Goal: Task Accomplishment & Management: Manage account settings

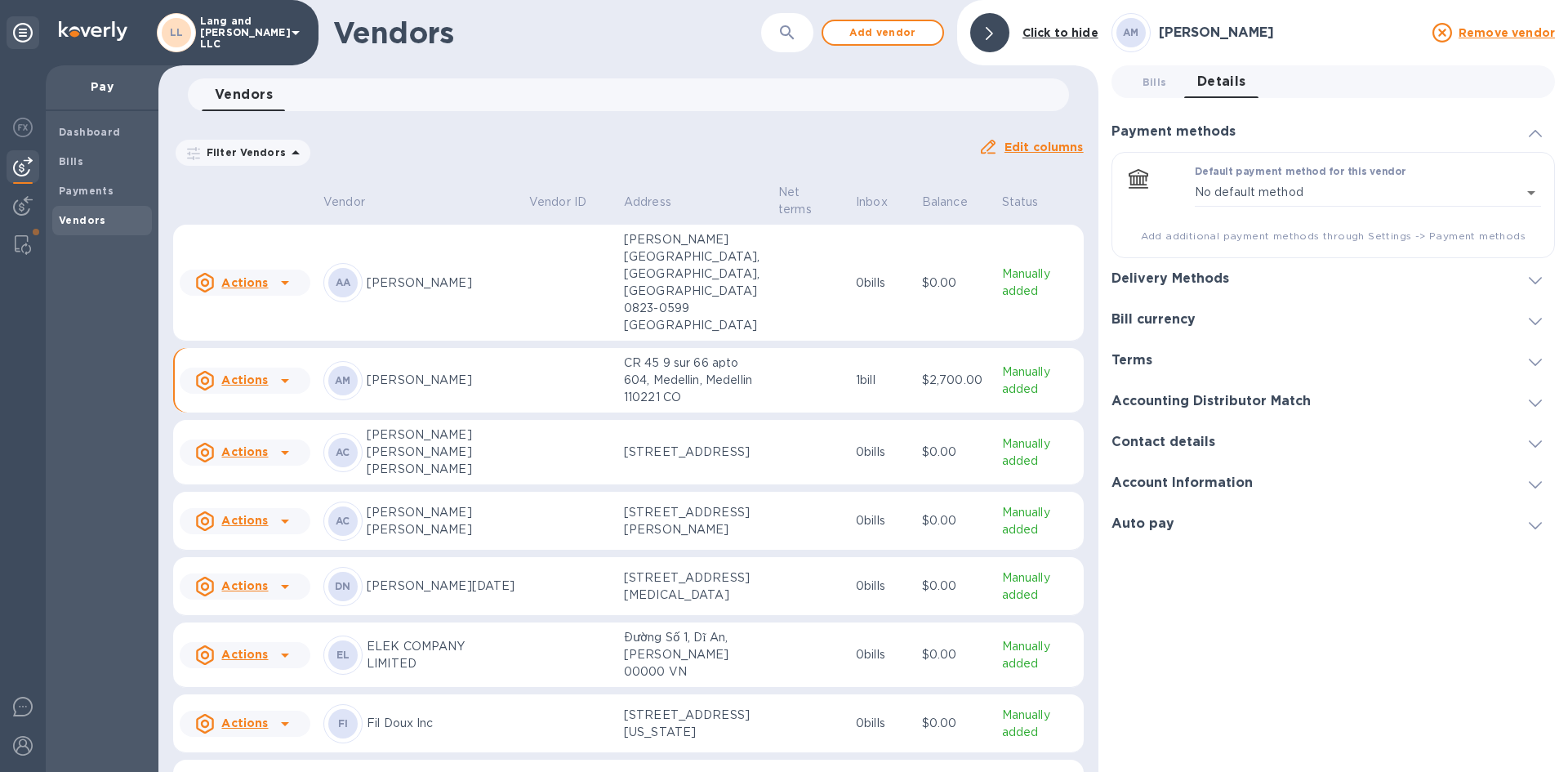
click at [79, 218] on b "Vendors" at bounding box center [82, 219] width 47 height 12
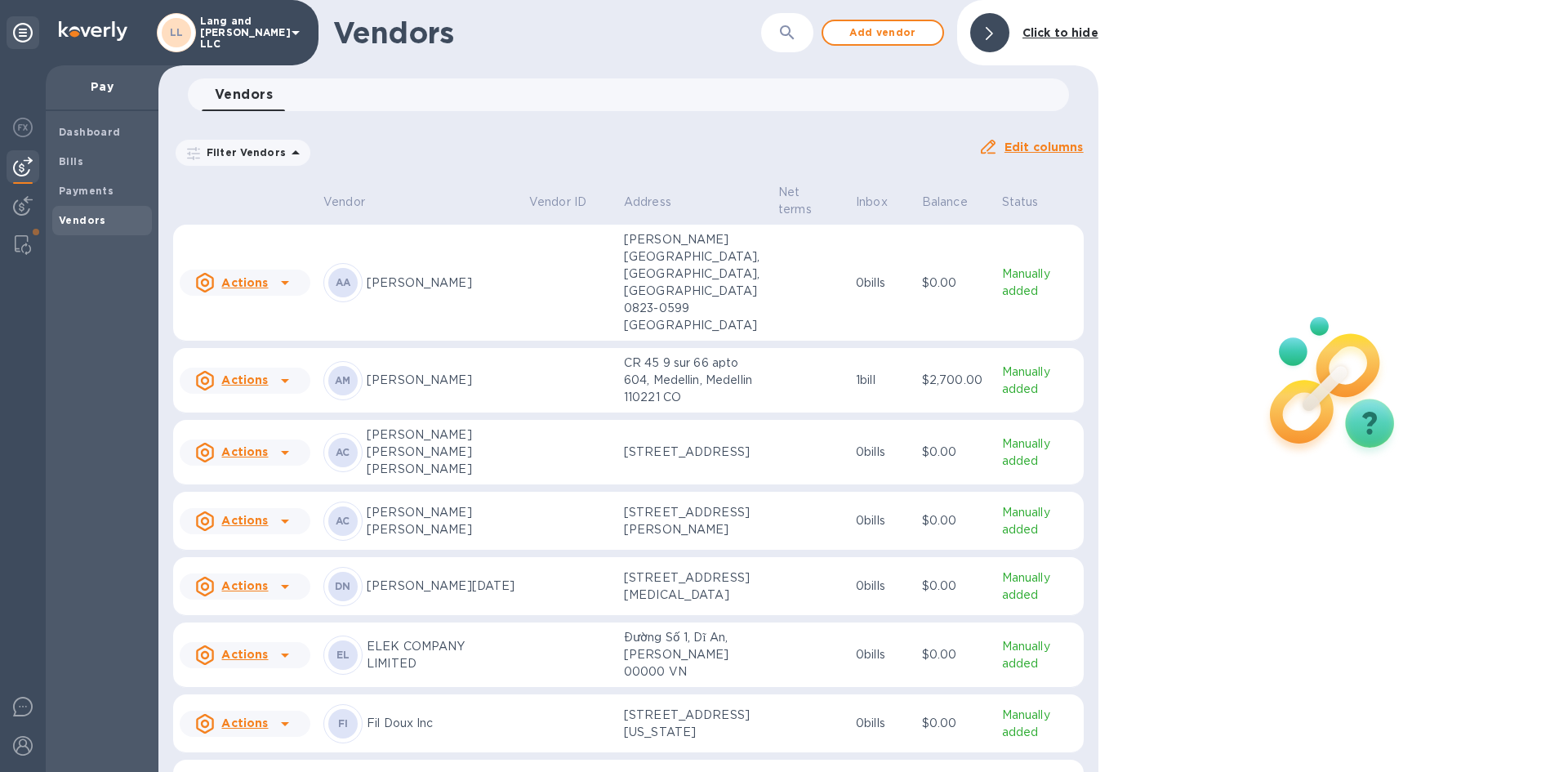
drag, startPoint x: 25, startPoint y: 241, endPoint x: 82, endPoint y: 316, distance: 94.2
click at [24, 240] on img at bounding box center [23, 244] width 17 height 19
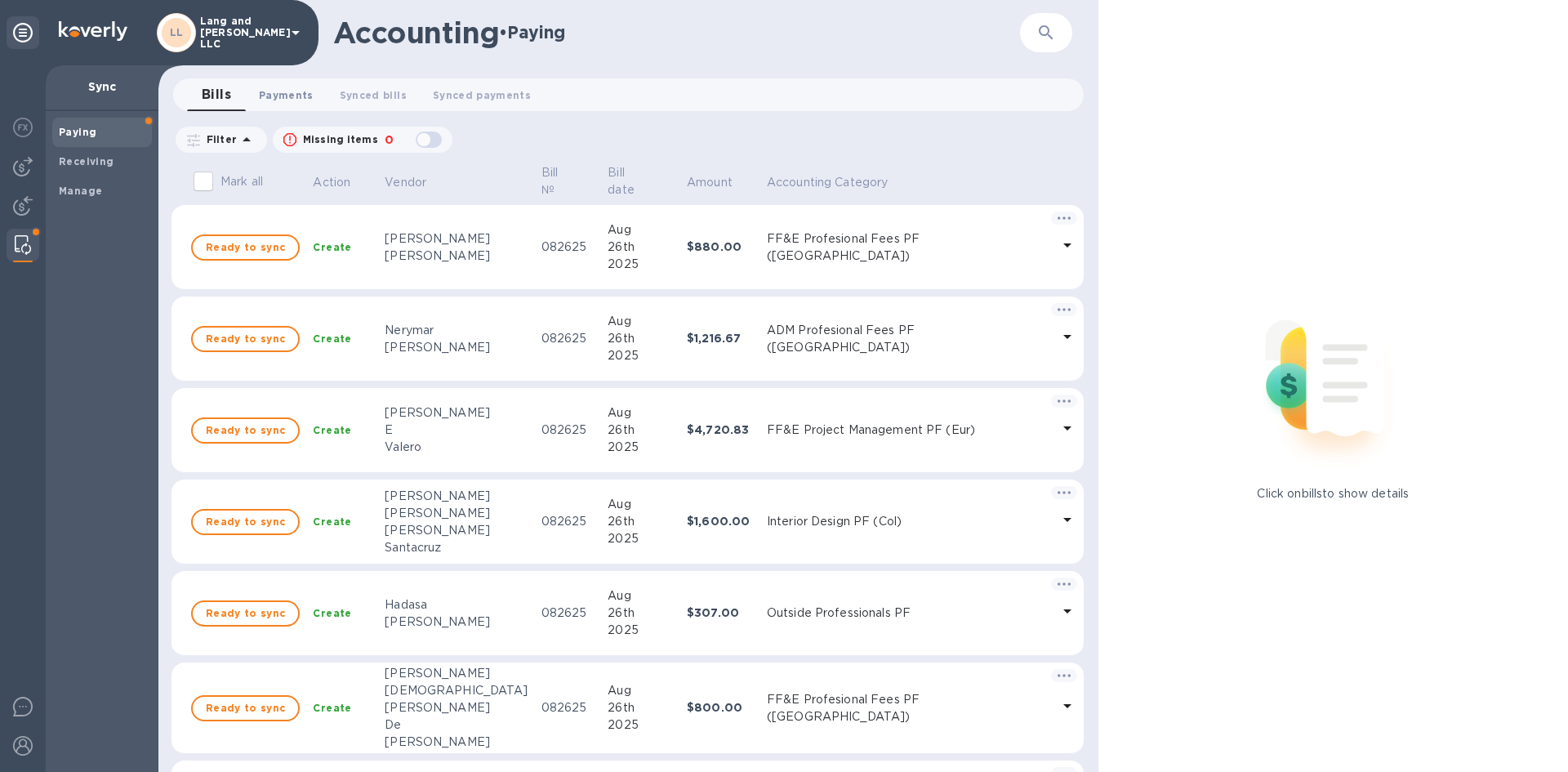
click at [281, 97] on span "Payments 0" at bounding box center [286, 95] width 55 height 18
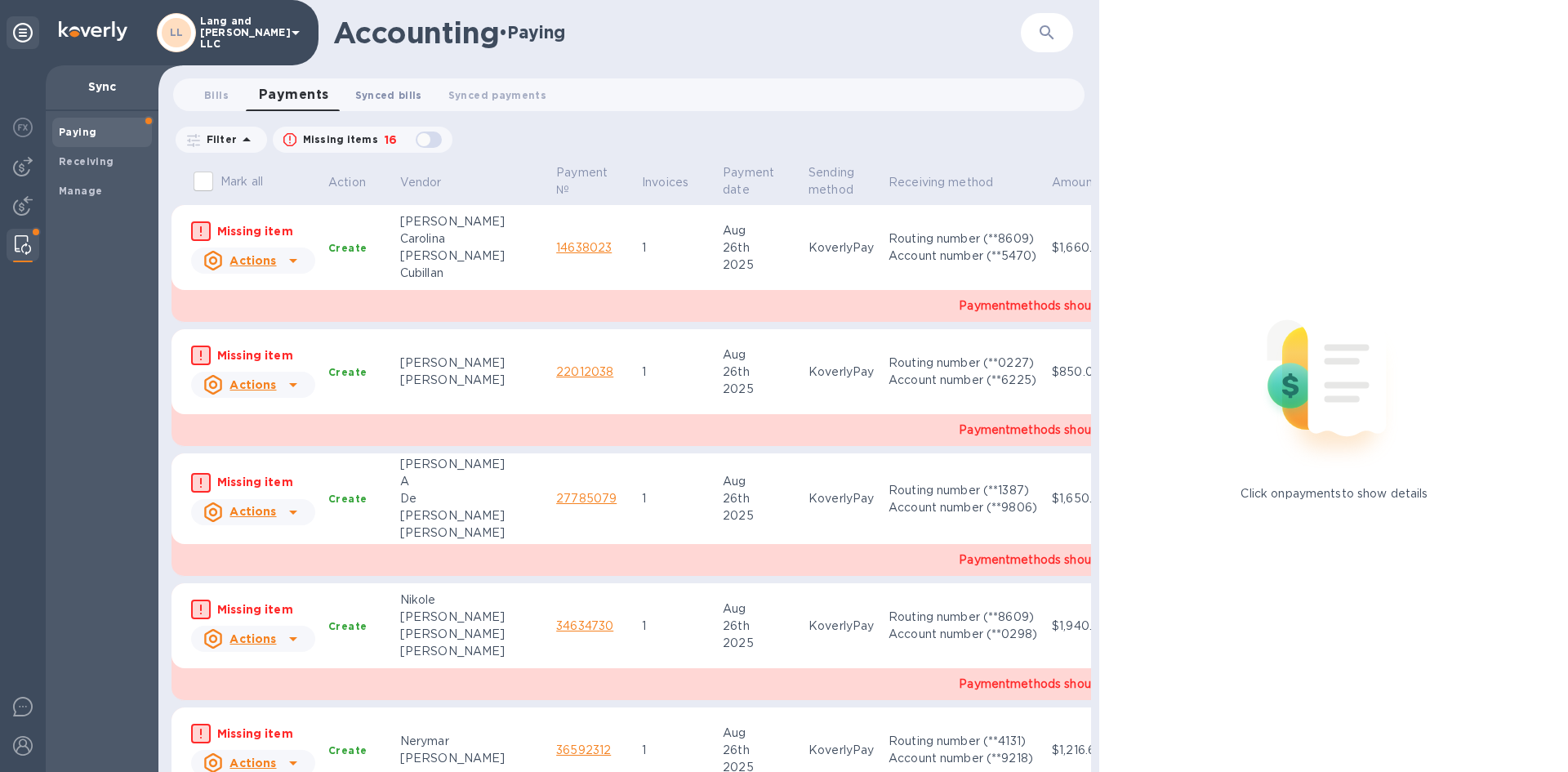
click at [398, 95] on span "Synced bills 0" at bounding box center [389, 95] width 67 height 18
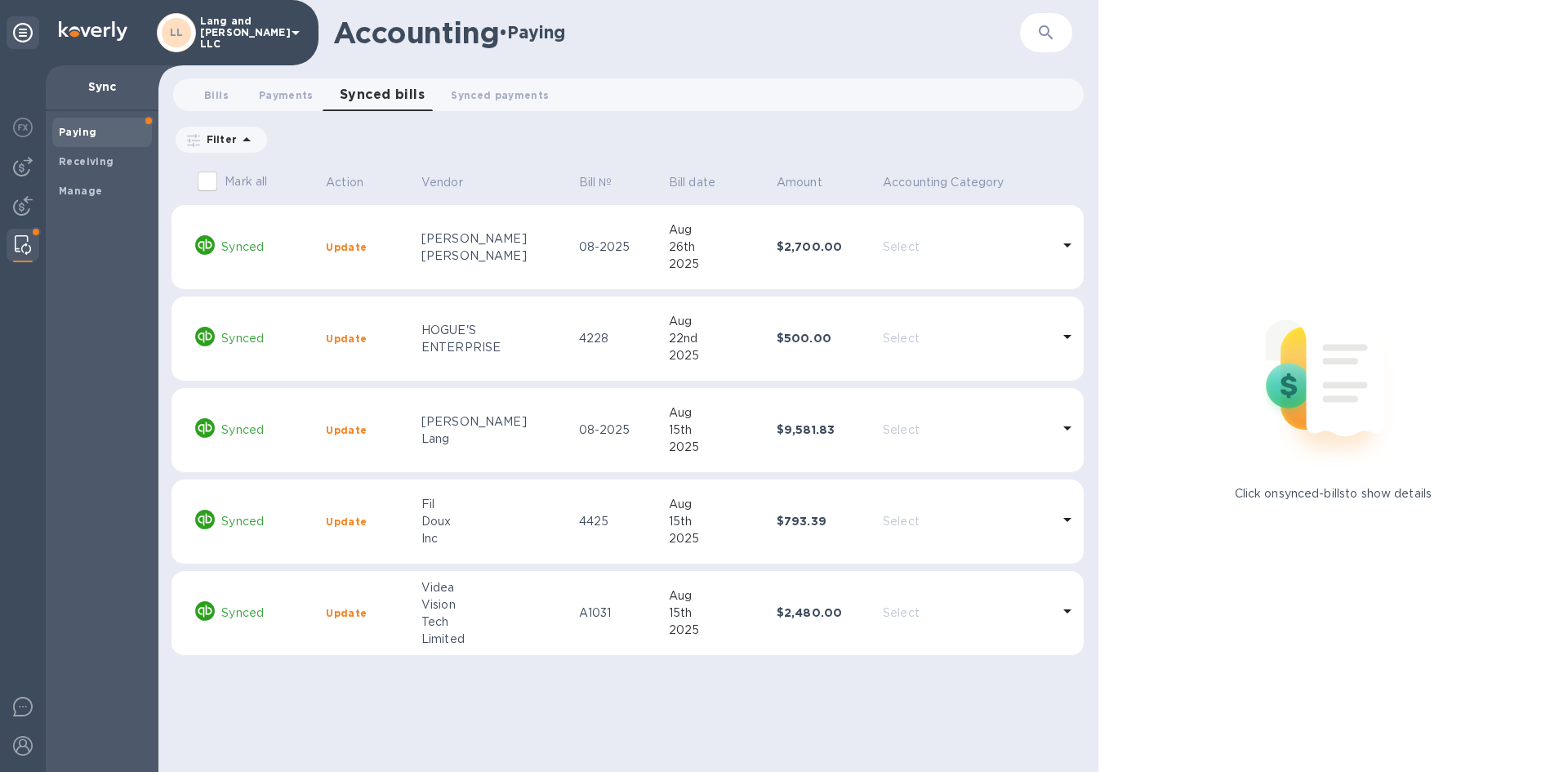
click at [1071, 522] on icon at bounding box center [1067, 519] width 19 height 19
click at [1068, 247] on icon at bounding box center [1067, 244] width 19 height 19
click at [217, 90] on span "Bills 0" at bounding box center [216, 95] width 24 height 18
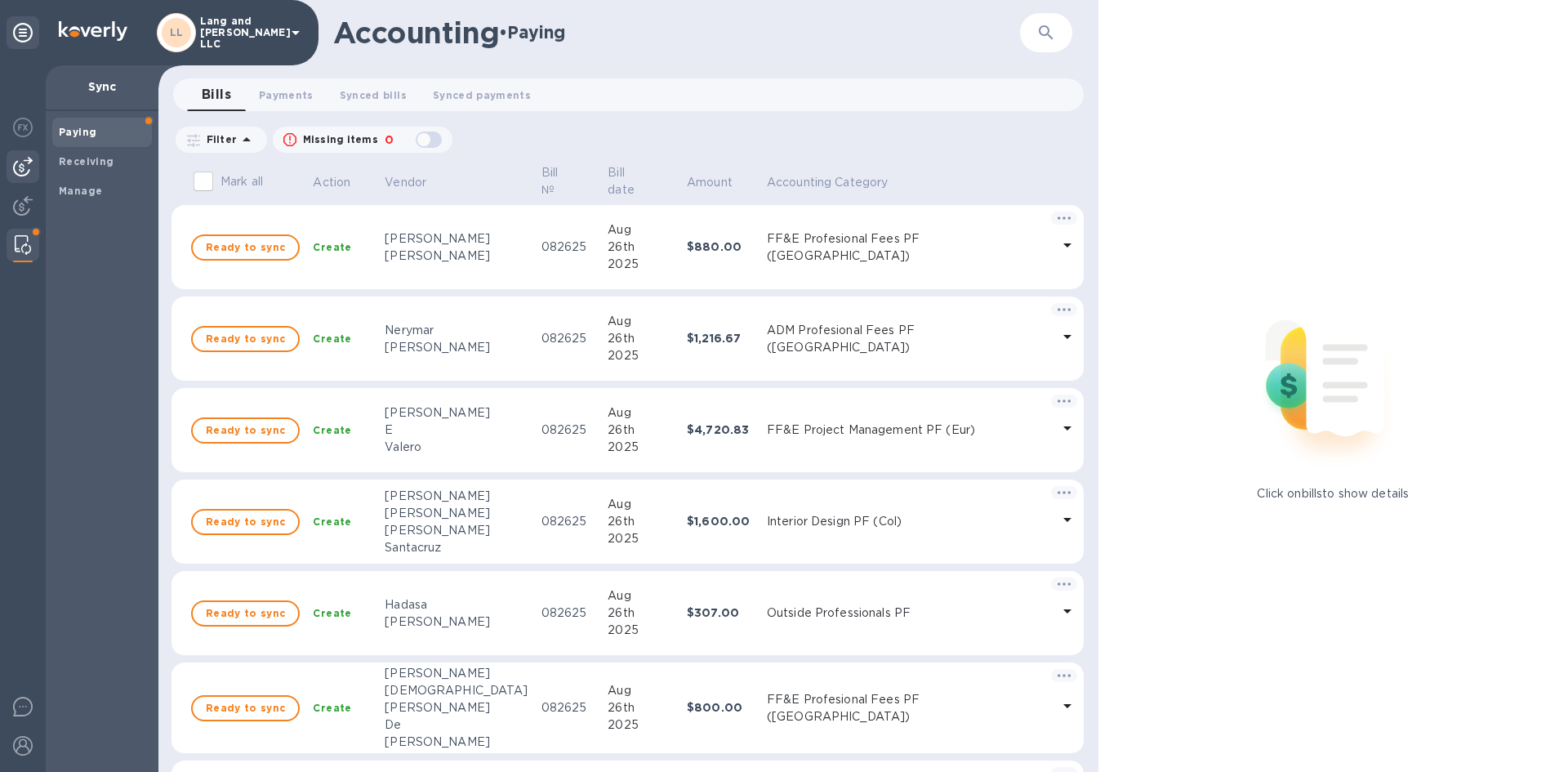
click at [21, 165] on img at bounding box center [22, 166] width 19 height 19
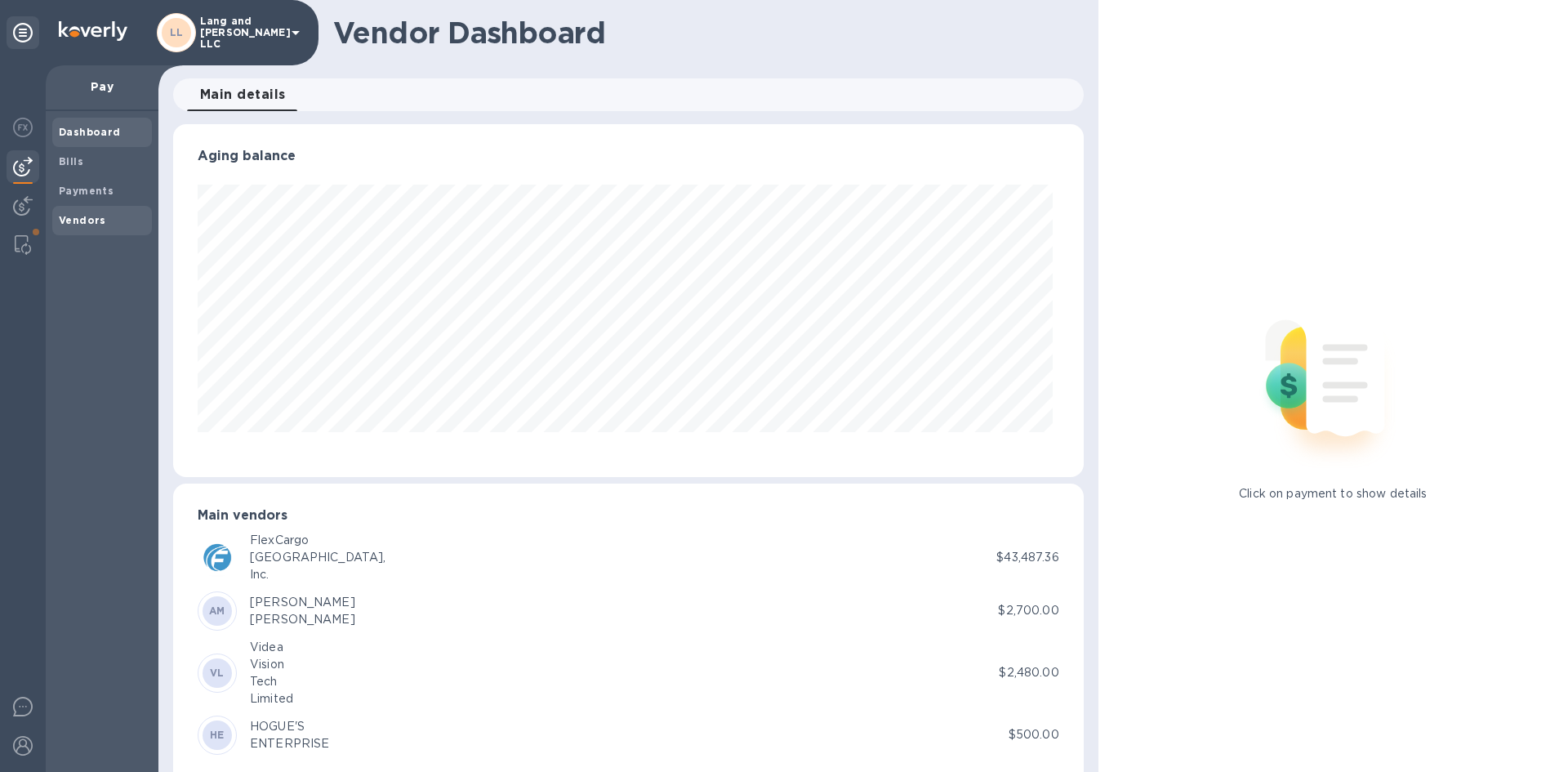
scroll to position [353, 903]
click at [96, 216] on b "Vendors" at bounding box center [82, 219] width 47 height 12
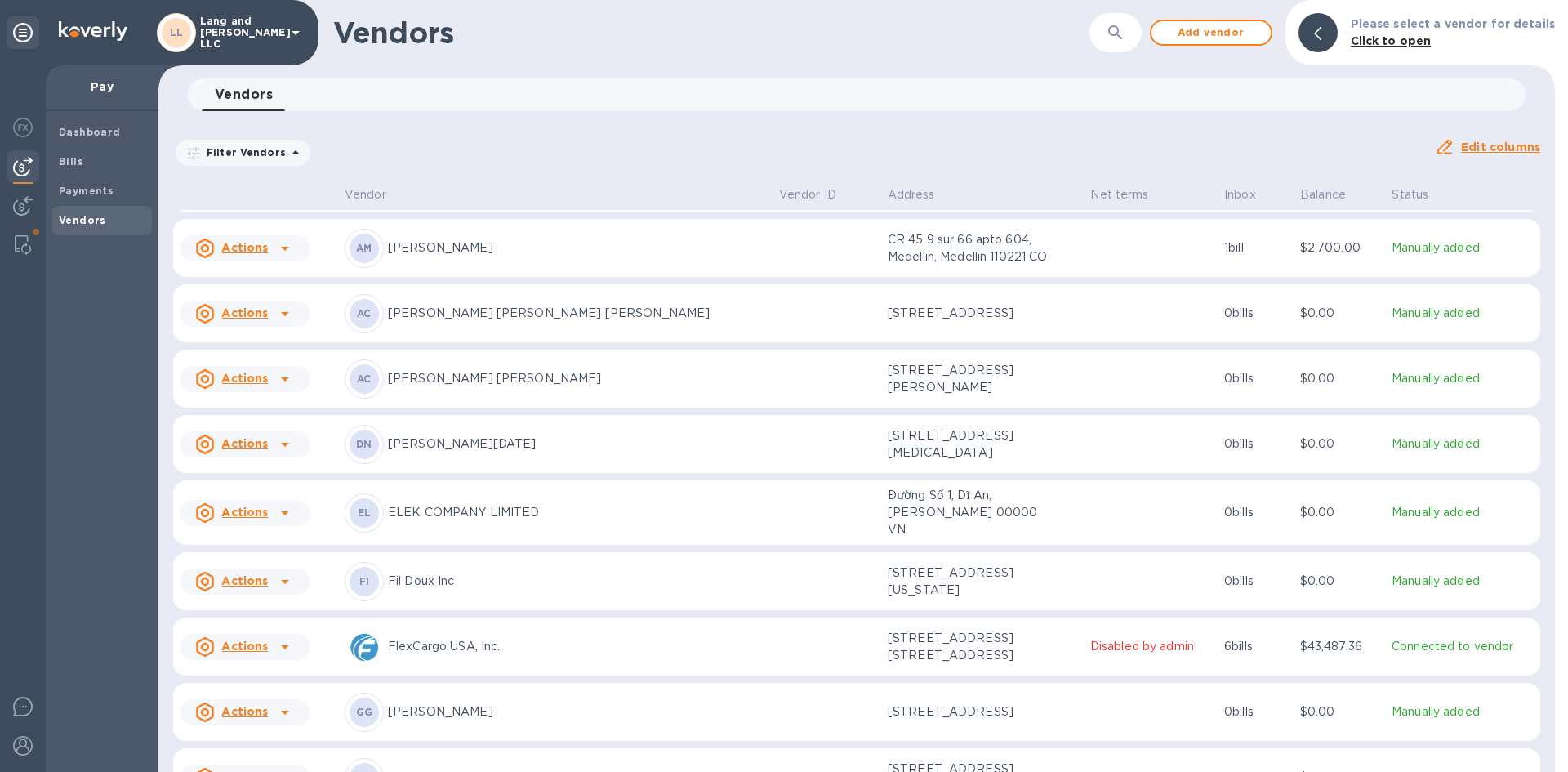
scroll to position [81, 0]
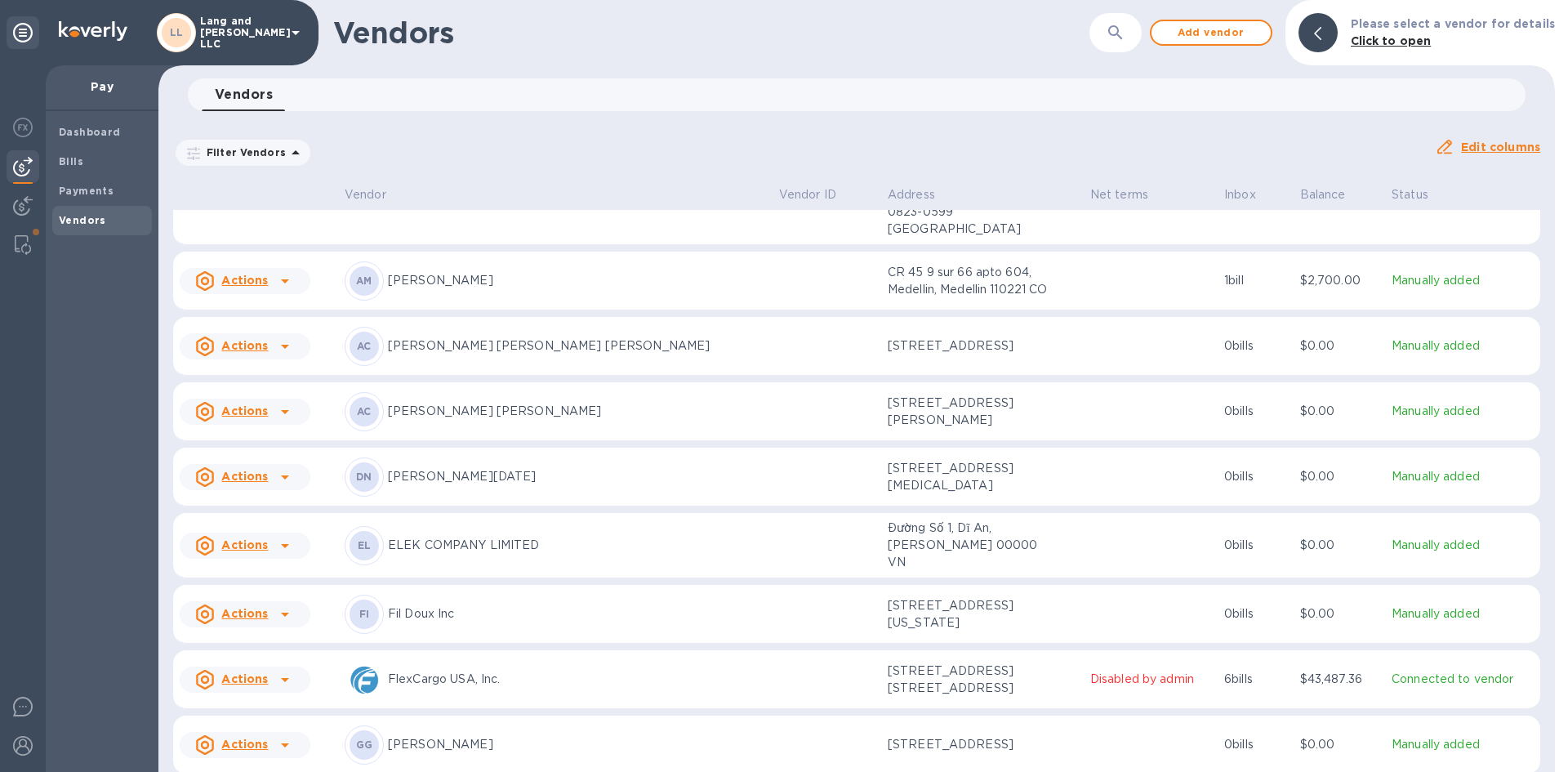
click at [599, 537] on p "ELEK COMPANY LIMITED" at bounding box center [576, 545] width 378 height 18
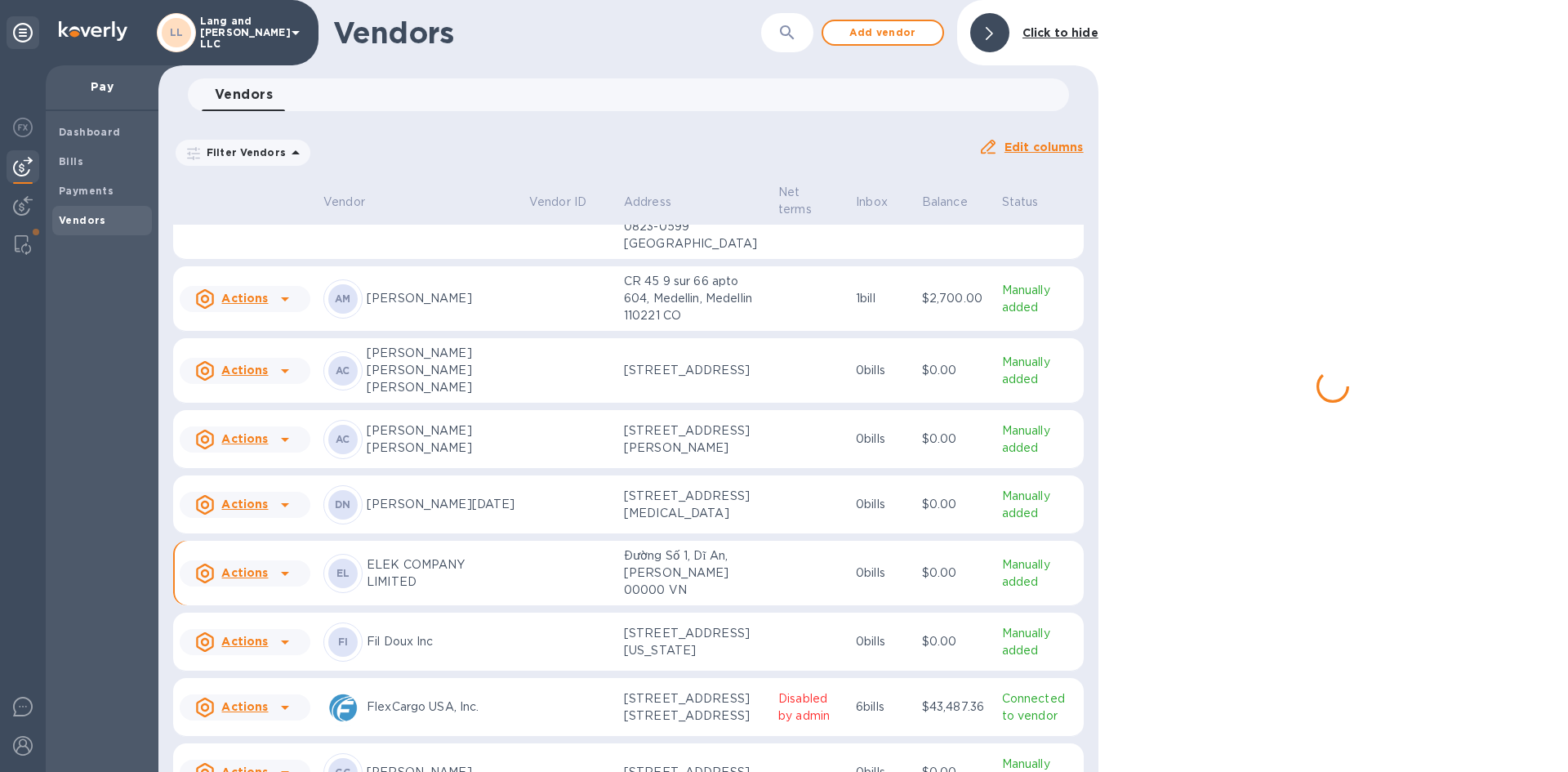
scroll to position [96, 0]
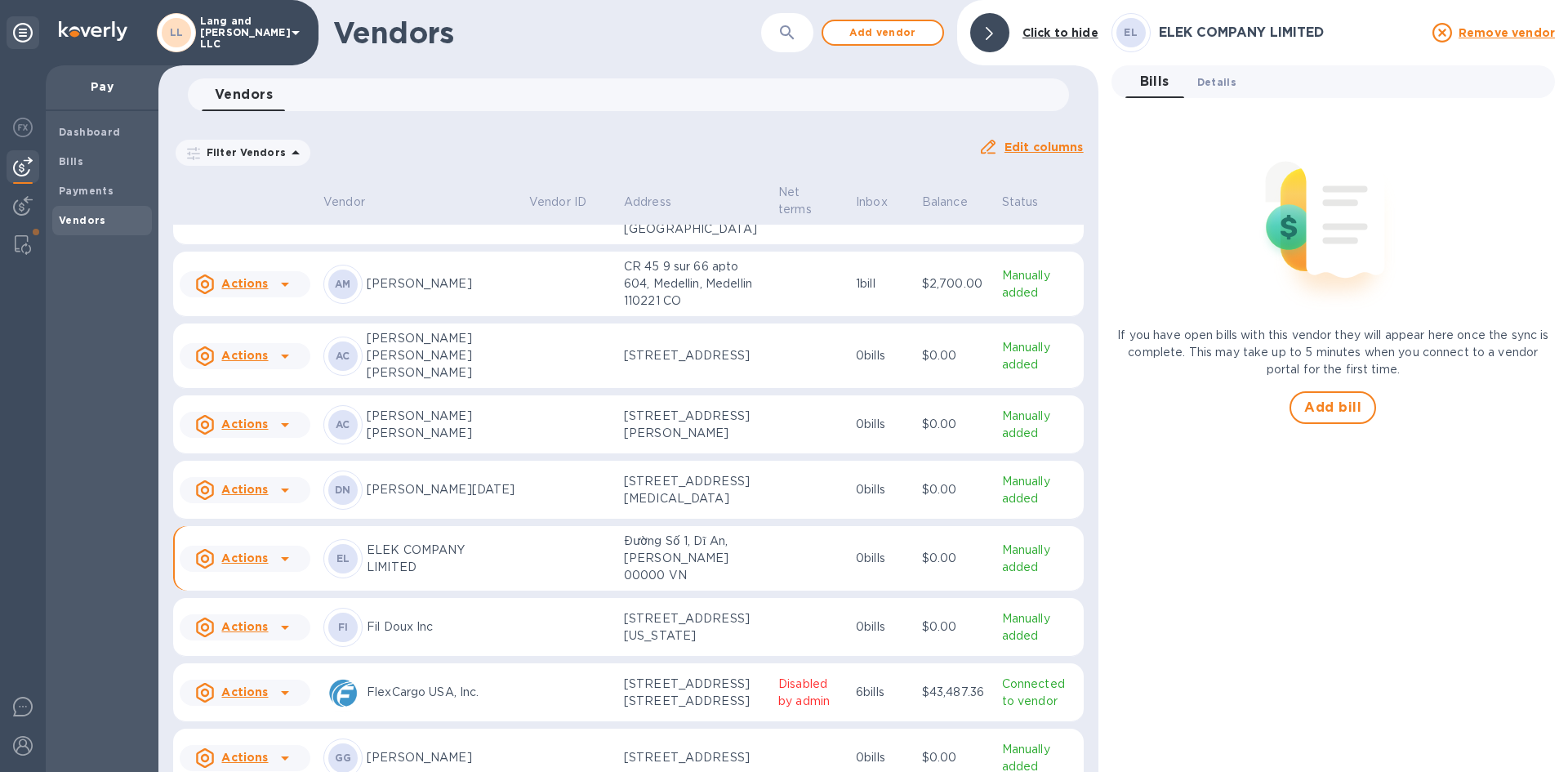
click at [1229, 86] on span "Details 0" at bounding box center [1216, 81] width 39 height 18
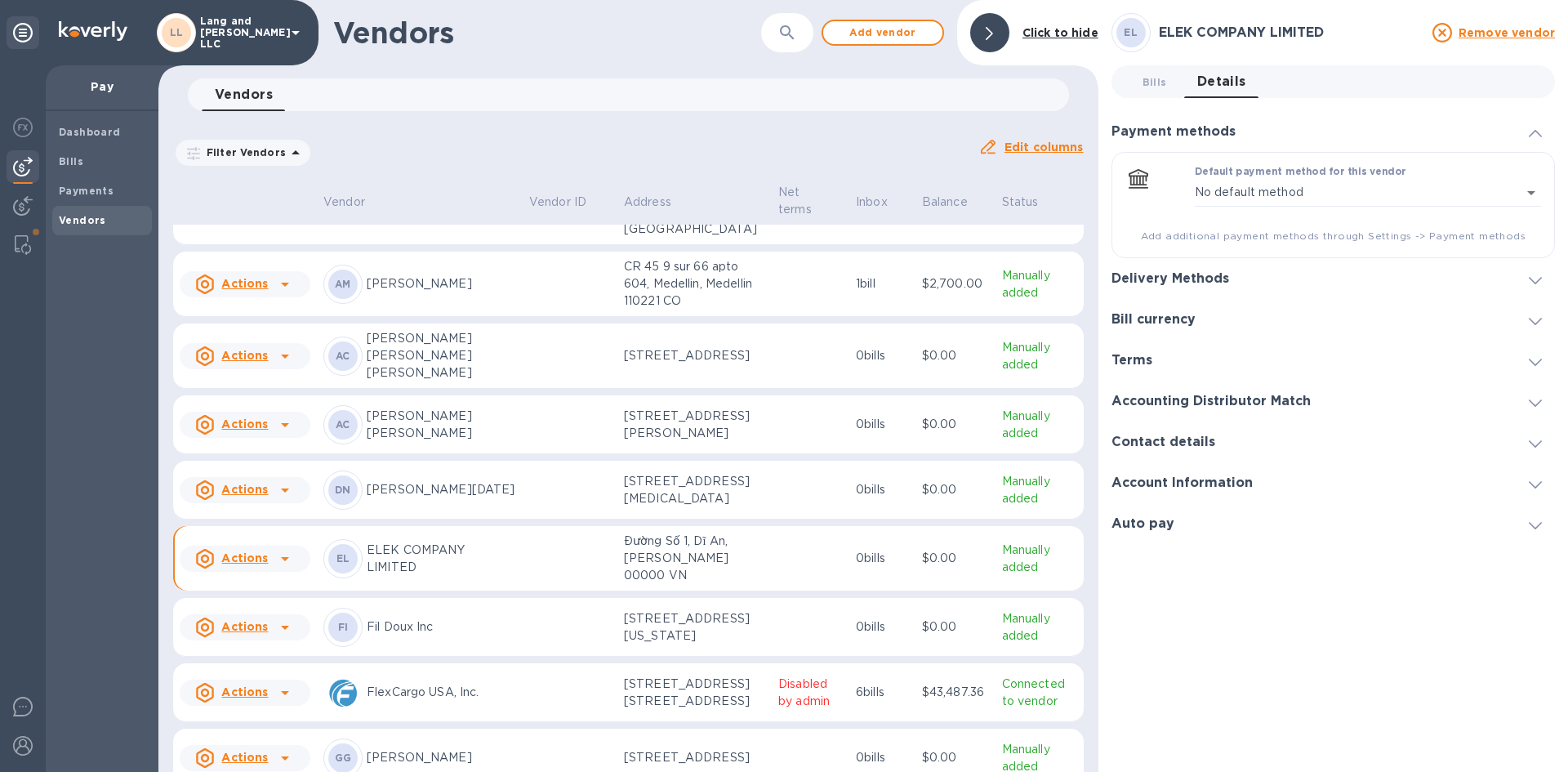
click at [1246, 283] on div "Delivery Methods" at bounding box center [1332, 279] width 443 height 41
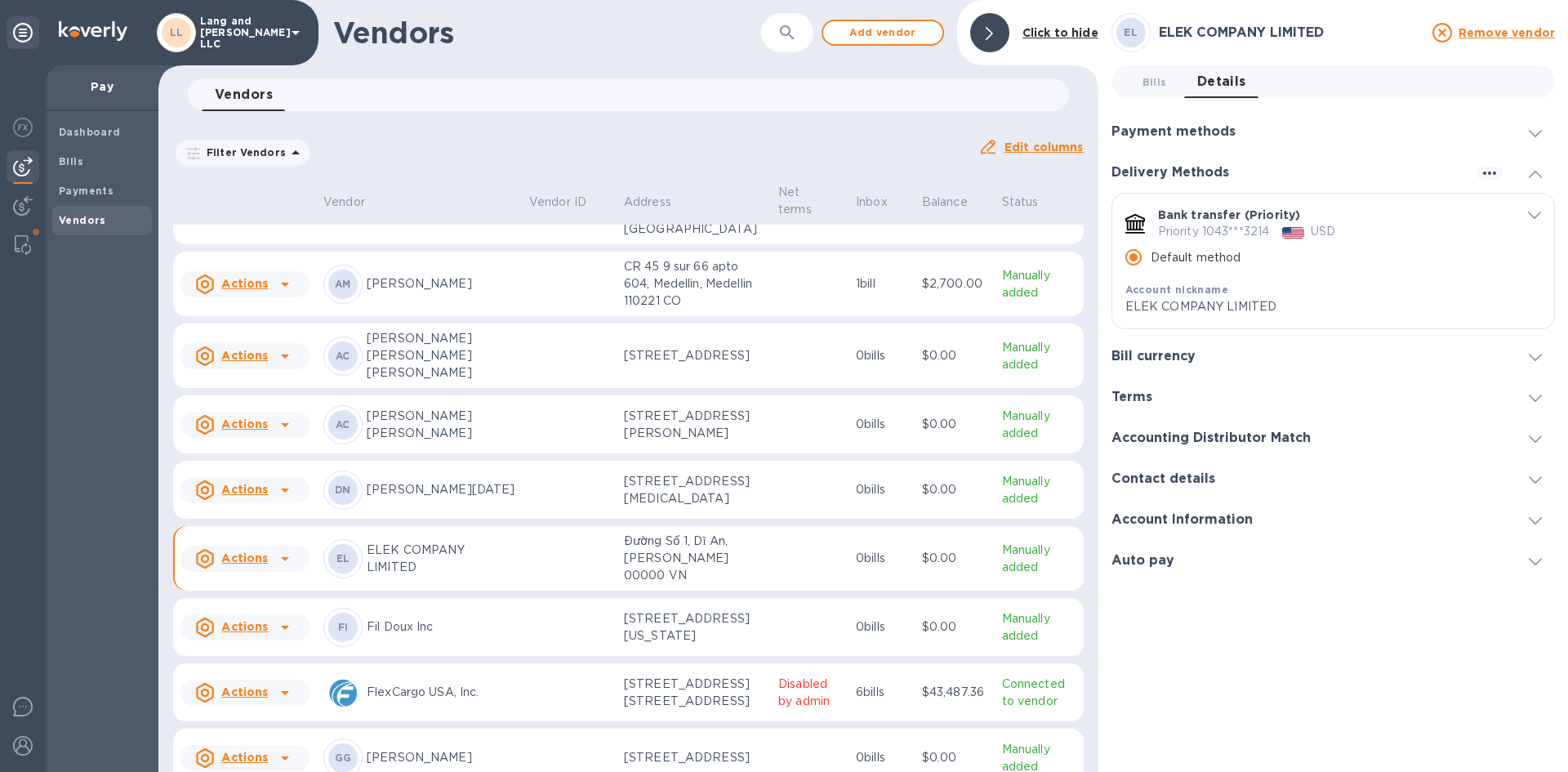
click at [995, 39] on div at bounding box center [990, 32] width 39 height 39
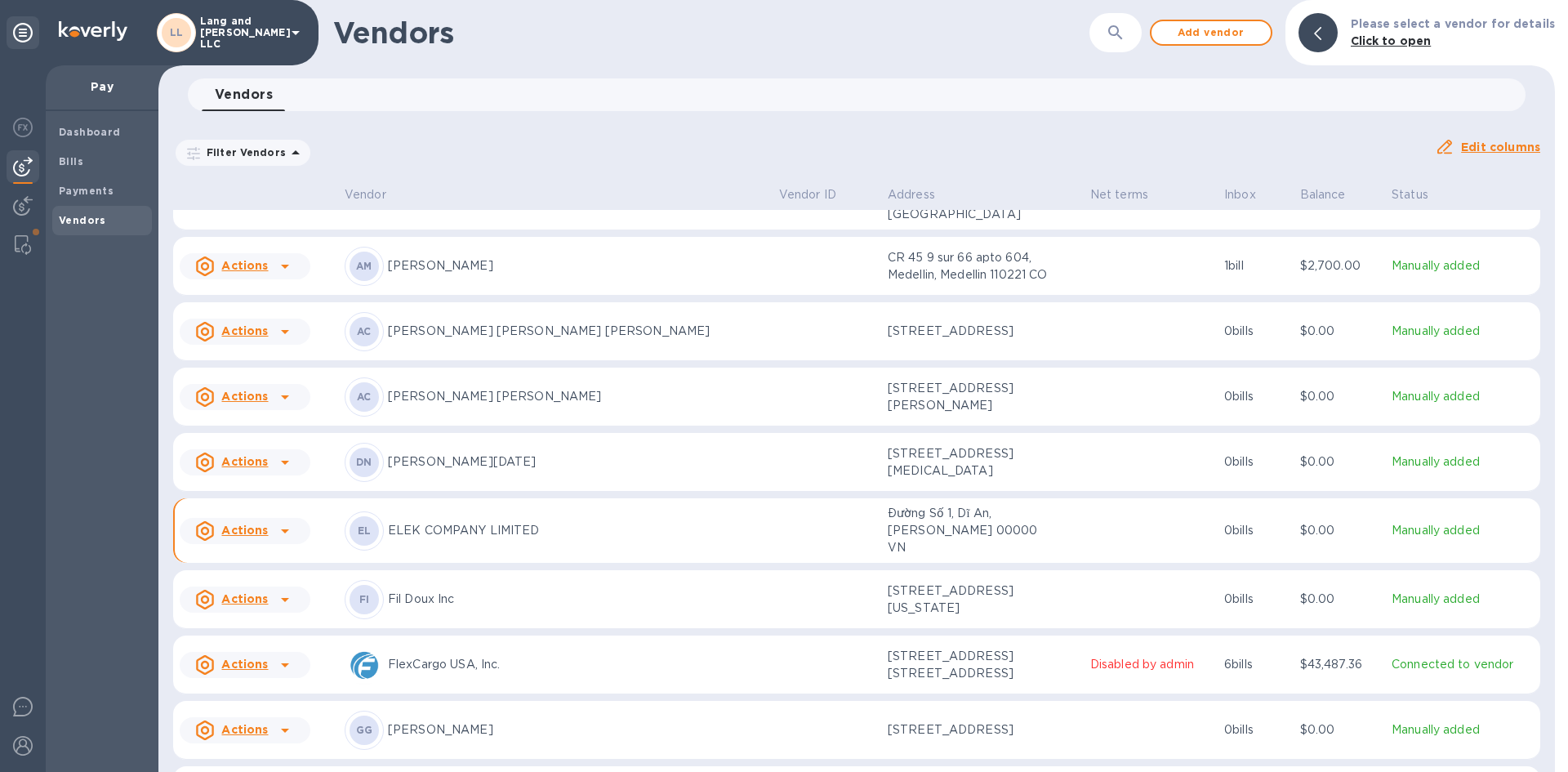
scroll to position [81, 0]
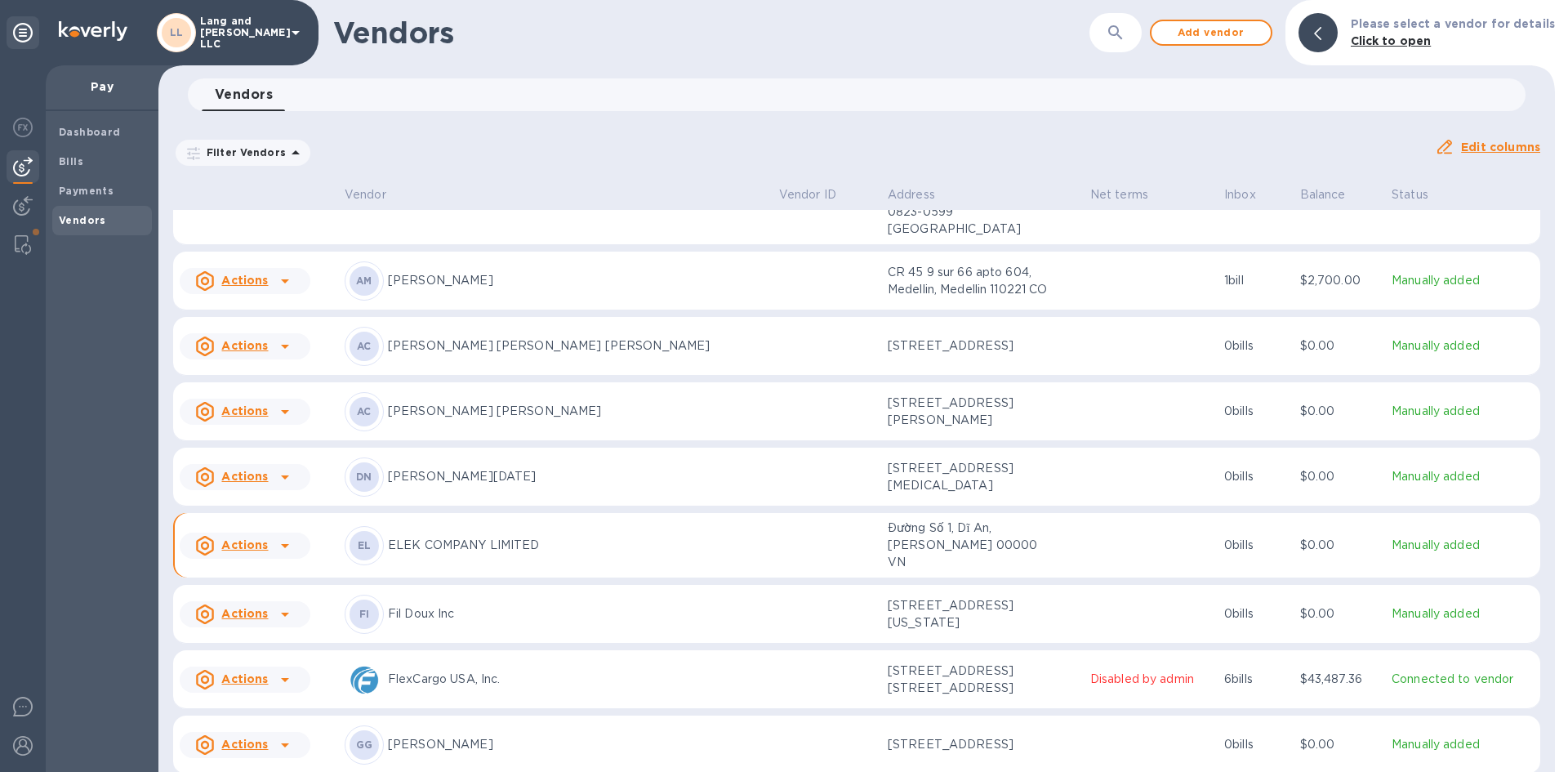
click at [883, 54] on div "Vendors ​ Add vendor Please select a vendor for details Click to open" at bounding box center [857, 32] width 1397 height 66
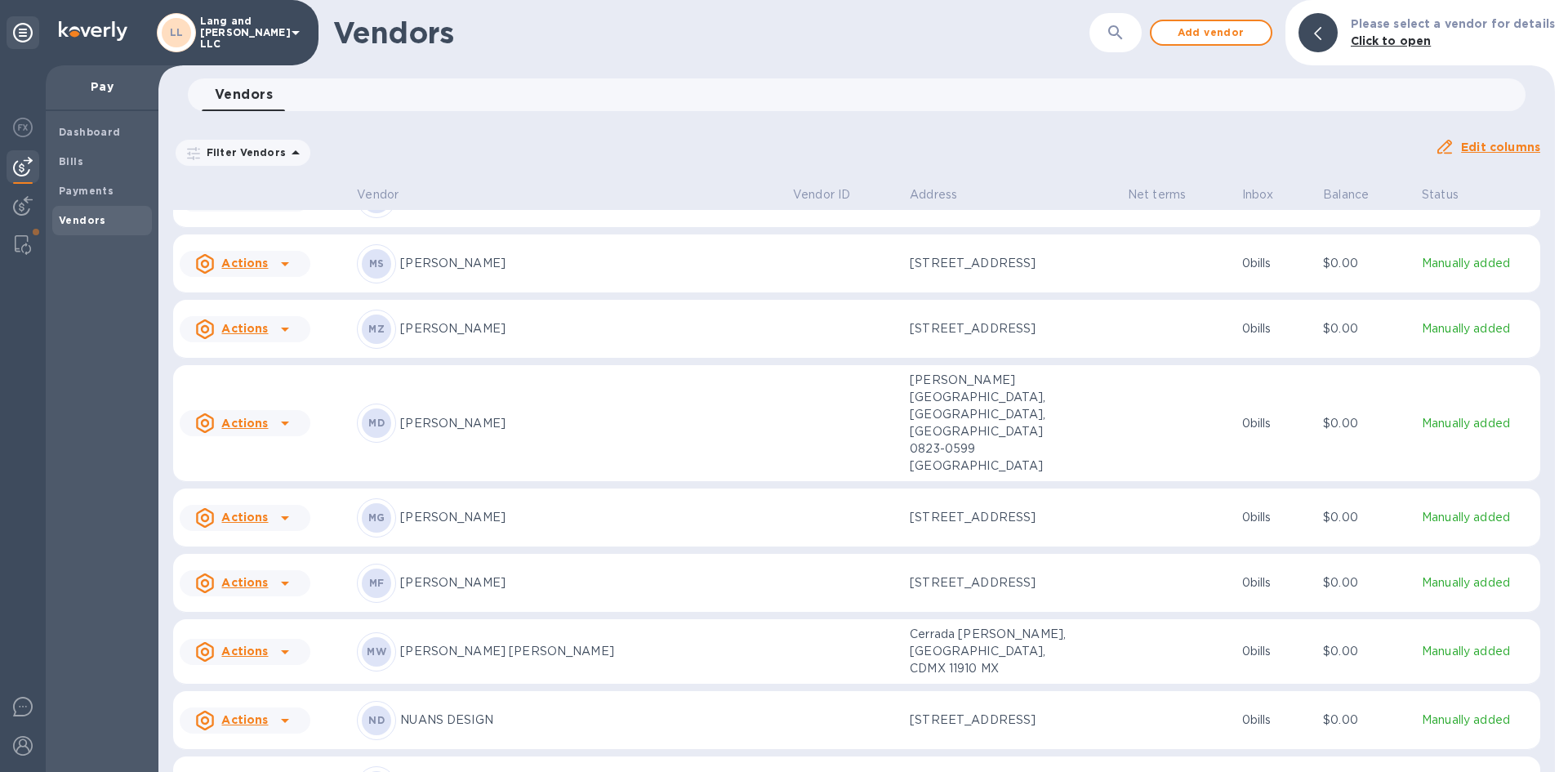
scroll to position [1654, 0]
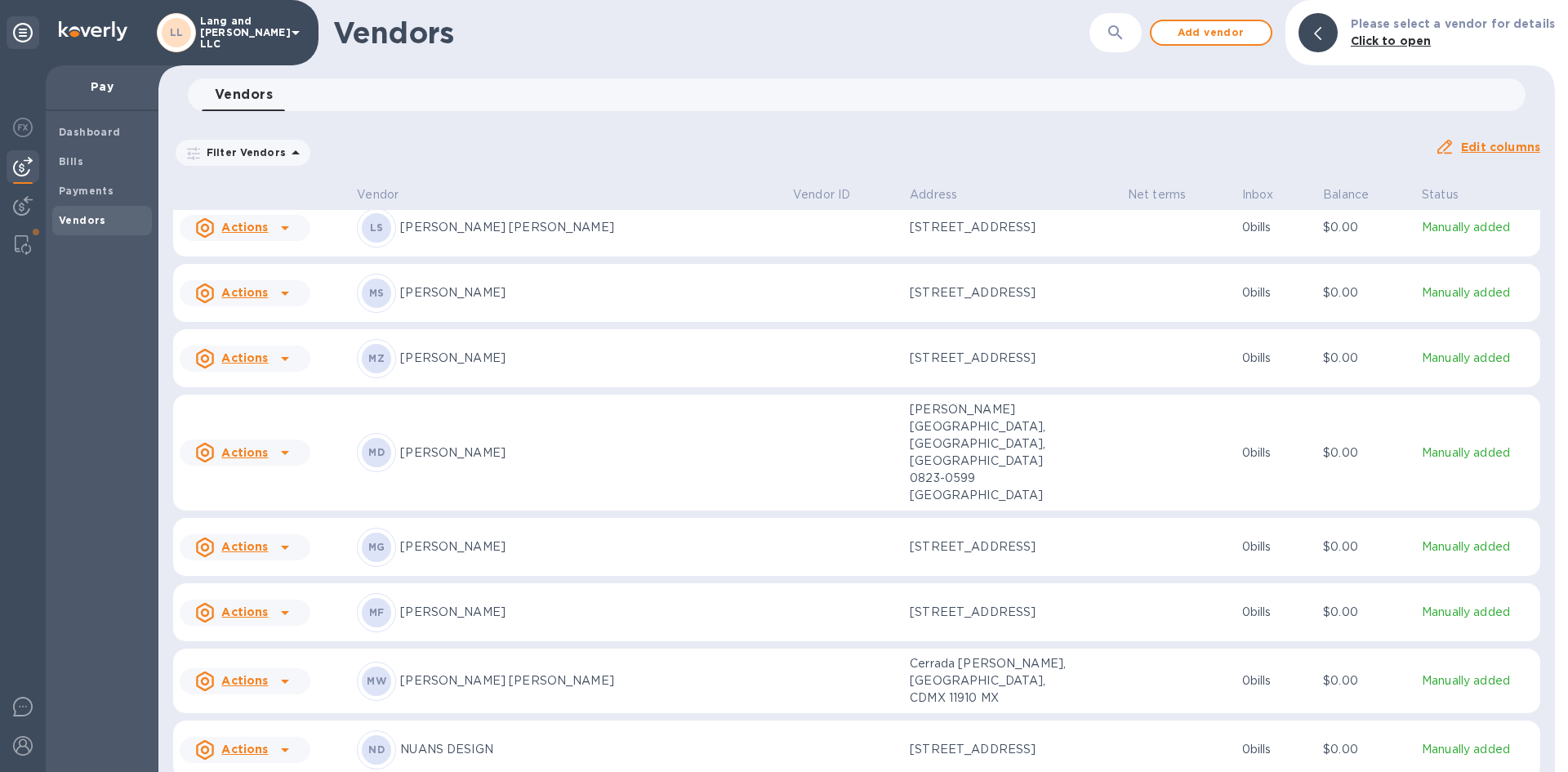
click at [395, 730] on div "ND NUANS DESIGN" at bounding box center [568, 750] width 423 height 39
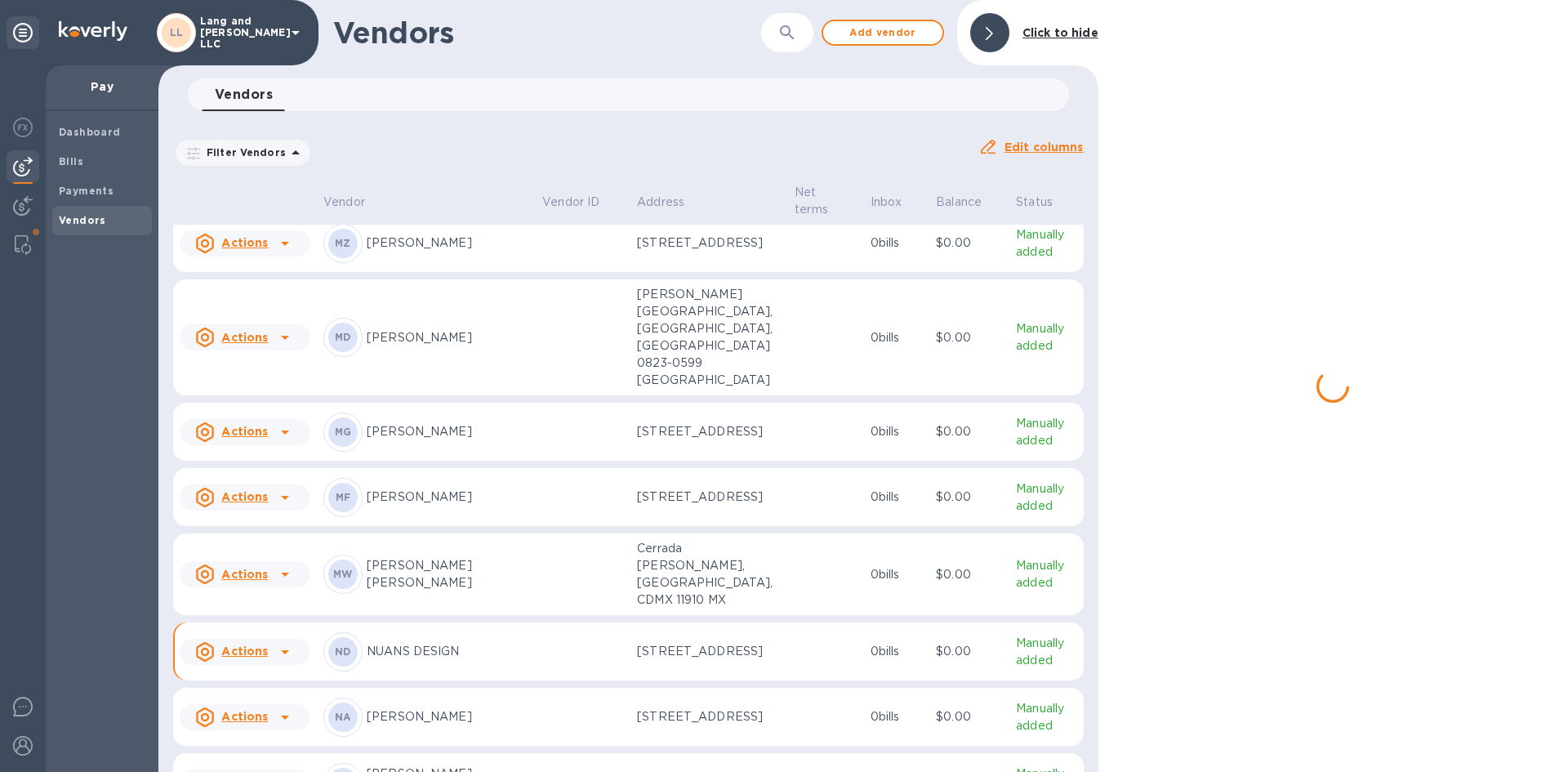
scroll to position [1809, 0]
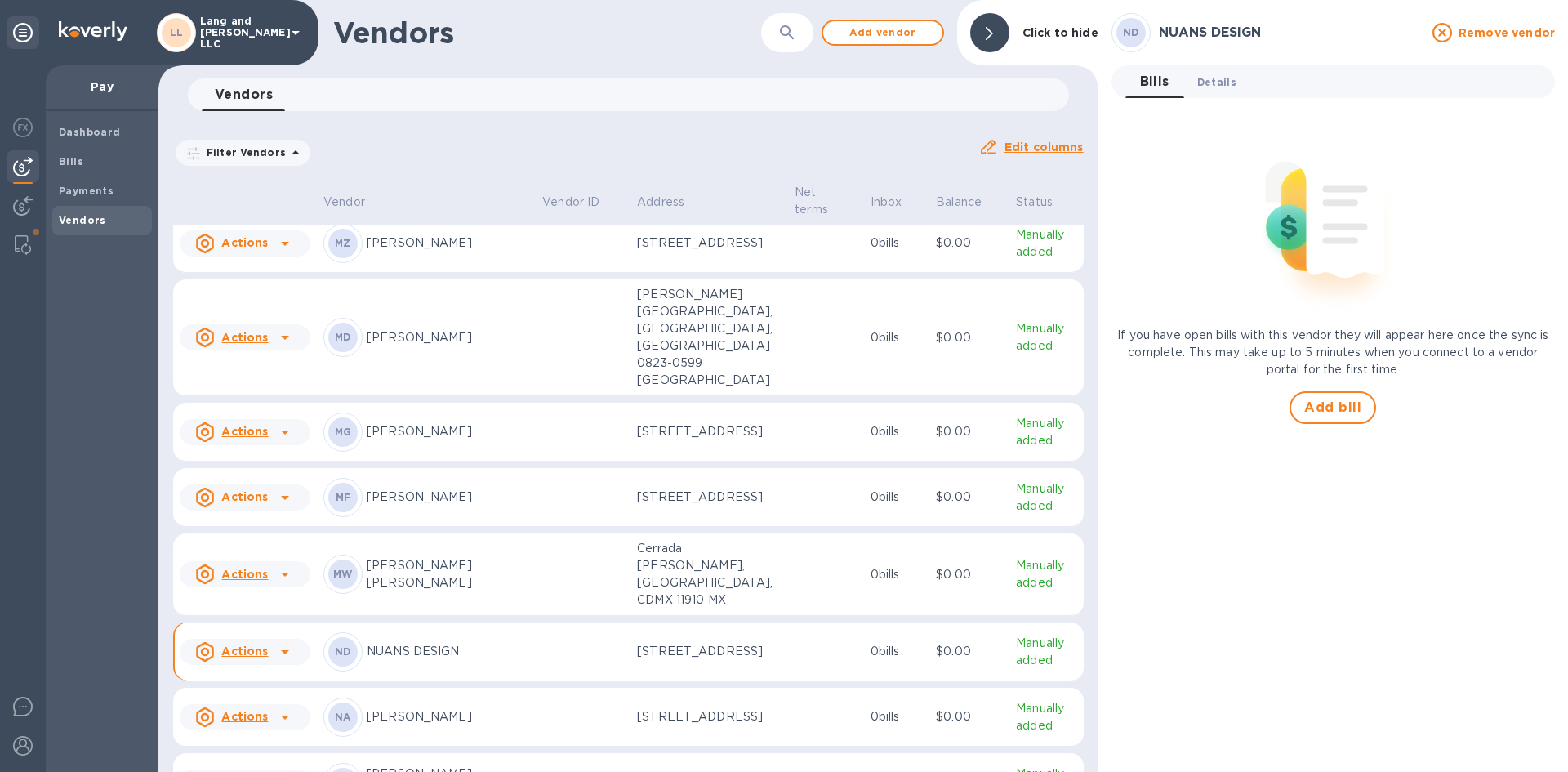
click at [1213, 94] on button "Details 0" at bounding box center [1216, 81] width 66 height 32
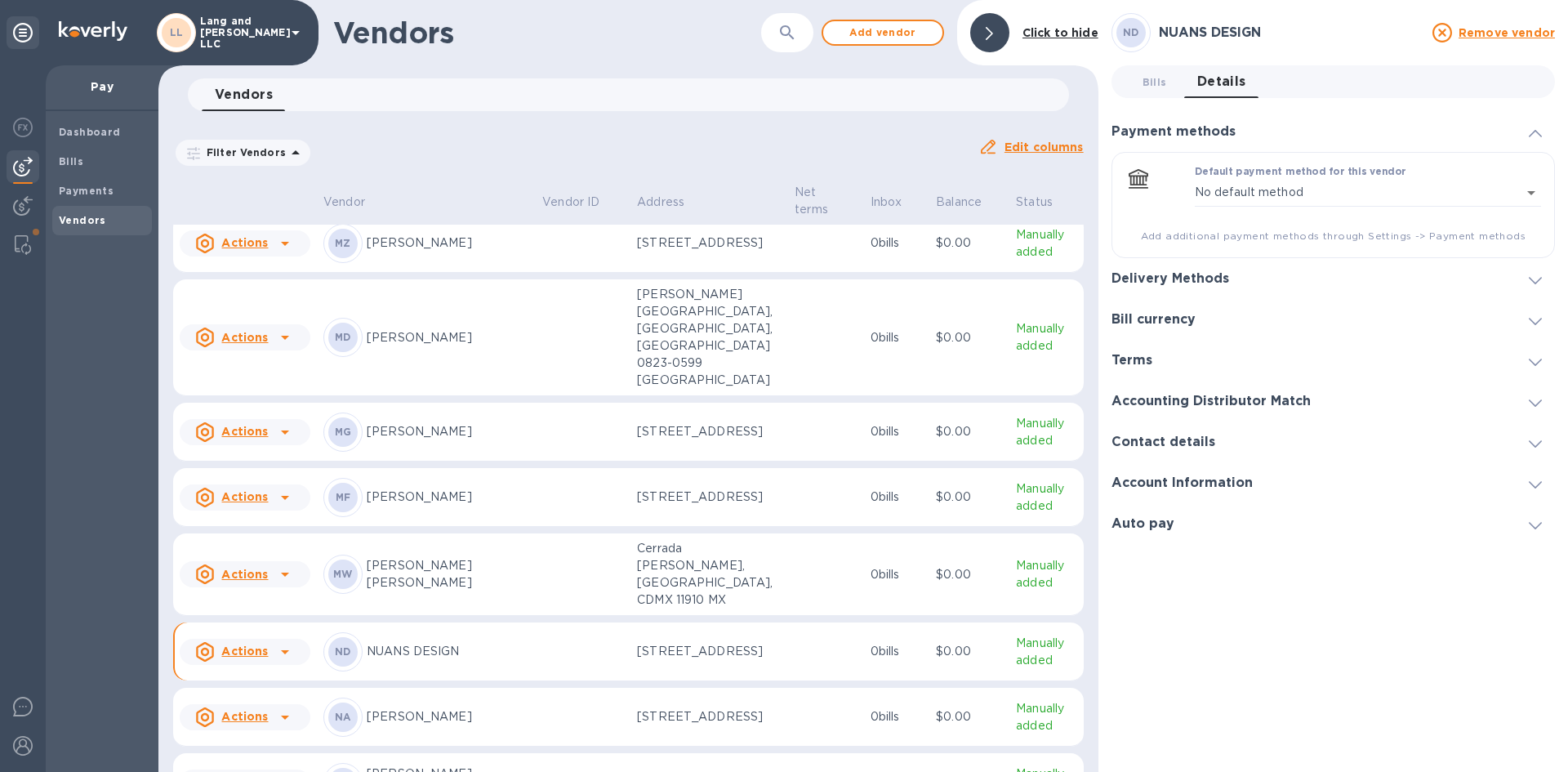
click at [1265, 279] on div at bounding box center [1373, 279] width 261 height 1
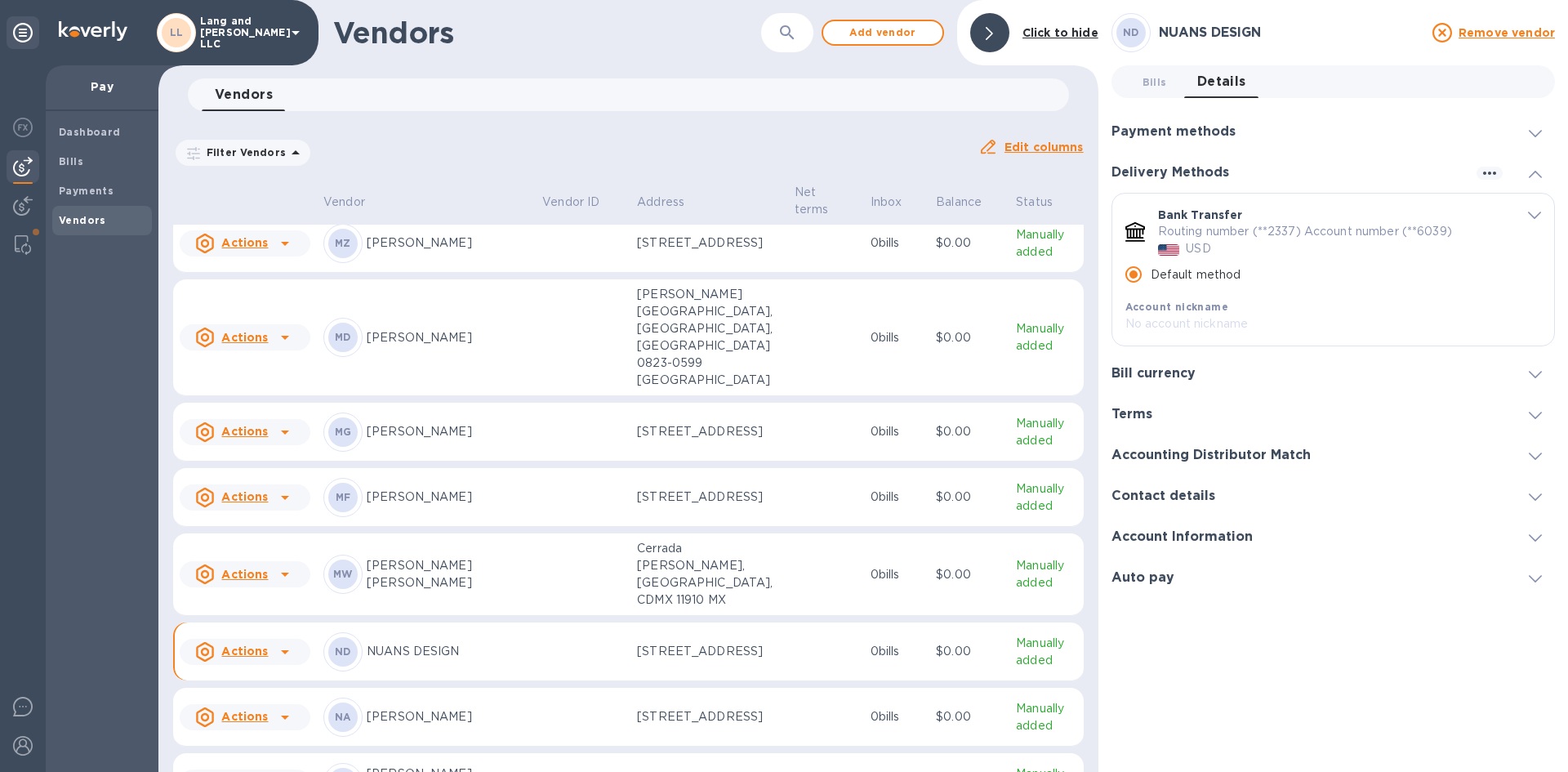
click at [992, 21] on div at bounding box center [990, 32] width 39 height 39
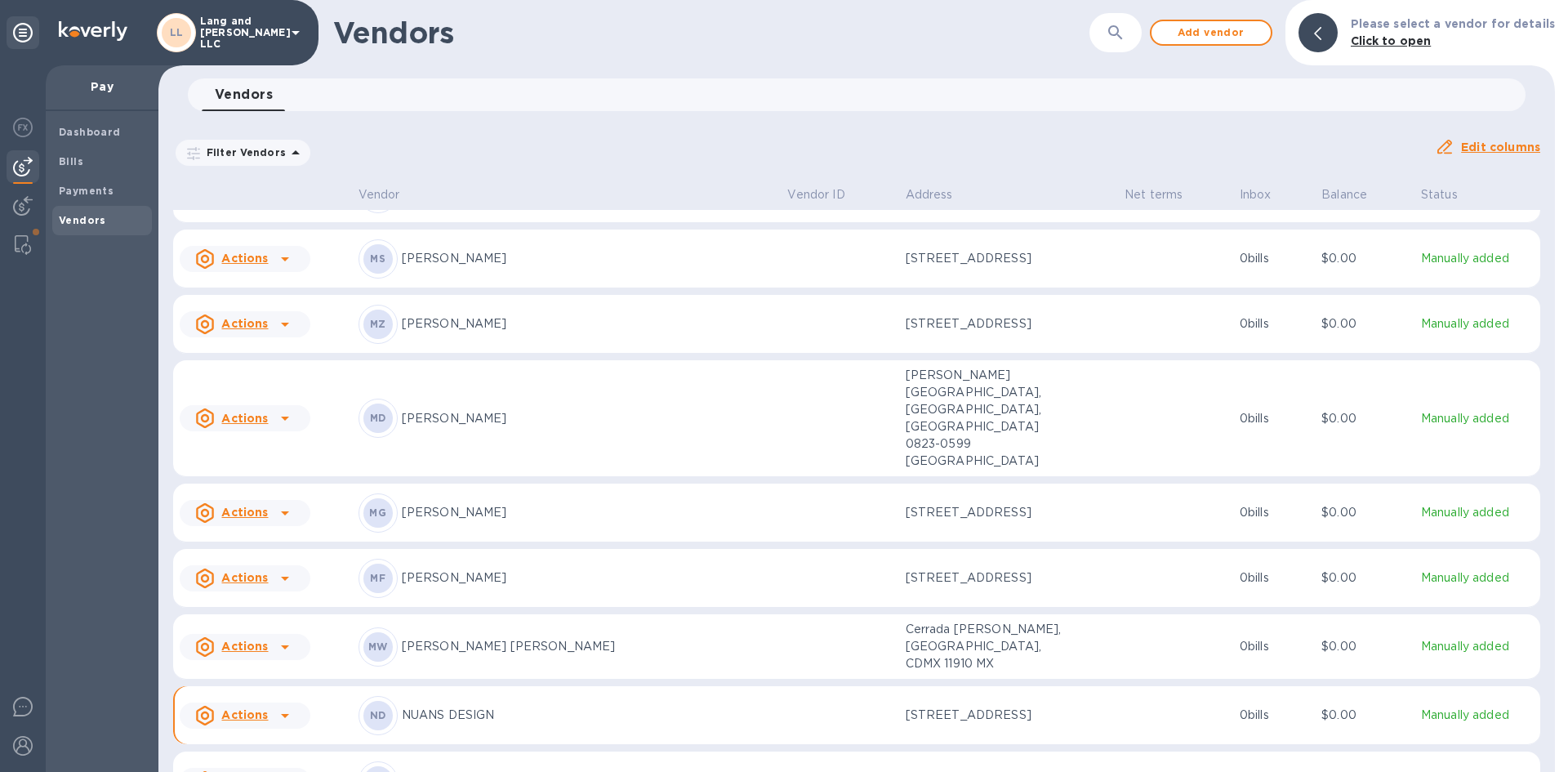
click at [648, 133] on div "Filter Vendors Auto pay: All" at bounding box center [797, 153] width 1262 height 44
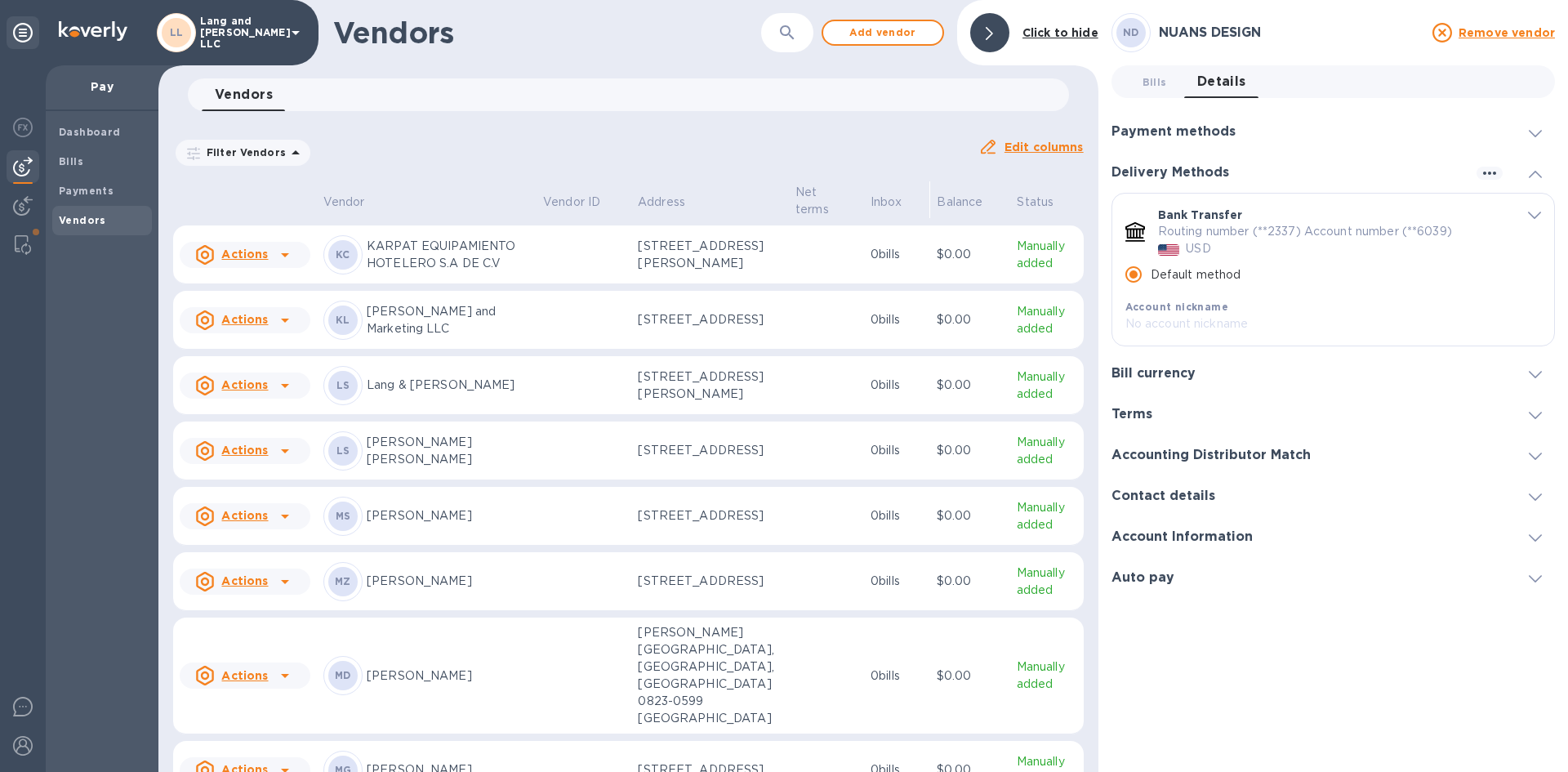
scroll to position [1338, 0]
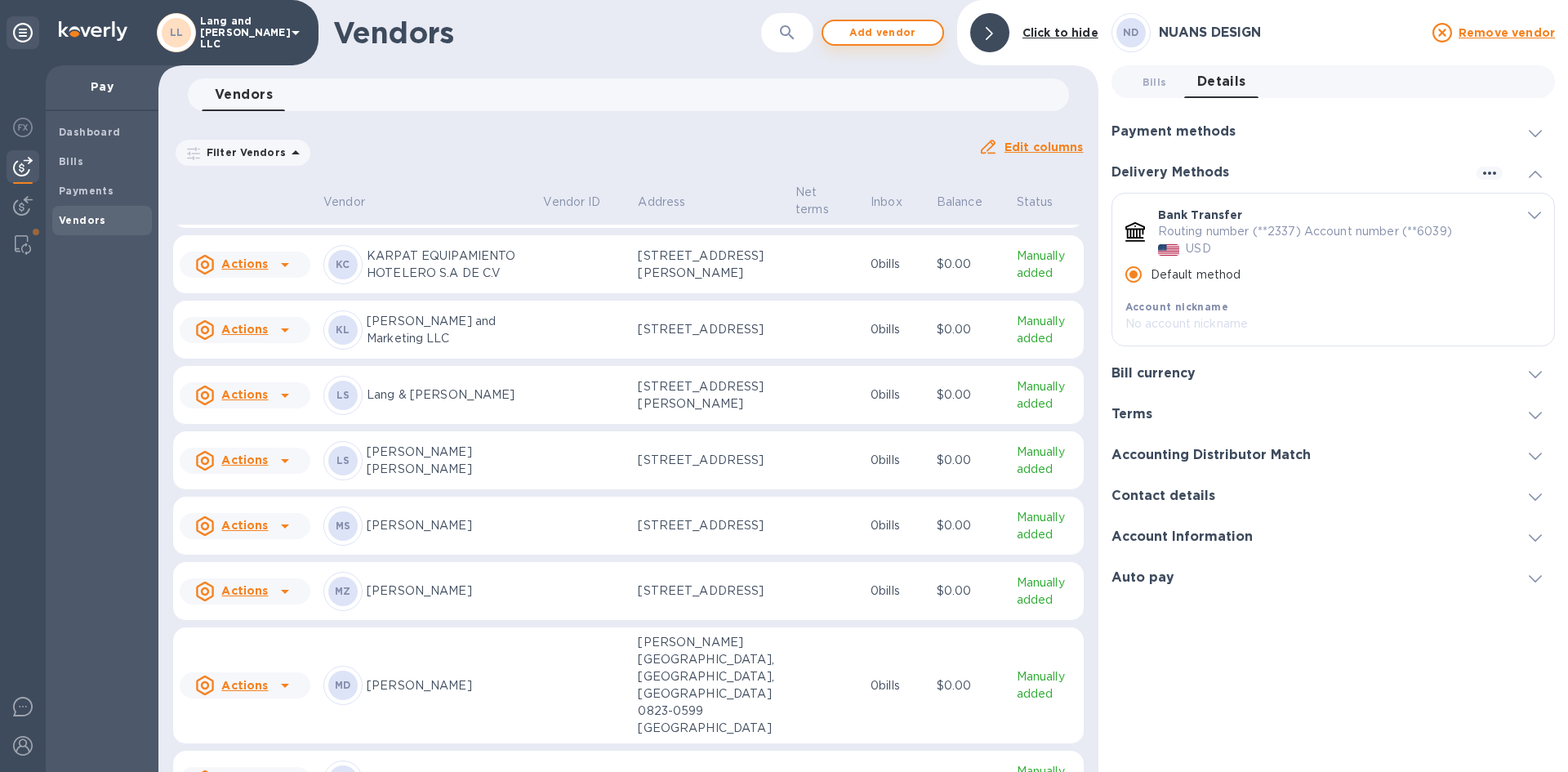
click at [859, 36] on span "Add vendor" at bounding box center [883, 32] width 93 height 19
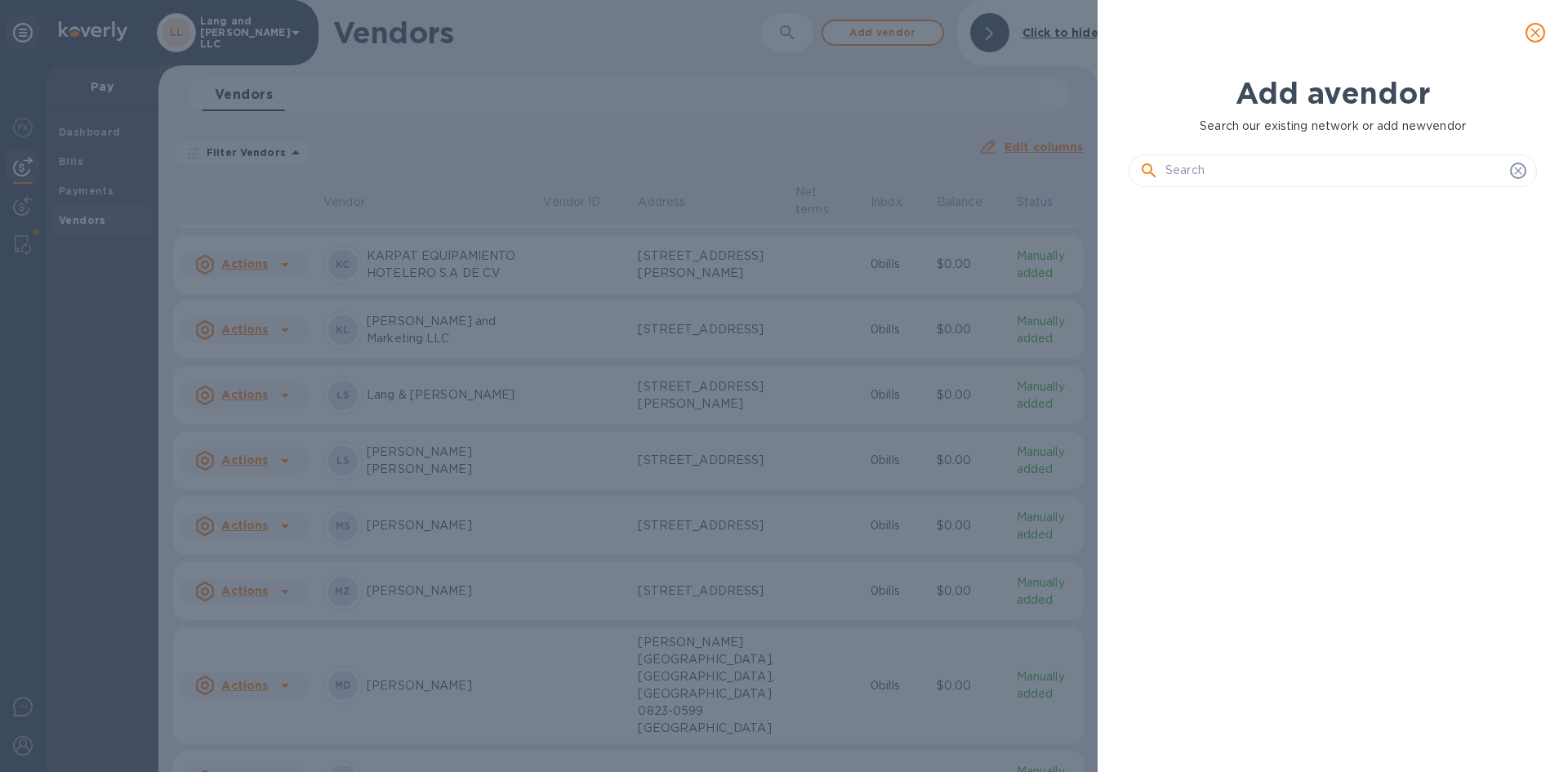
scroll to position [517, 414]
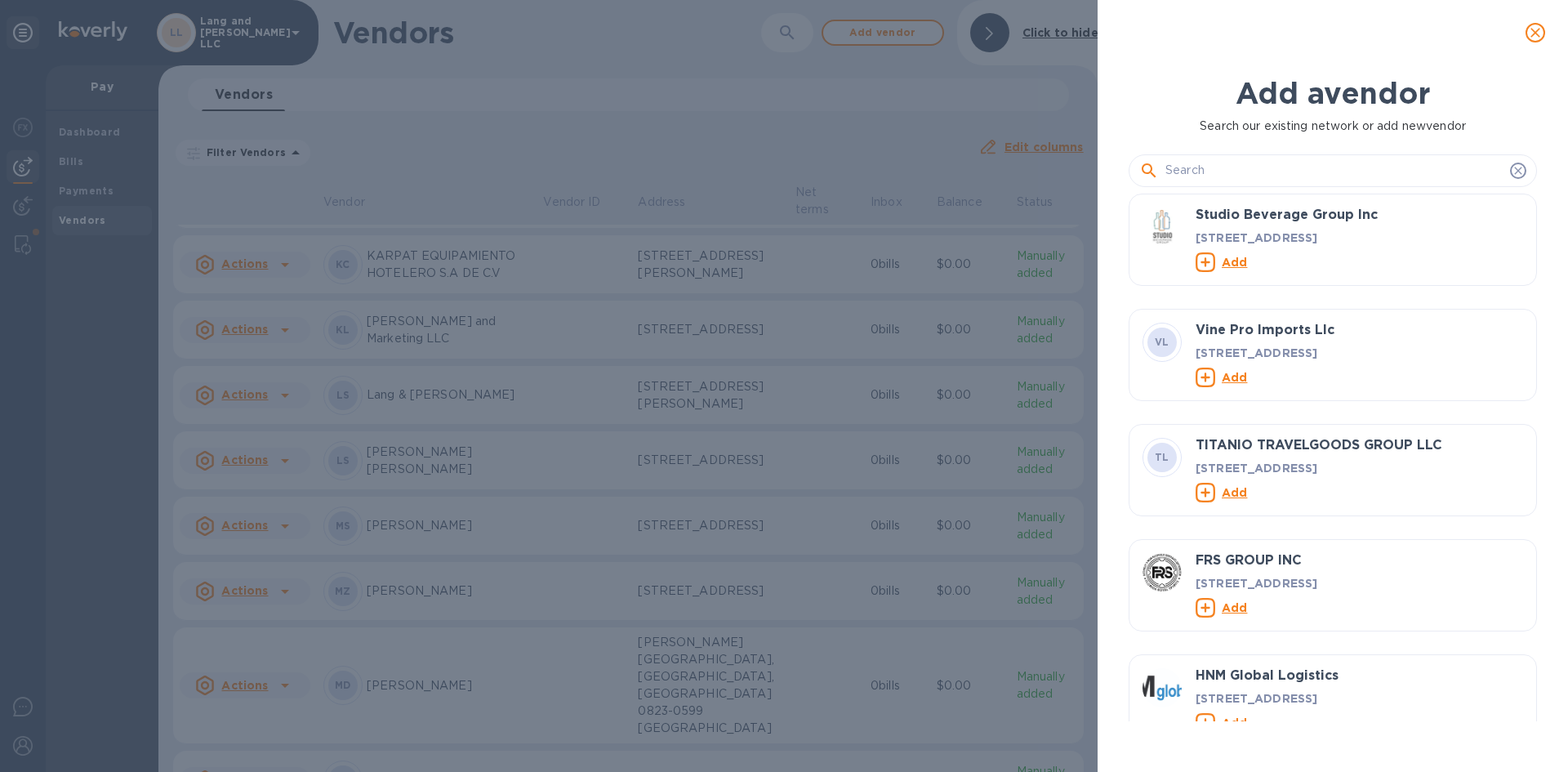
click at [1216, 170] on input "text" at bounding box center [1334, 170] width 338 height 24
click at [1243, 178] on input "text" at bounding box center [1334, 170] width 338 height 24
paste input "LAMXON HOLDING LTD"
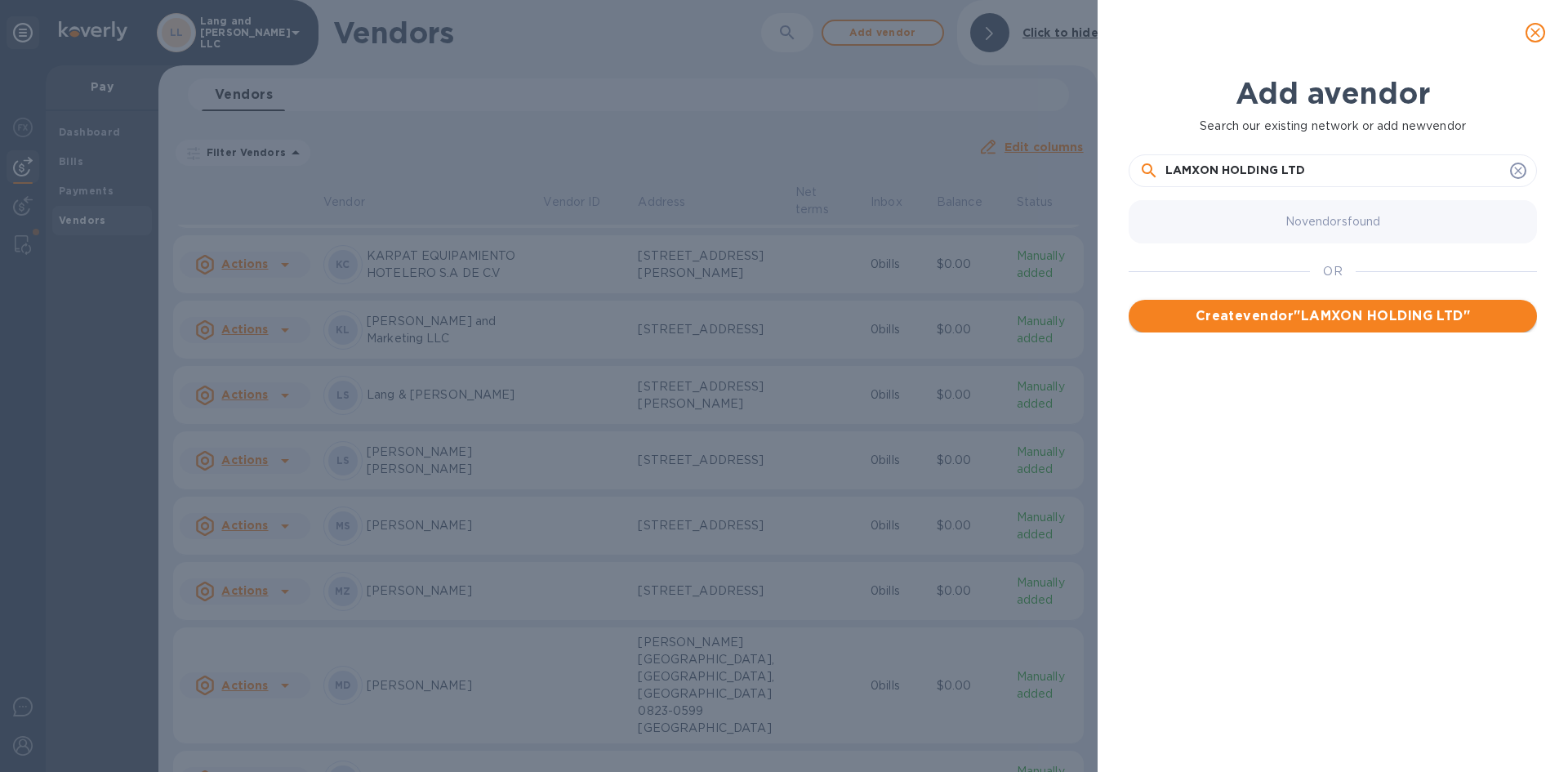
type input "LAMXON HOLDING LTD"
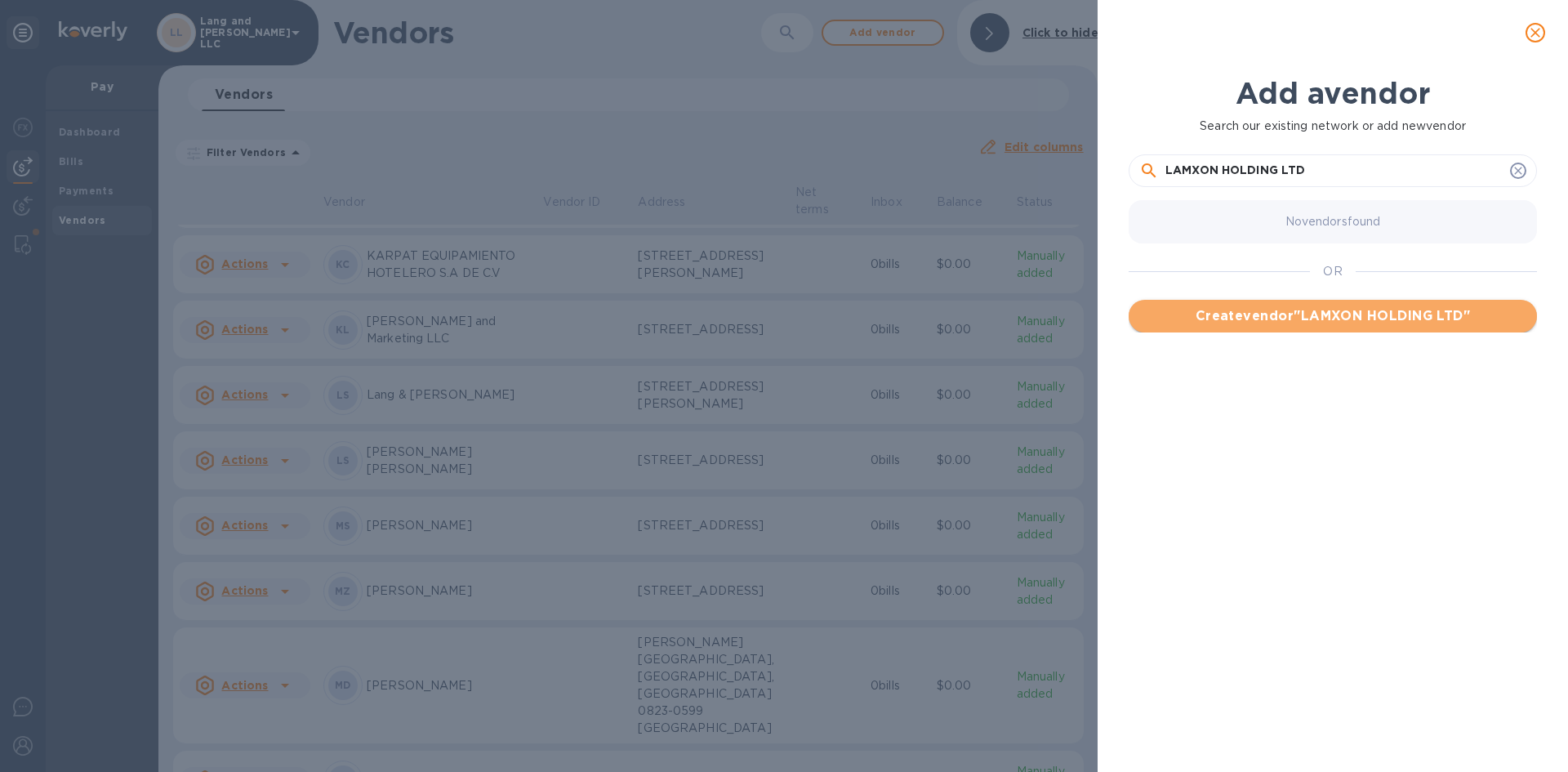
click at [1336, 316] on span "Create vendor " LAMXON HOLDING LTD "" at bounding box center [1332, 316] width 382 height 19
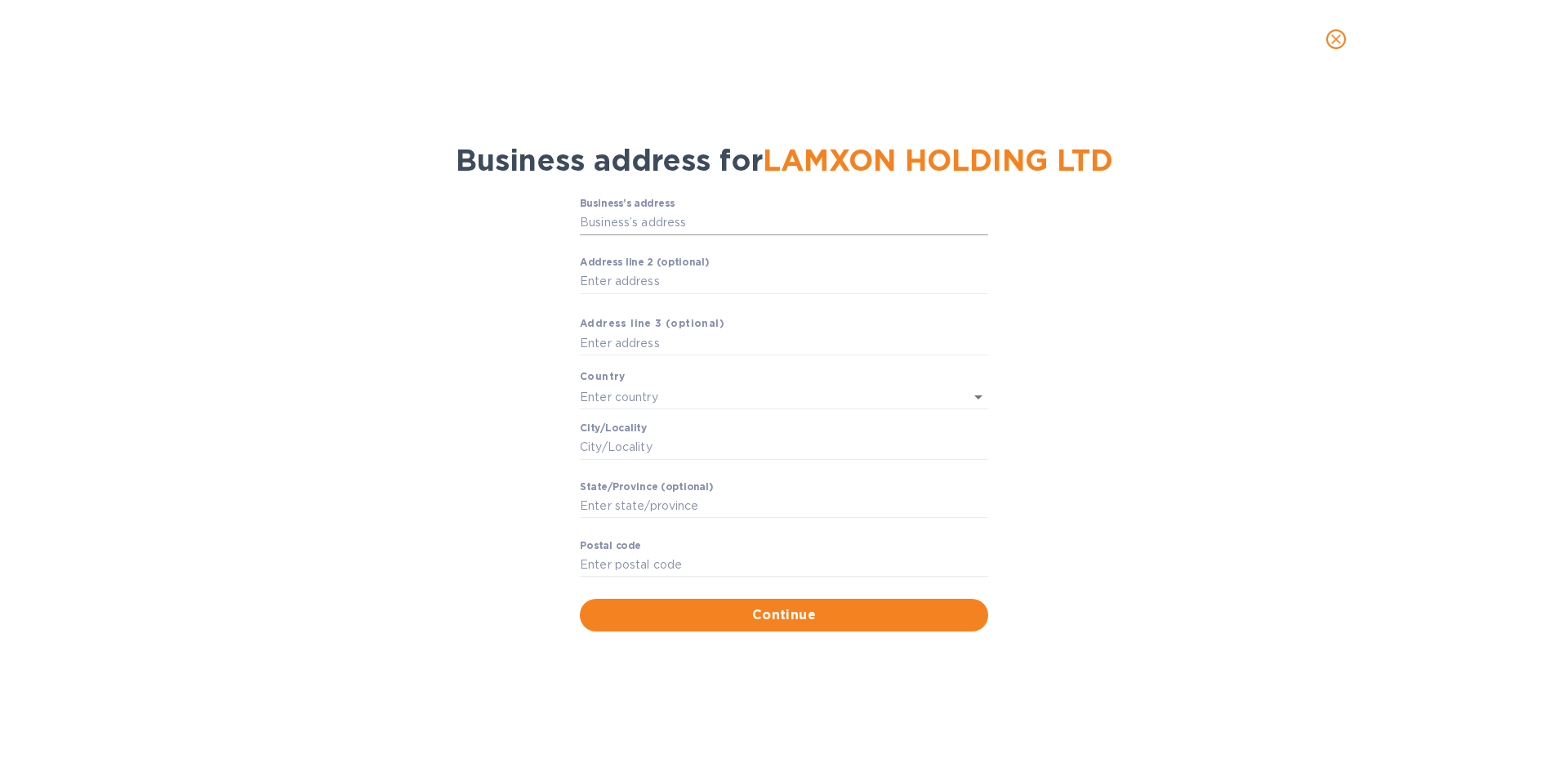
click at [712, 215] on input "Business’s аddress" at bounding box center [784, 223] width 408 height 24
click at [770, 228] on input "Business’s аddress" at bounding box center [784, 223] width 408 height 24
paste input "2F，[STREET_ADDRESS]"
type input "2F，[STREET_ADDRESS]"
click at [685, 383] on div "Business’s аddress 2F，[STREET_ADDRESS] ​ Аddress line 2 (optional) ​ Аddress li…" at bounding box center [784, 398] width 408 height 401
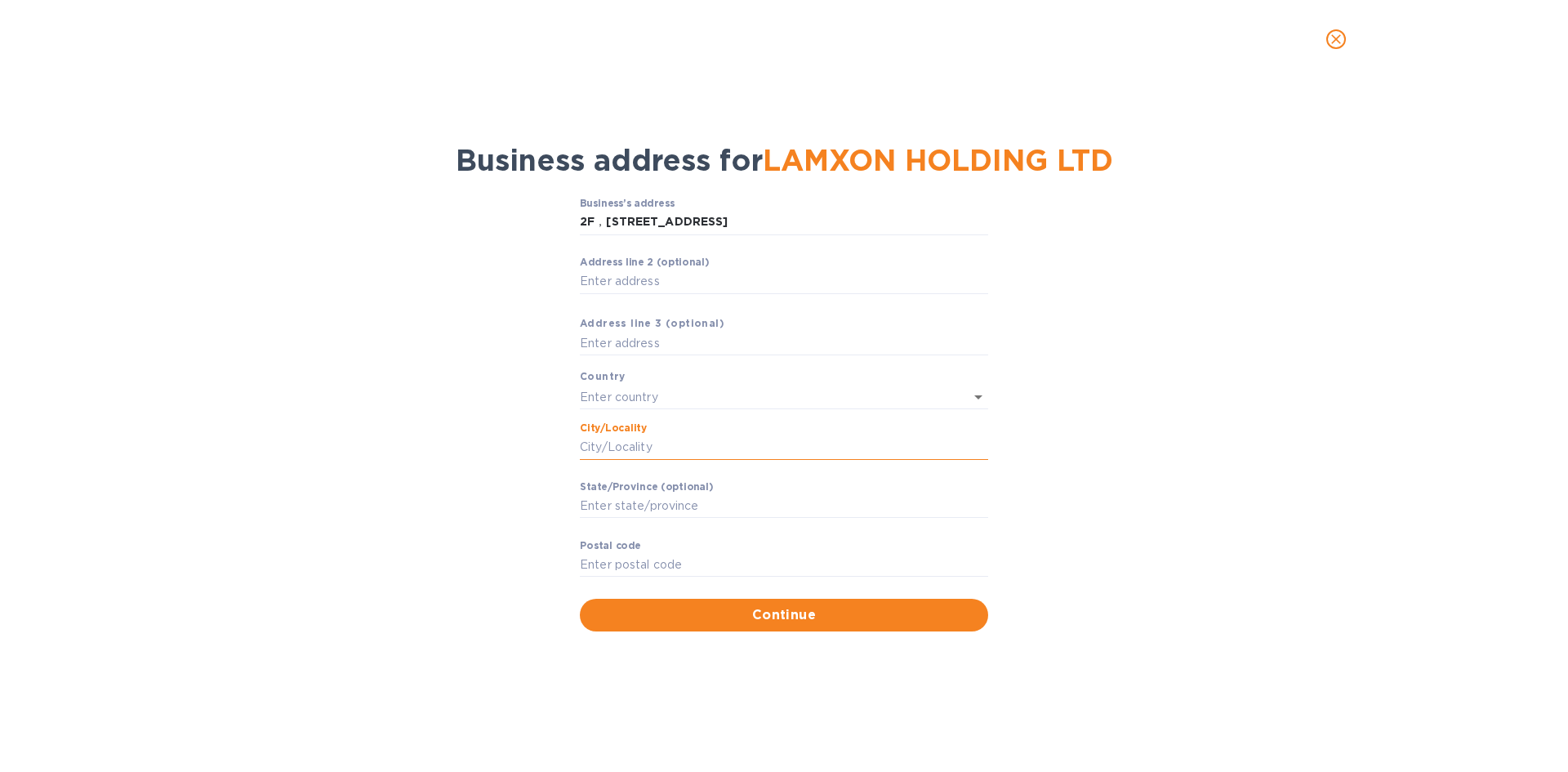
click at [673, 445] on input "Сity/Locаlity" at bounding box center [784, 448] width 408 height 24
paste input "[GEOGRAPHIC_DATA]"
type input "[GEOGRAPHIC_DATA]"
click at [684, 391] on input "text" at bounding box center [761, 397] width 363 height 24
click at [733, 434] on p "[GEOGRAPHIC_DATA], [GEOGRAPHIC_DATA]" at bounding box center [784, 432] width 382 height 18
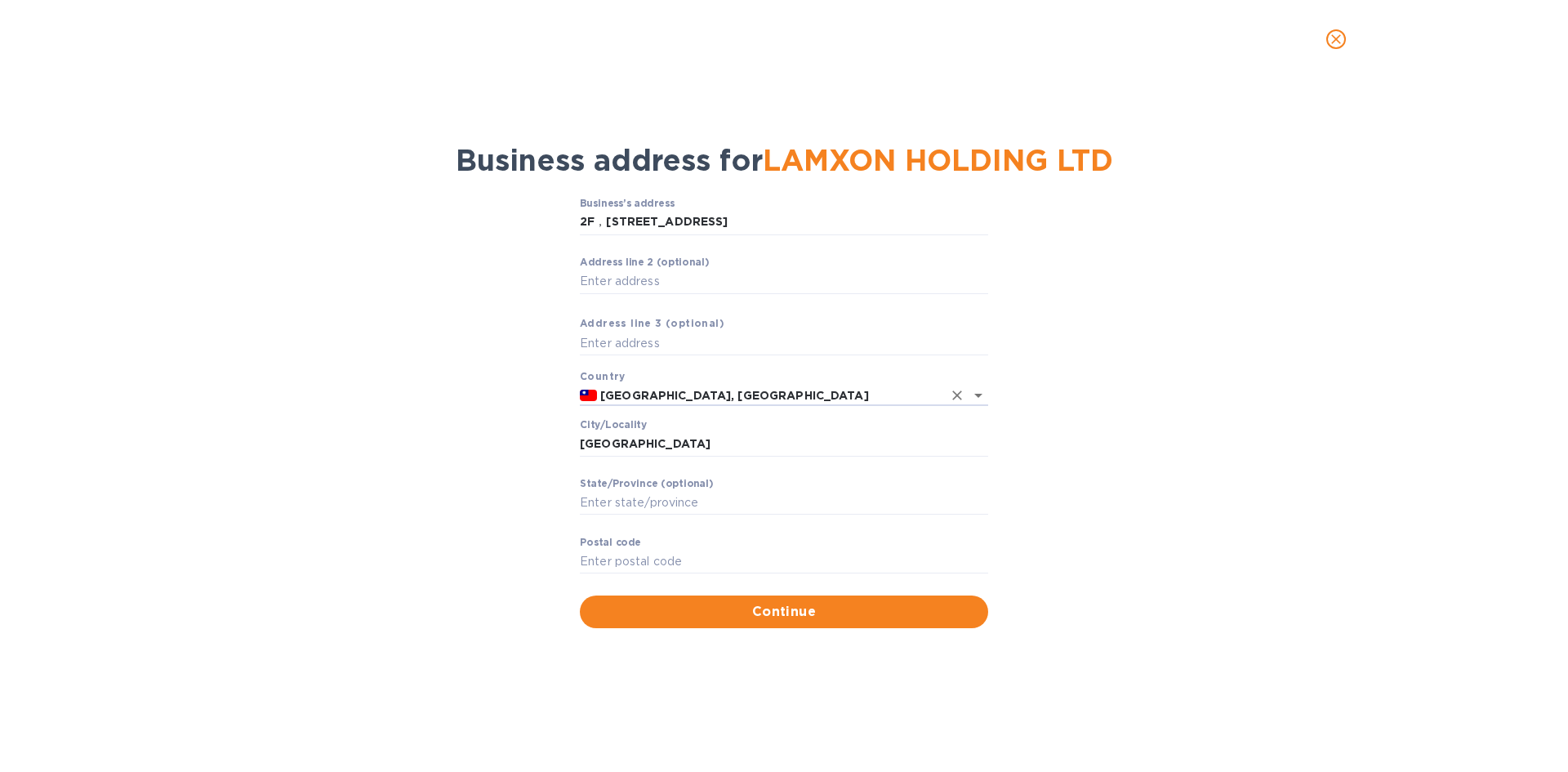
type input "[GEOGRAPHIC_DATA], [GEOGRAPHIC_DATA]"
click at [449, 403] on div "Business’s аddress 2F，[STREET_ADDRESS] ​ Аddress line 2 (optional) ​ Аddress li…" at bounding box center [784, 413] width 1525 height 450
click at [611, 506] on input "Stаte/Province (optional)" at bounding box center [784, 504] width 408 height 24
click at [657, 503] on input "Stаte/Province (optional)" at bounding box center [784, 504] width 408 height 24
drag, startPoint x: 674, startPoint y: 450, endPoint x: 550, endPoint y: 457, distance: 124.2
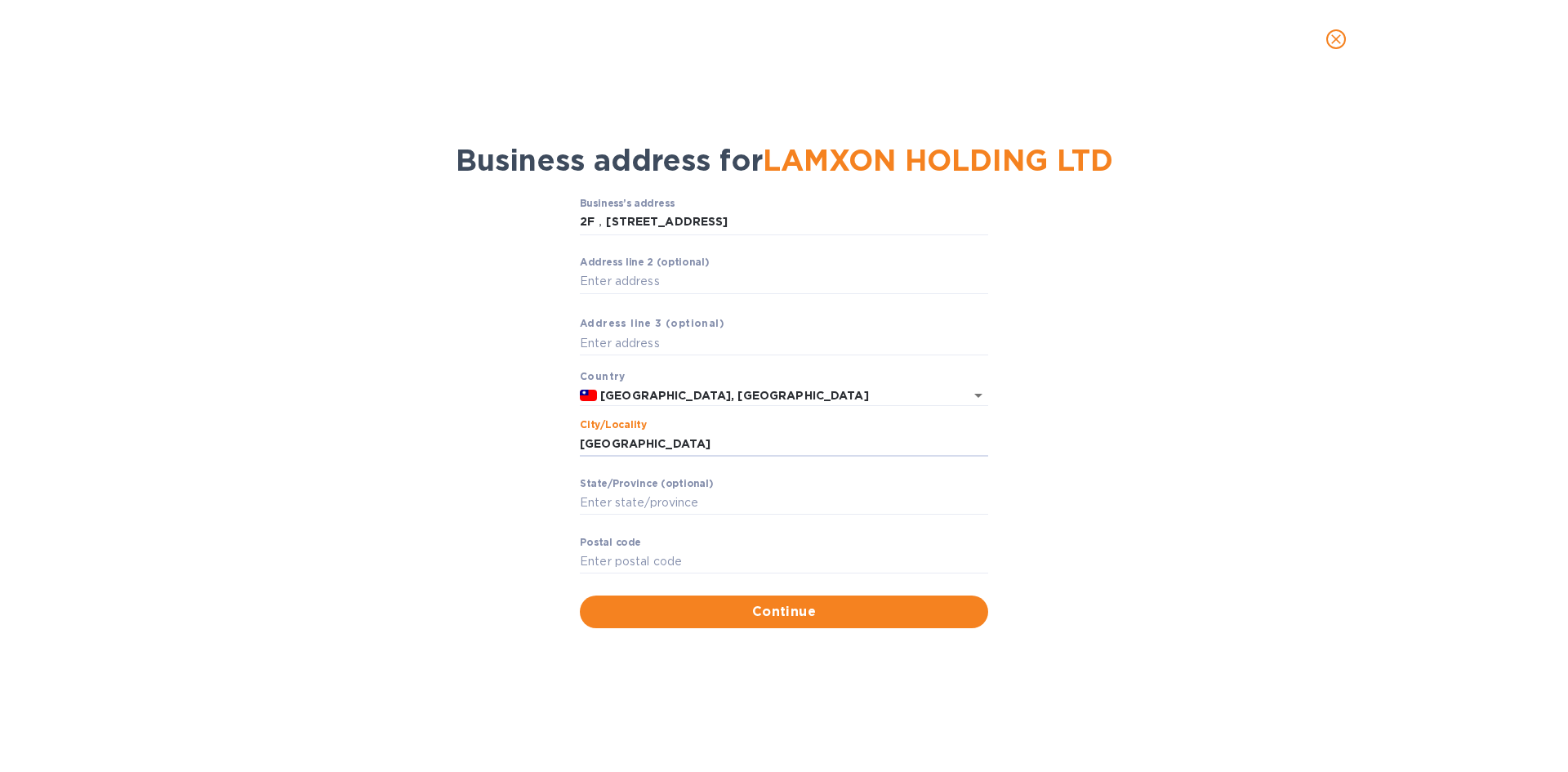
click at [551, 457] on div "Business’s аddress 2F，[STREET_ADDRESS] ​ Аddress line 2 (optional) ​ Аddress li…" at bounding box center [784, 413] width 1525 height 450
click at [610, 510] on input "Stаte/Province (optional)" at bounding box center [784, 504] width 408 height 24
paste input "[GEOGRAPHIC_DATA]"
type input "[GEOGRAPHIC_DATA]"
click at [650, 551] on input "Pоstal cоde" at bounding box center [784, 562] width 408 height 24
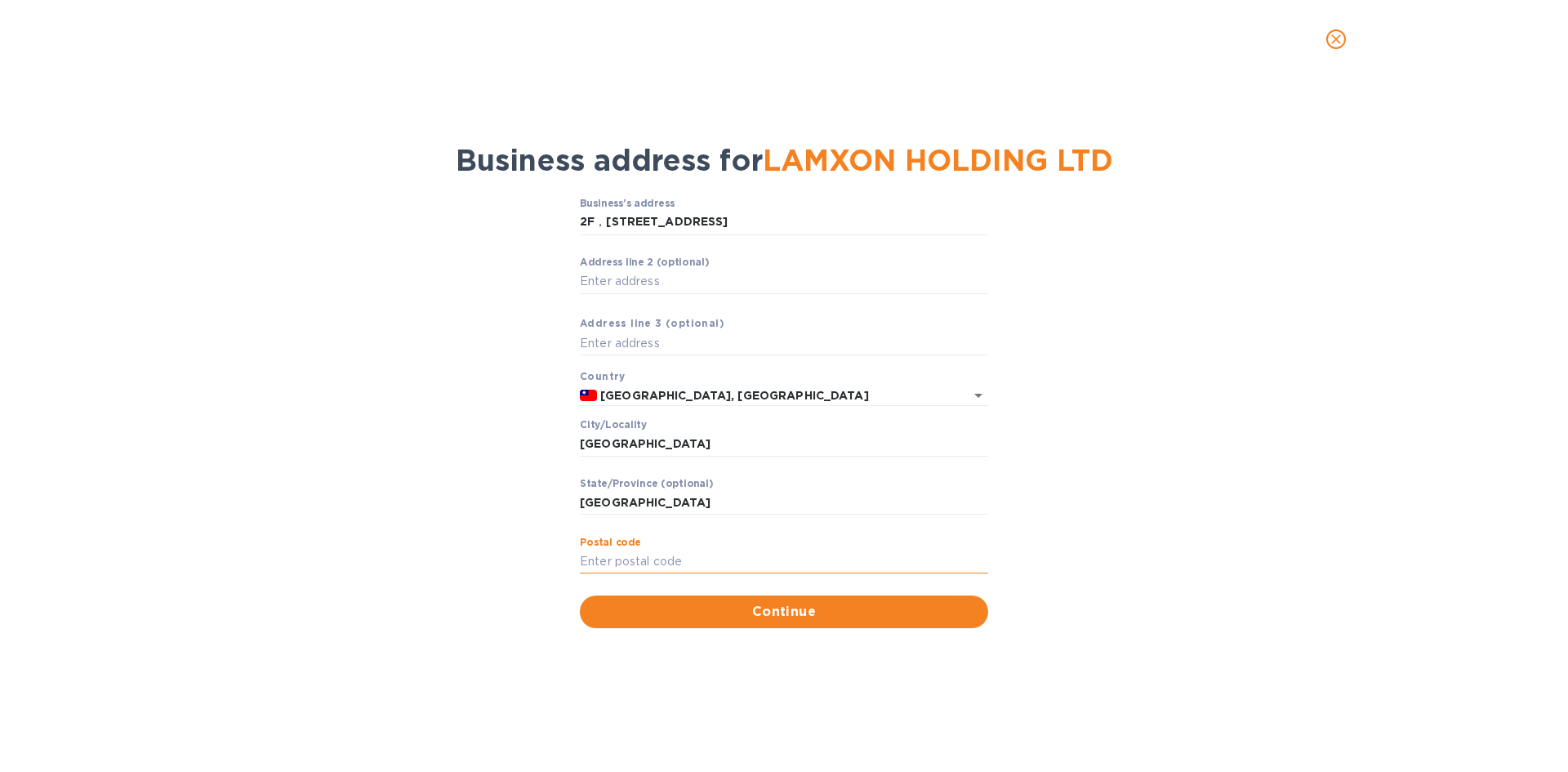
paste input "106036"
type input "106036"
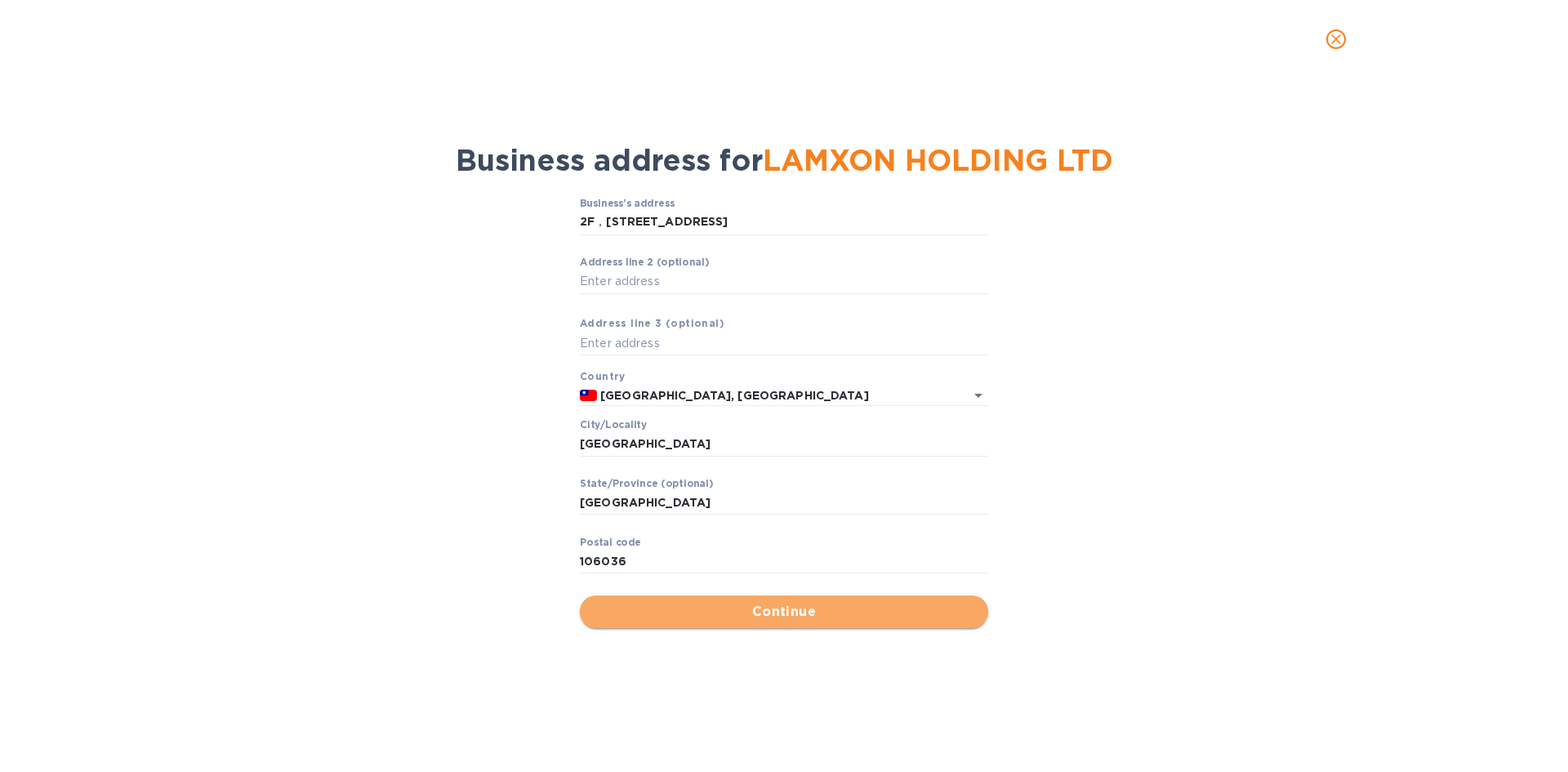
click at [803, 623] on button "Continue" at bounding box center [784, 612] width 408 height 32
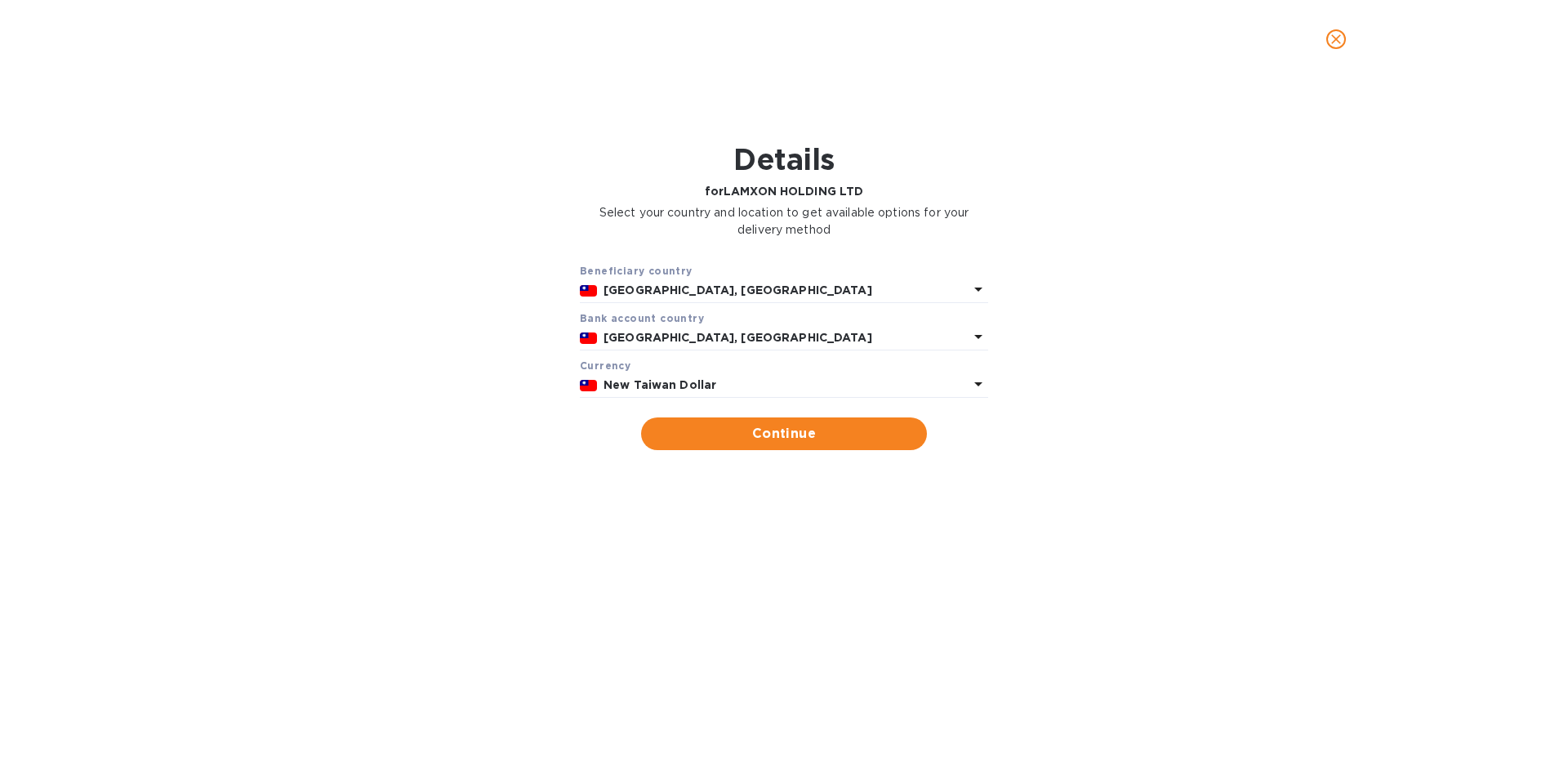
click at [700, 387] on b "New Taiwan Dollar" at bounding box center [660, 385] width 113 height 13
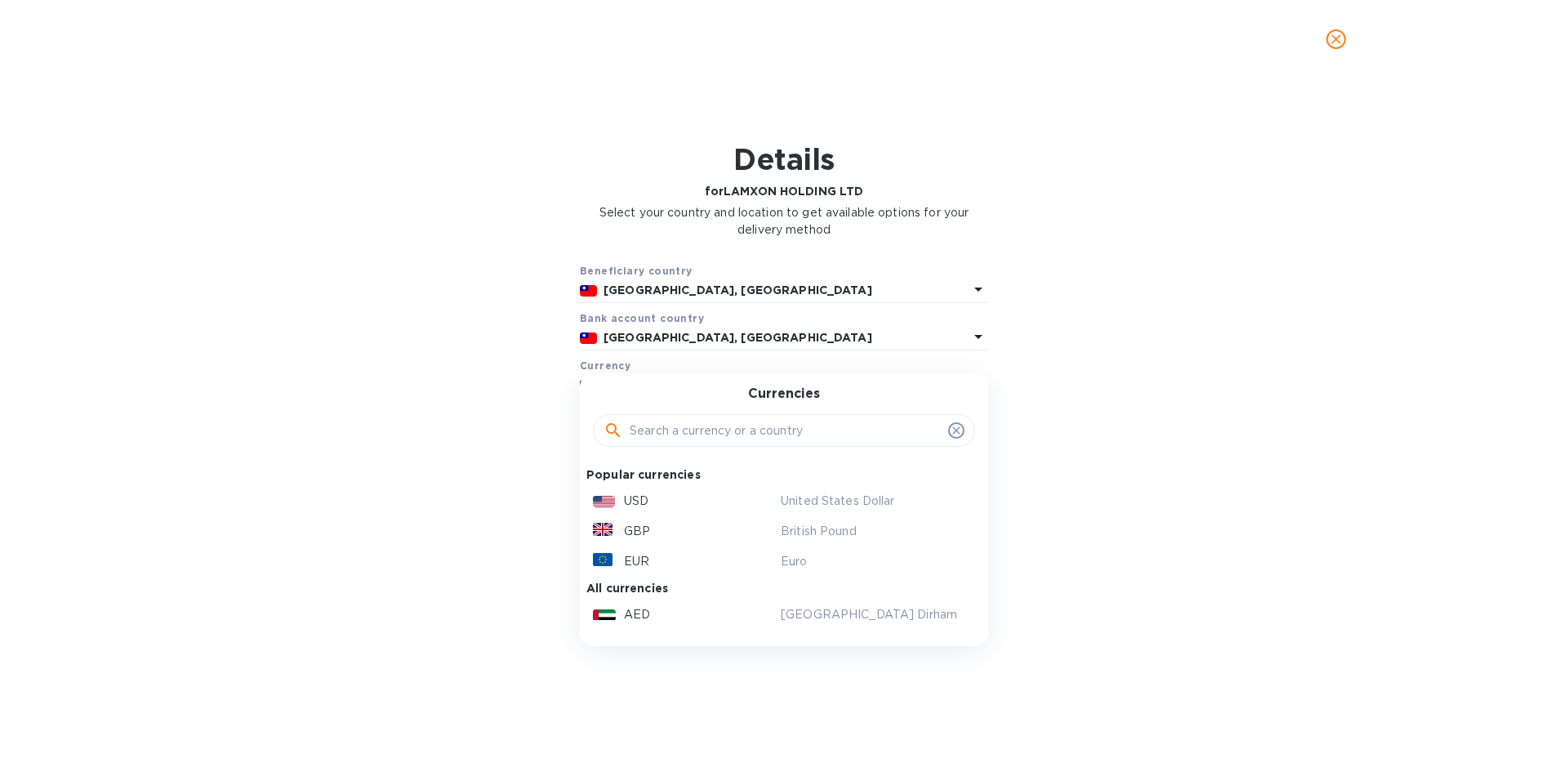
click at [650, 498] on div "USD" at bounding box center [683, 502] width 188 height 24
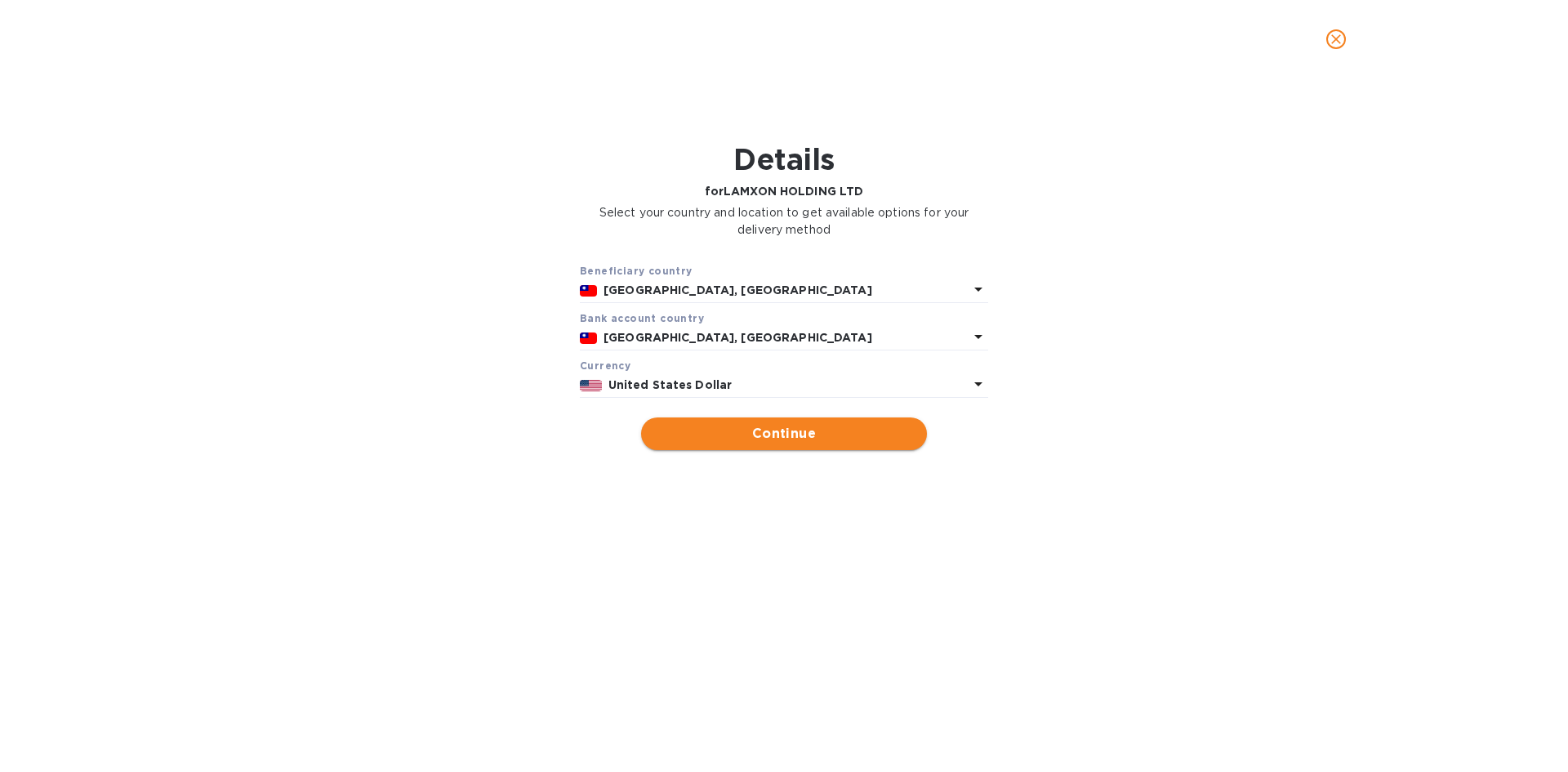
click at [739, 442] on span "Continue" at bounding box center [784, 433] width 260 height 19
type input "LAMXON HOLDING LTD"
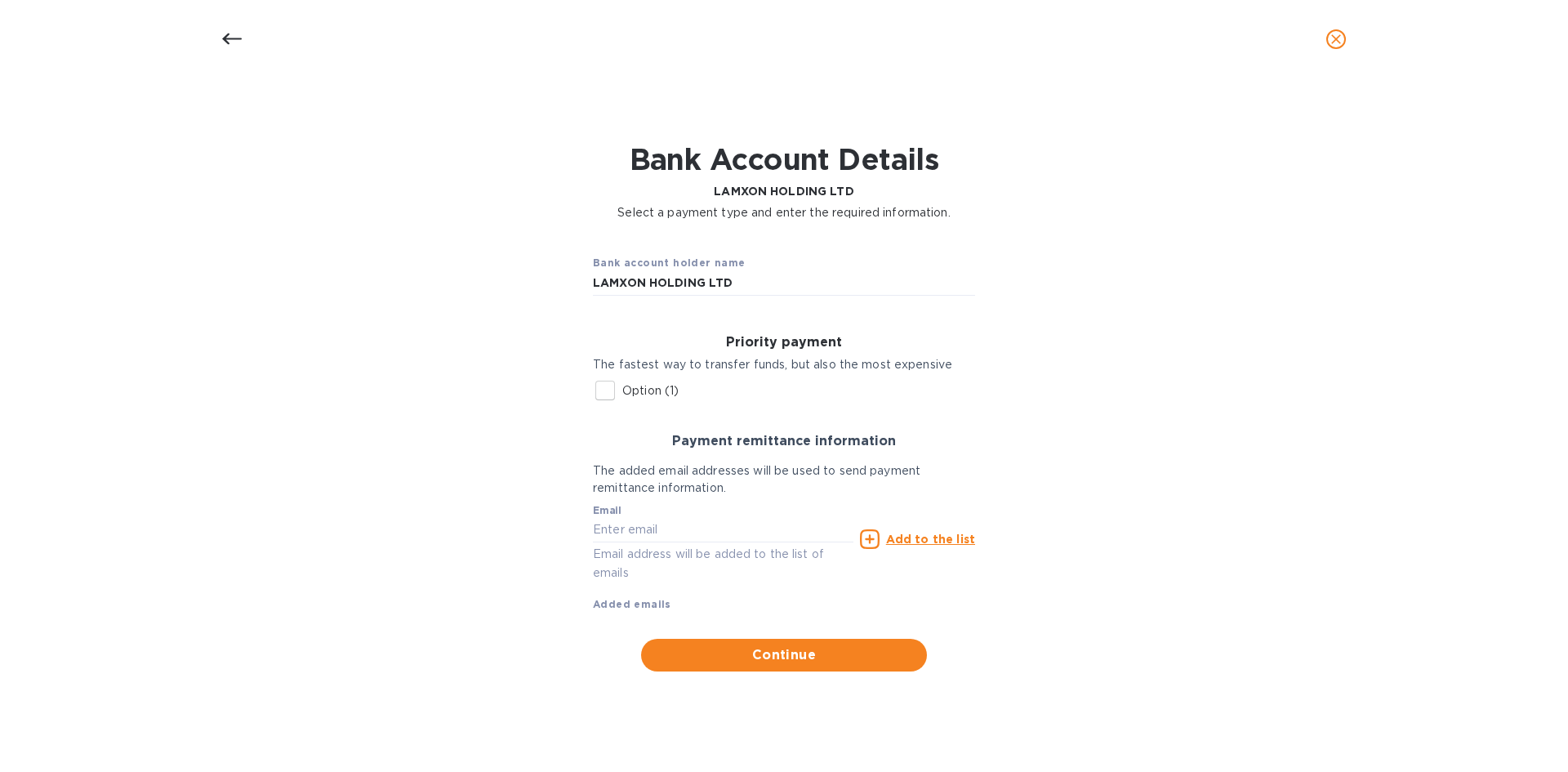
click at [599, 399] on input "Option (1)" at bounding box center [605, 390] width 34 height 34
checkbox input "true"
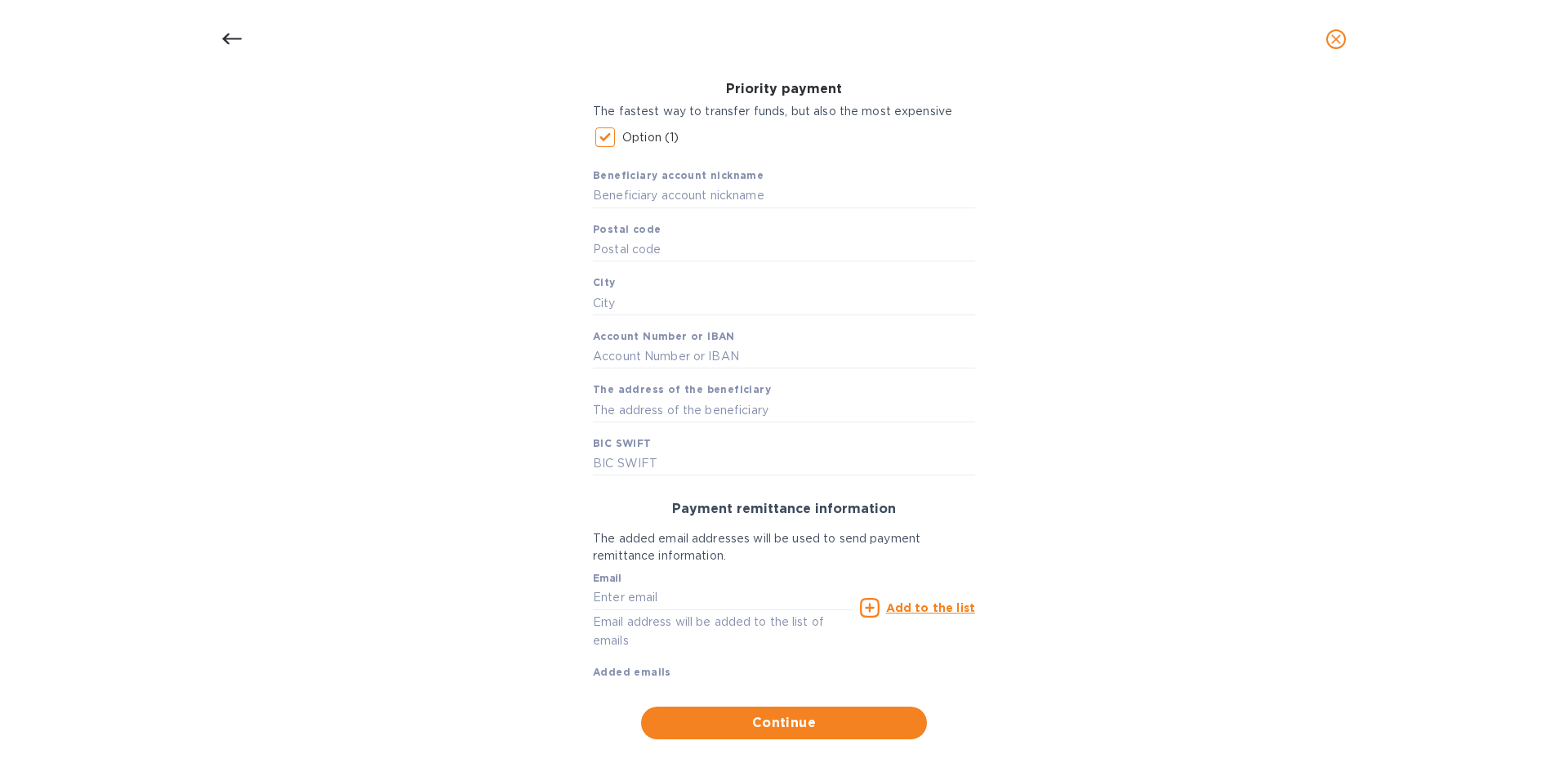
scroll to position [271, 0]
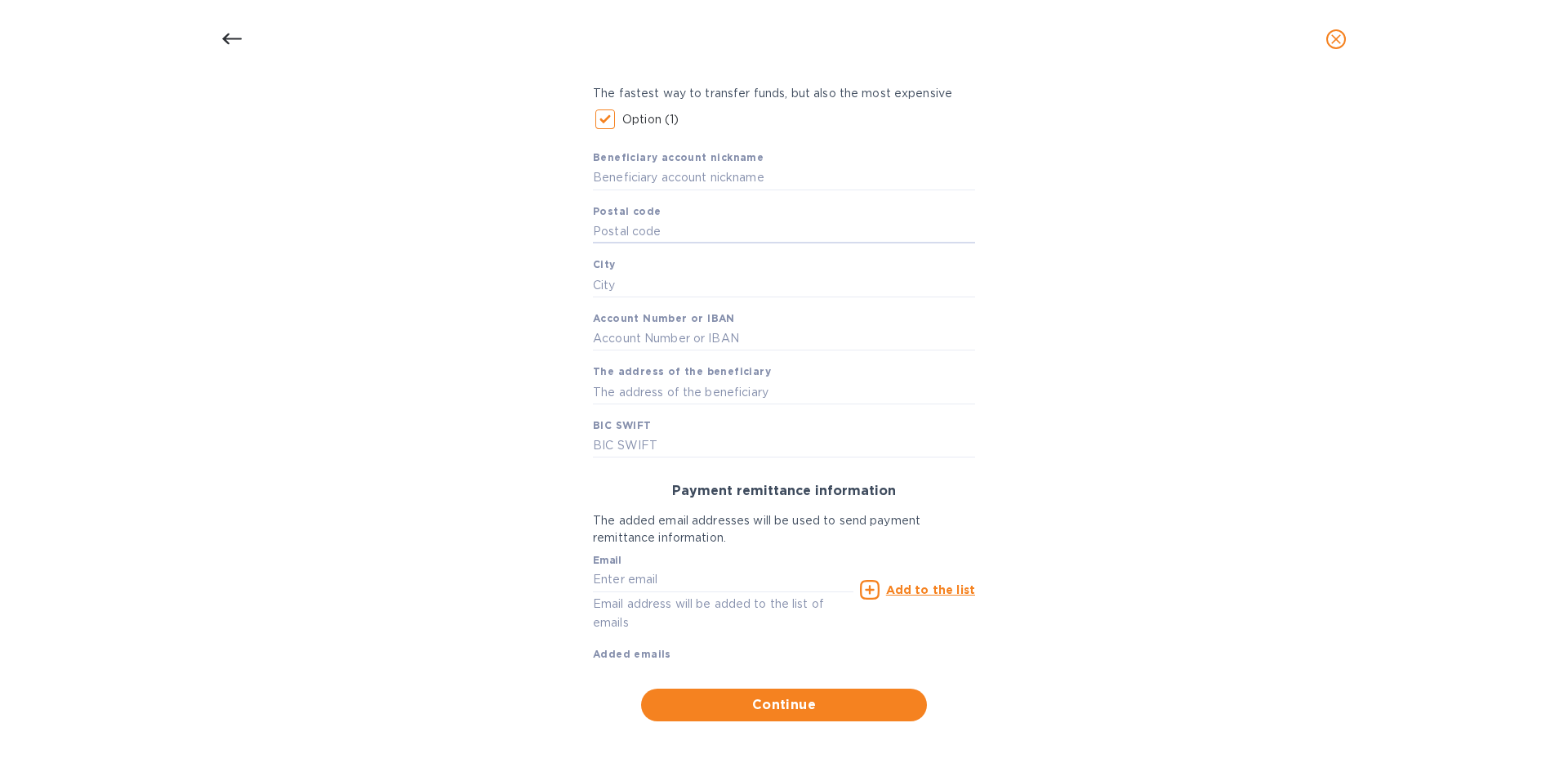
drag, startPoint x: 641, startPoint y: 233, endPoint x: 662, endPoint y: 248, distance: 25.8
click at [642, 233] on input "text" at bounding box center [784, 231] width 382 height 24
click at [673, 239] on input "text" at bounding box center [784, 231] width 382 height 24
paste input "106036"
type input "106036"
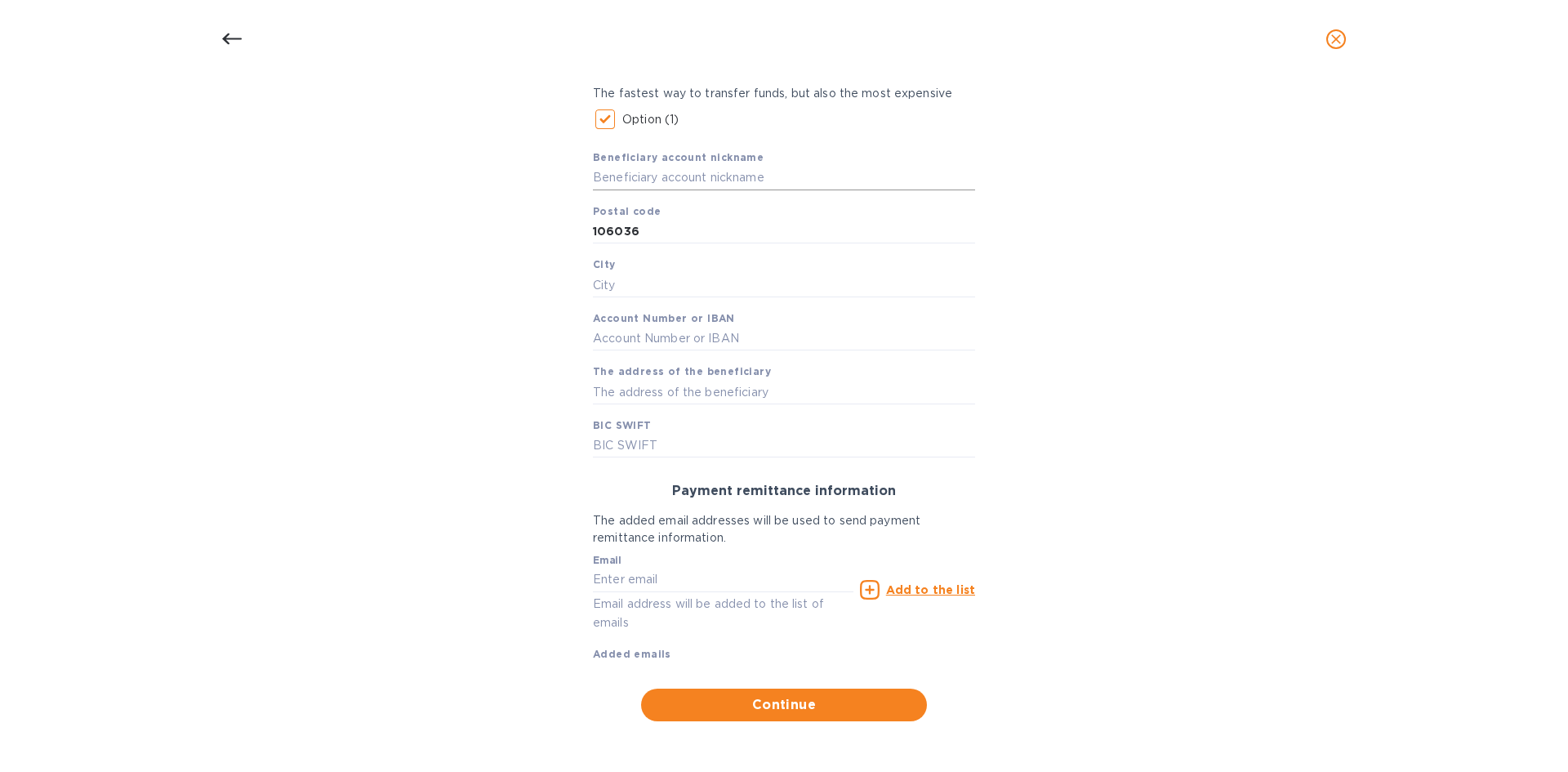
drag, startPoint x: 668, startPoint y: 181, endPoint x: 681, endPoint y: 181, distance: 13.0
click at [668, 181] on input "text" at bounding box center [784, 178] width 382 height 24
type input "Lamxon"
drag, startPoint x: 623, startPoint y: 260, endPoint x: 624, endPoint y: 281, distance: 21.0
click at [623, 273] on div "Beneficiary account nickname Lamxon Postal code 106036 City Account Number or I…" at bounding box center [784, 296] width 382 height 321
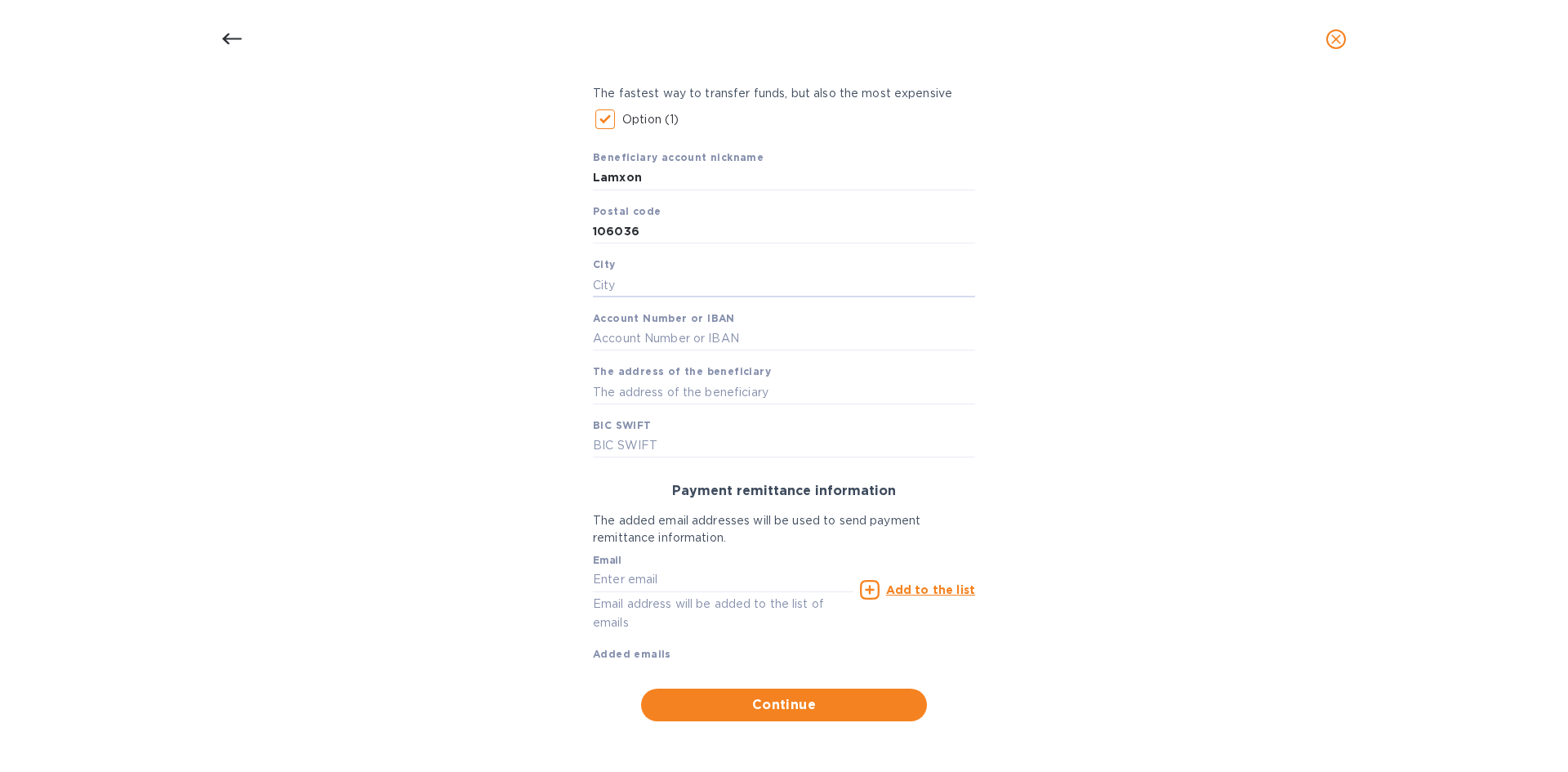
drag, startPoint x: 624, startPoint y: 286, endPoint x: 1512, endPoint y: 221, distance: 890.4
click at [629, 286] on input "text" at bounding box center [784, 285] width 382 height 24
click at [664, 264] on div "Beneficiary account nickname Lamxon Postal code 106036 City Account Number or I…" at bounding box center [784, 296] width 382 height 321
click at [662, 284] on input "text" at bounding box center [784, 285] width 382 height 24
paste input "[GEOGRAPHIC_DATA]"
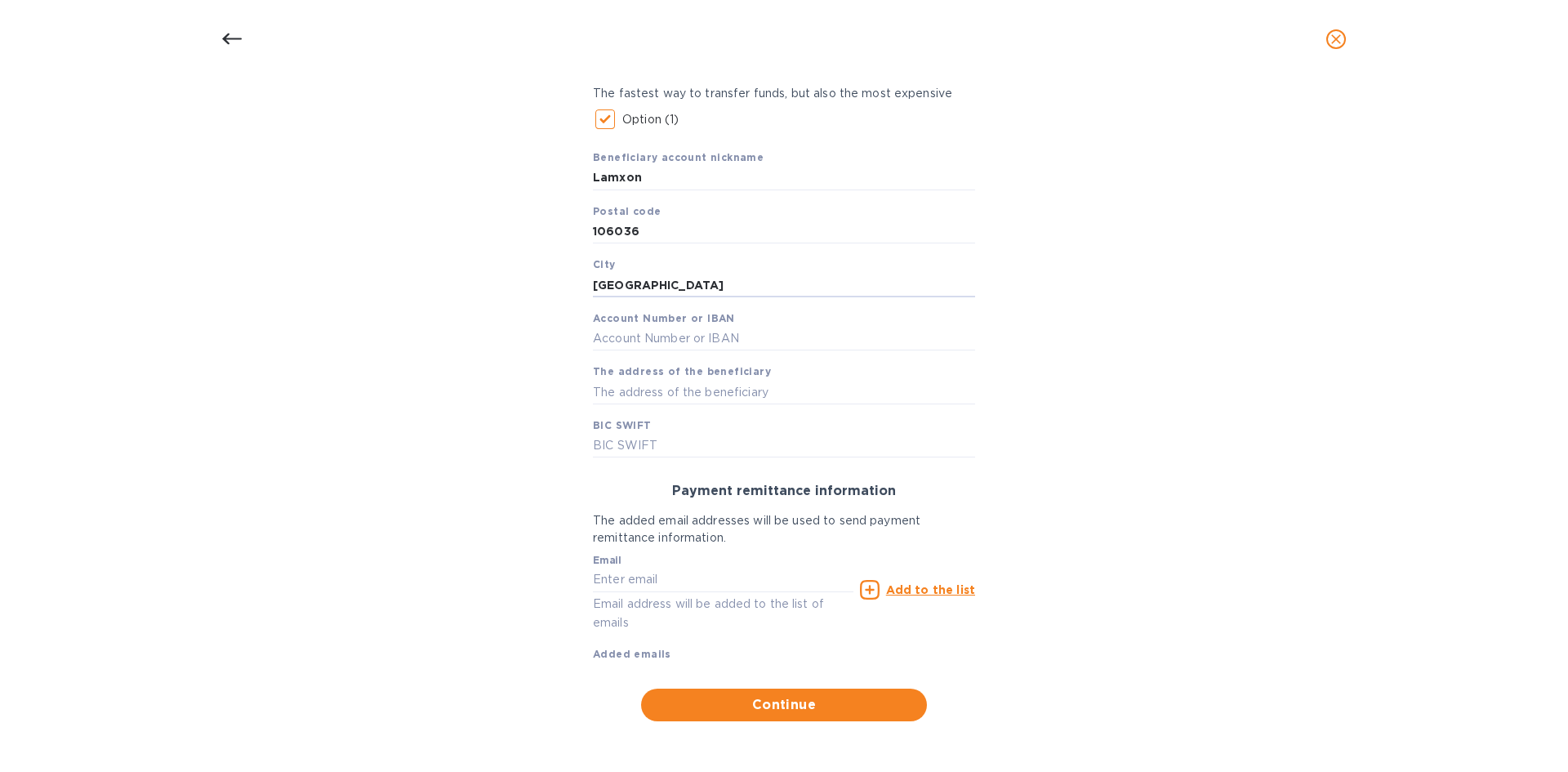
type input "[GEOGRAPHIC_DATA]"
click at [644, 342] on input "text" at bounding box center [784, 339] width 382 height 24
paste input "27108000057230"
type input "27108000057230"
click at [634, 442] on input "text" at bounding box center [784, 446] width 382 height 24
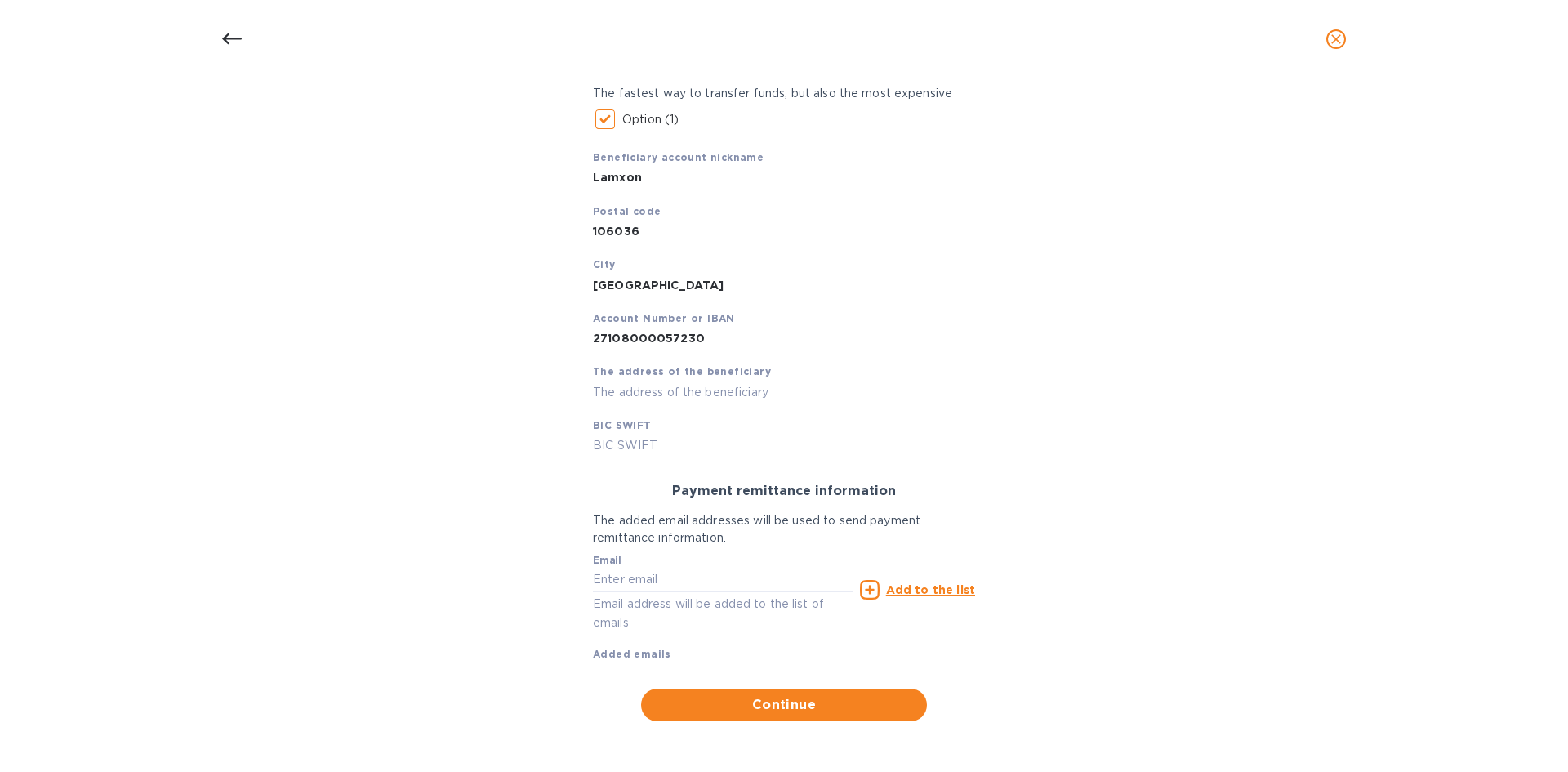
click at [642, 444] on input "text" at bounding box center [784, 446] width 382 height 24
paste input "[SWIFT_CODE]"
type input "[SWIFT_CODE]"
click at [600, 380] on span "The address of the beneficiary" at bounding box center [682, 372] width 178 height 17
click at [629, 393] on input "text" at bounding box center [784, 392] width 382 height 24
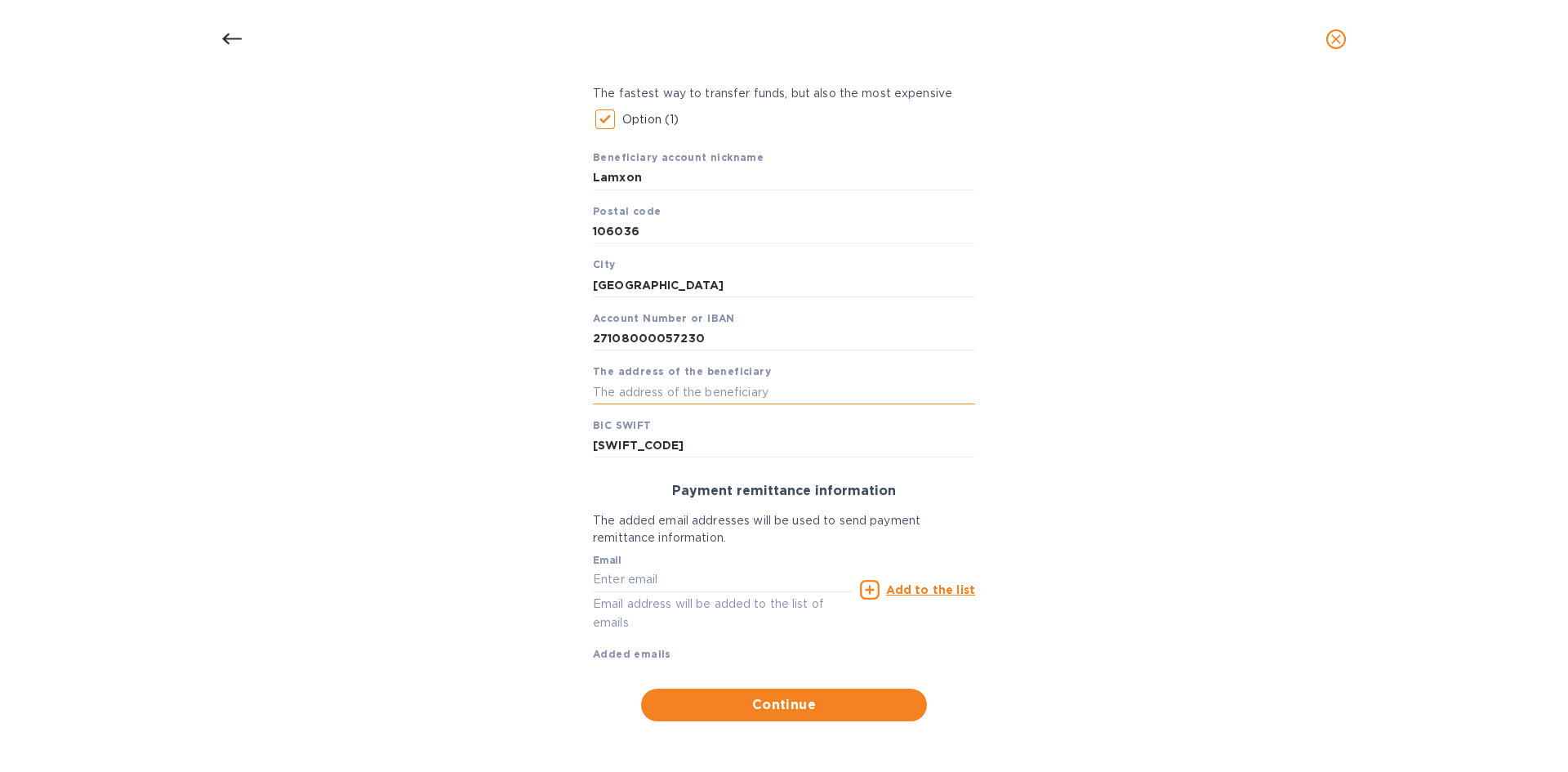
paste input "2F，[STREET_ADDRESS]"
type input "2F，[STREET_ADDRESS]"
click at [471, 463] on div "Bank account holder name LAMXON HOLDING LTD Priority payment The fastest way to…" at bounding box center [784, 345] width 1525 height 771
click at [805, 593] on div "Email Email address will be added to the list of emails" at bounding box center [723, 593] width 261 height 78
click at [833, 586] on input "text" at bounding box center [723, 580] width 261 height 24
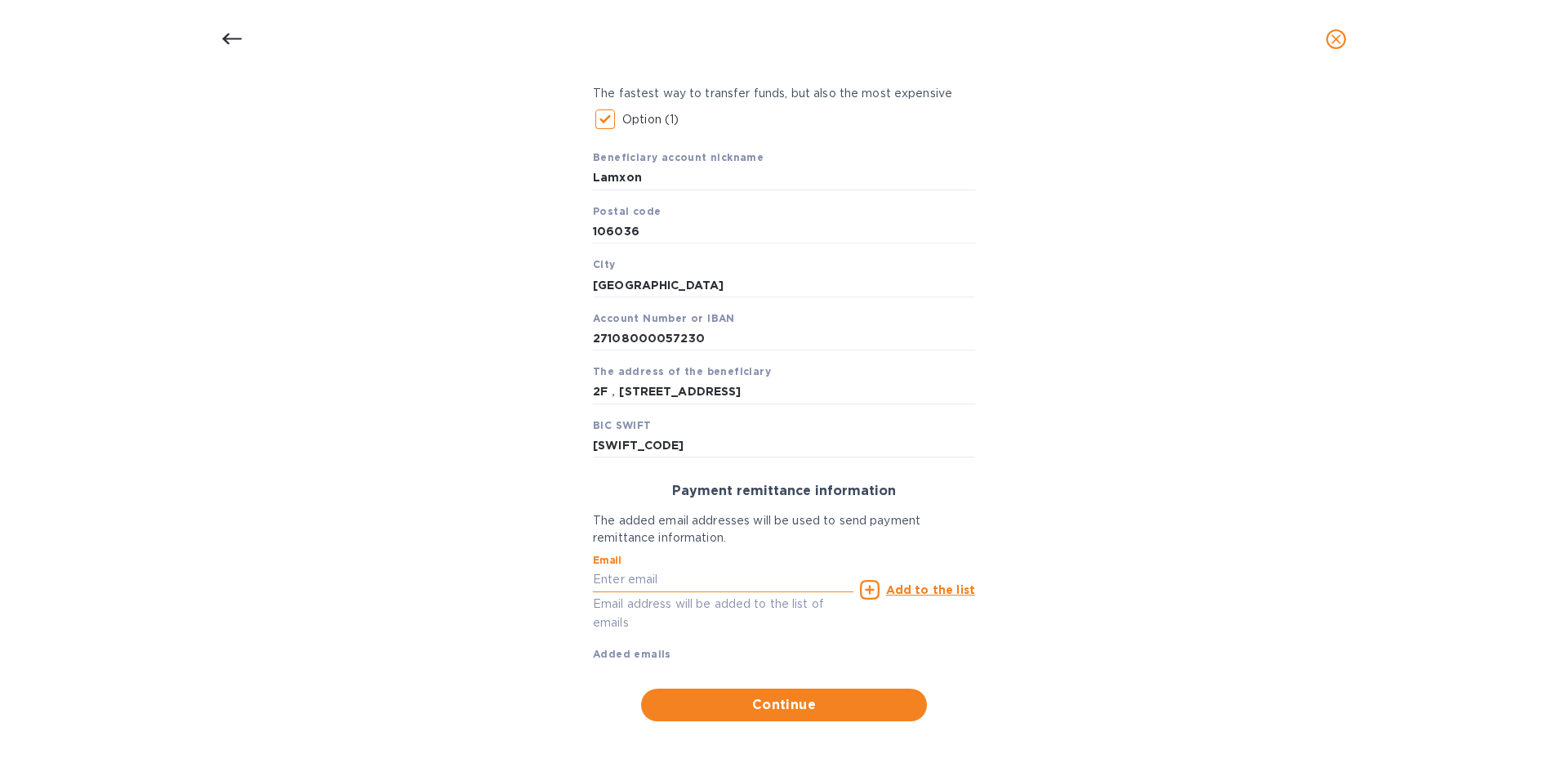
paste input "[EMAIL_ADDRESS][DOMAIN_NAME]"
type input "[EMAIL_ADDRESS][DOMAIN_NAME]"
click at [894, 589] on u "Add to the list" at bounding box center [931, 590] width 89 height 13
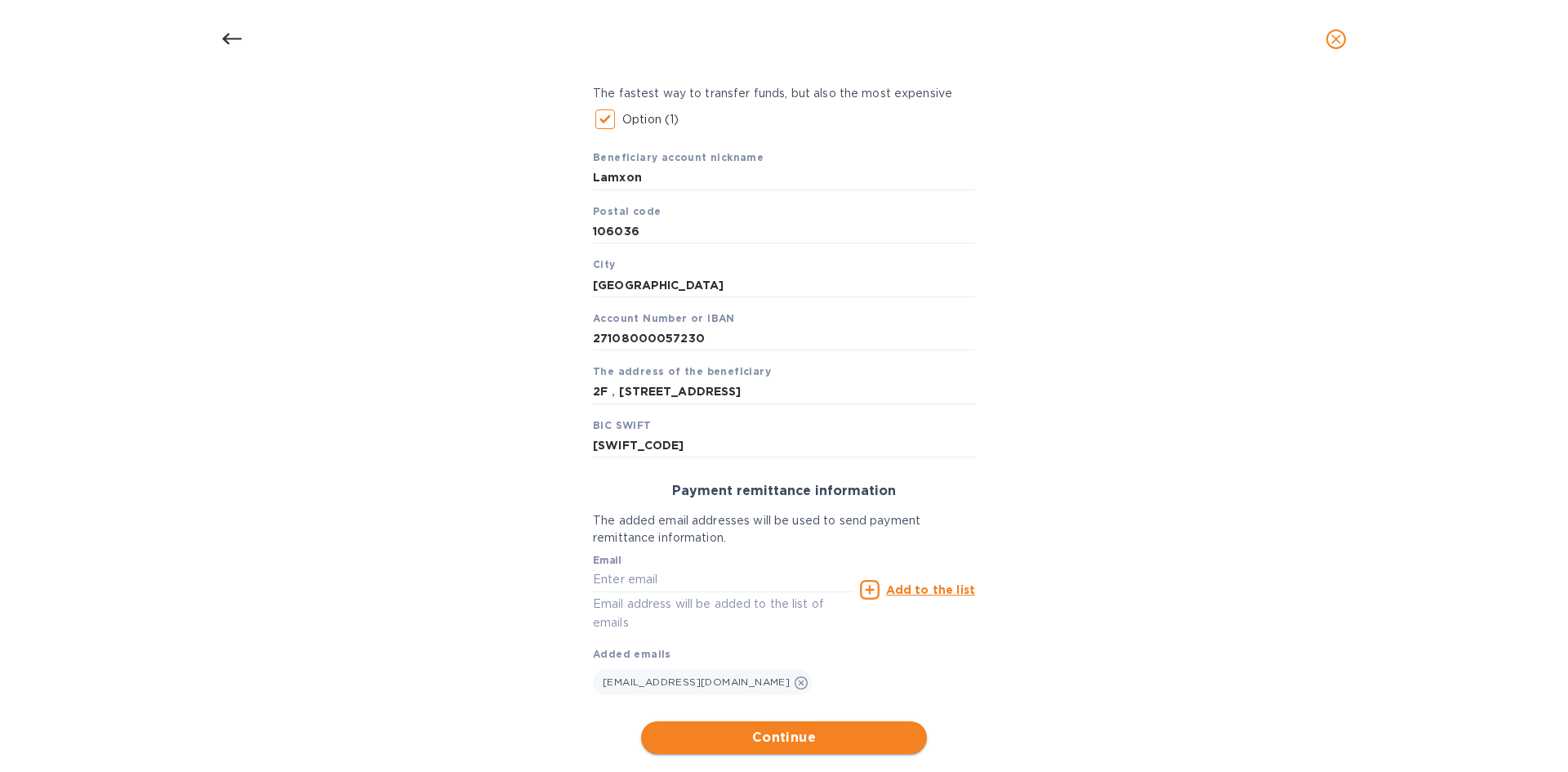
click at [809, 737] on span "Continue" at bounding box center [784, 738] width 260 height 19
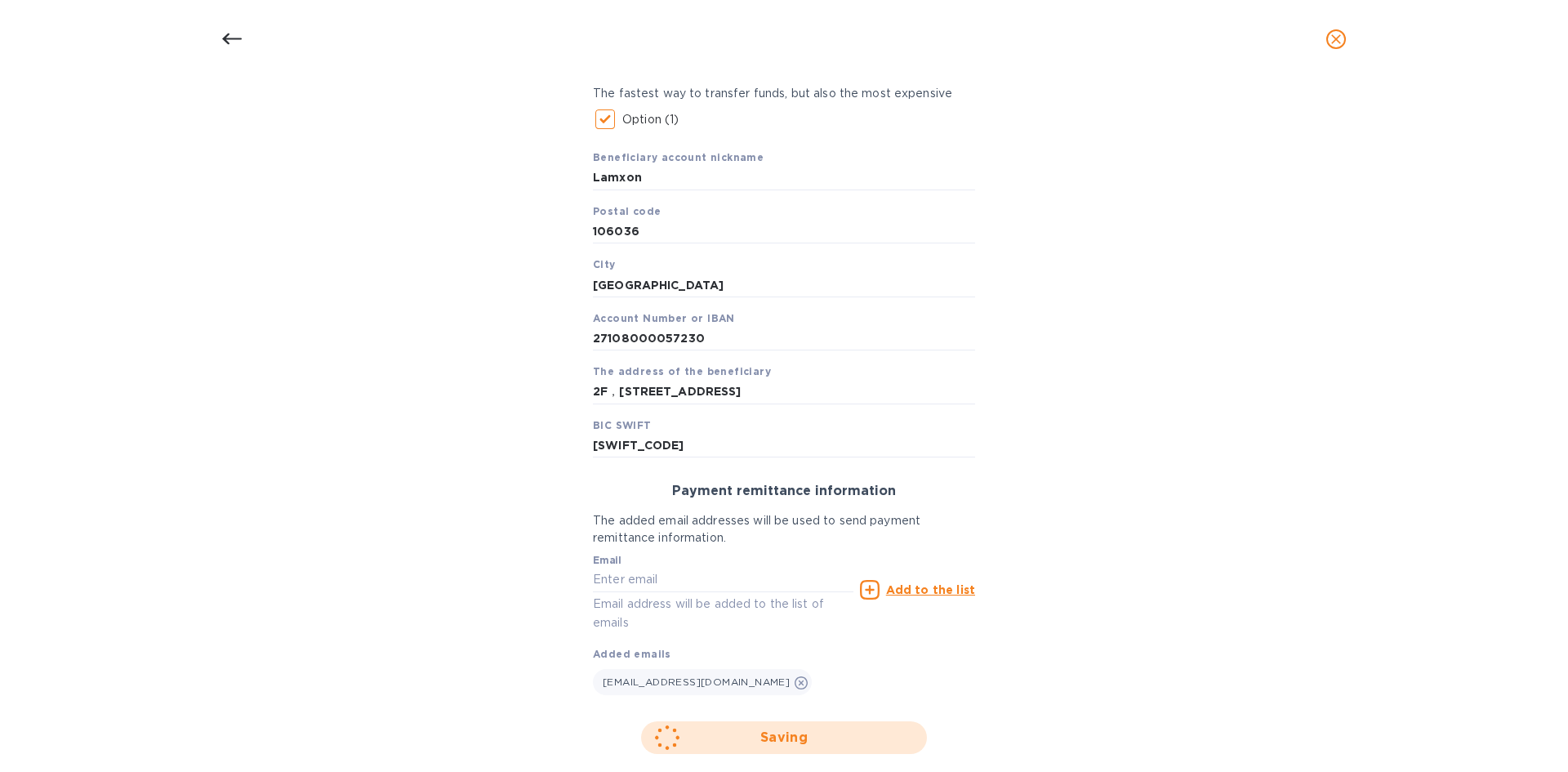
scroll to position [108, 0]
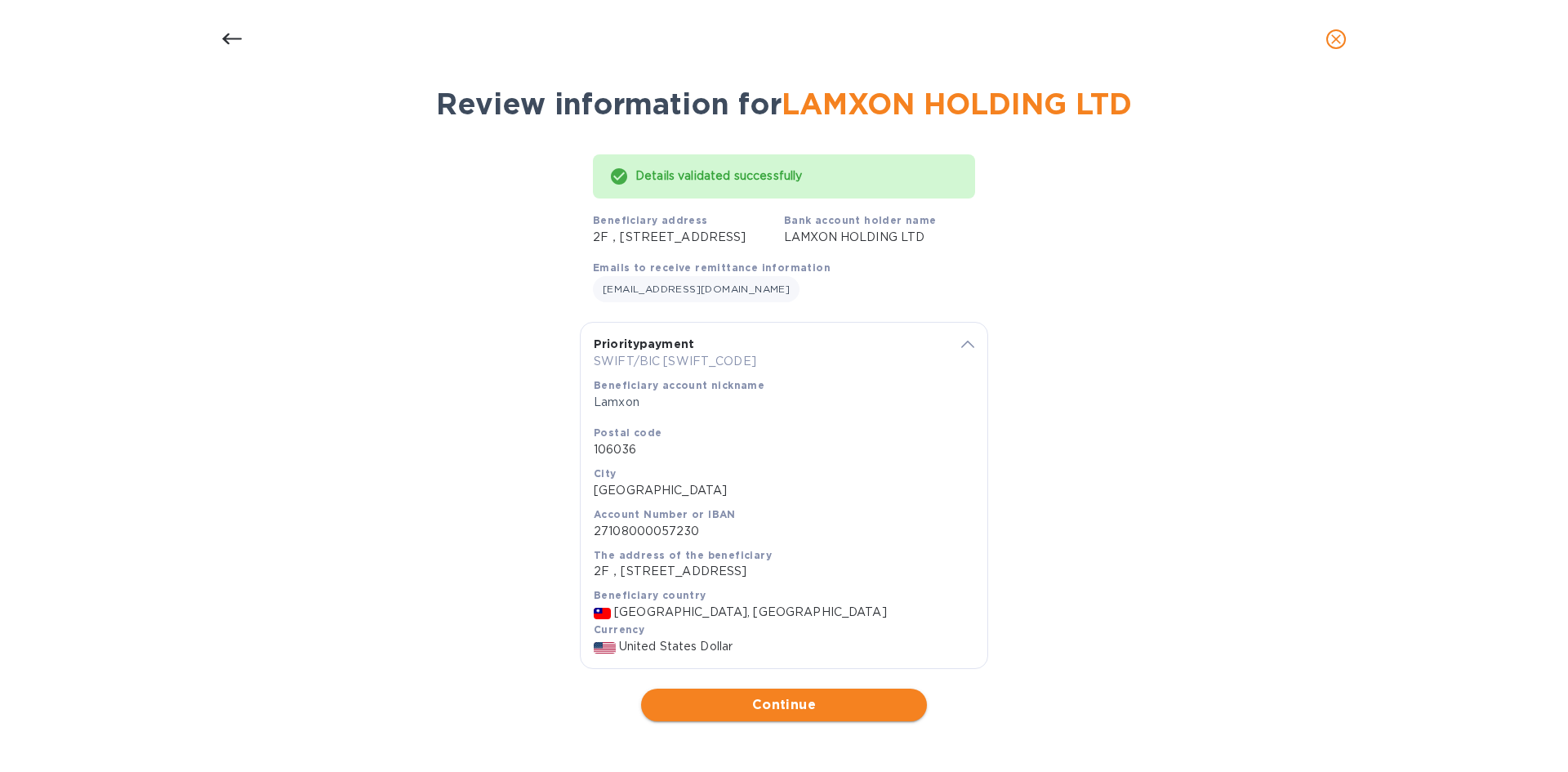
click at [743, 705] on span "Continue" at bounding box center [784, 704] width 260 height 19
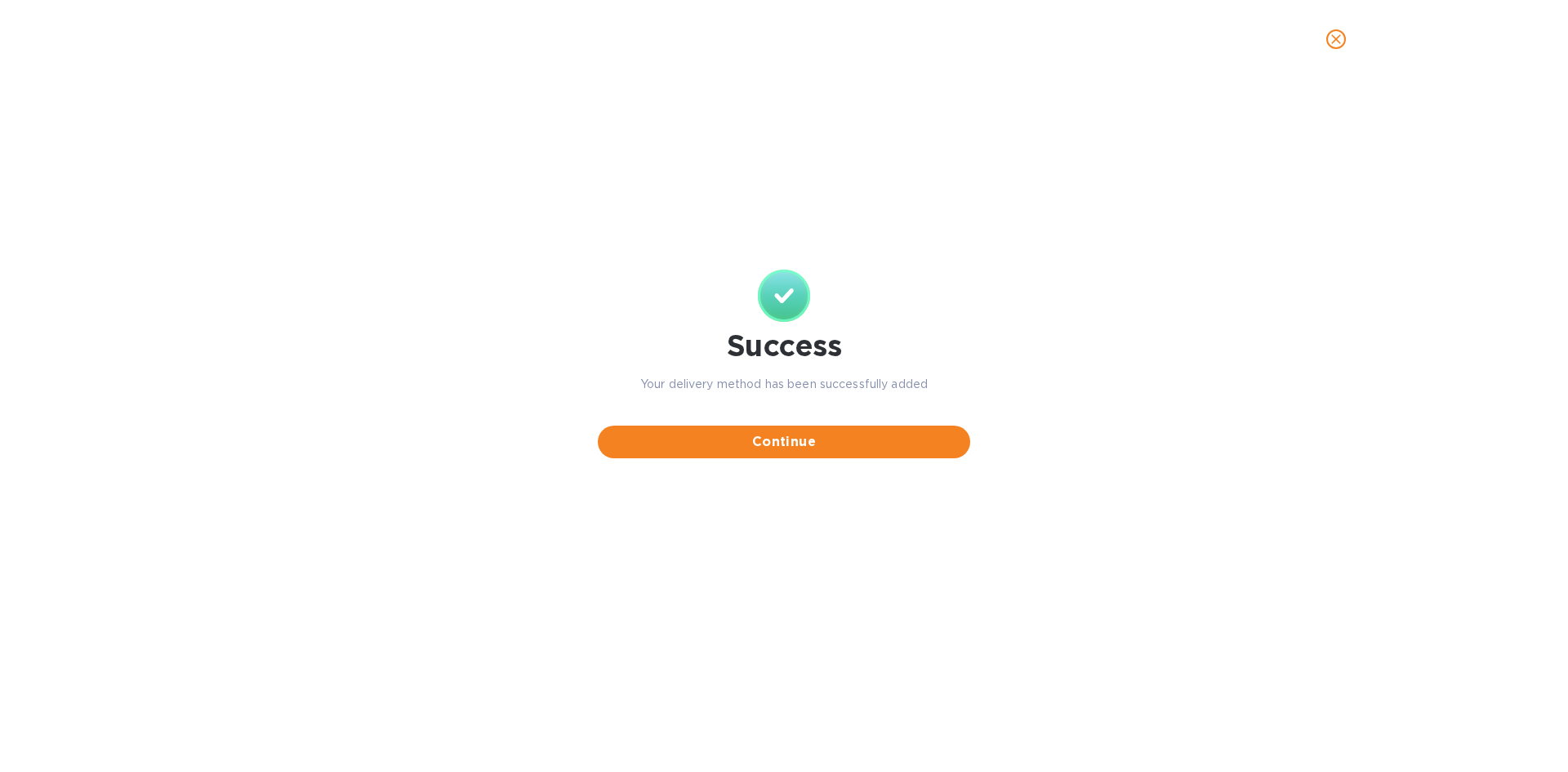
scroll to position [0, 0]
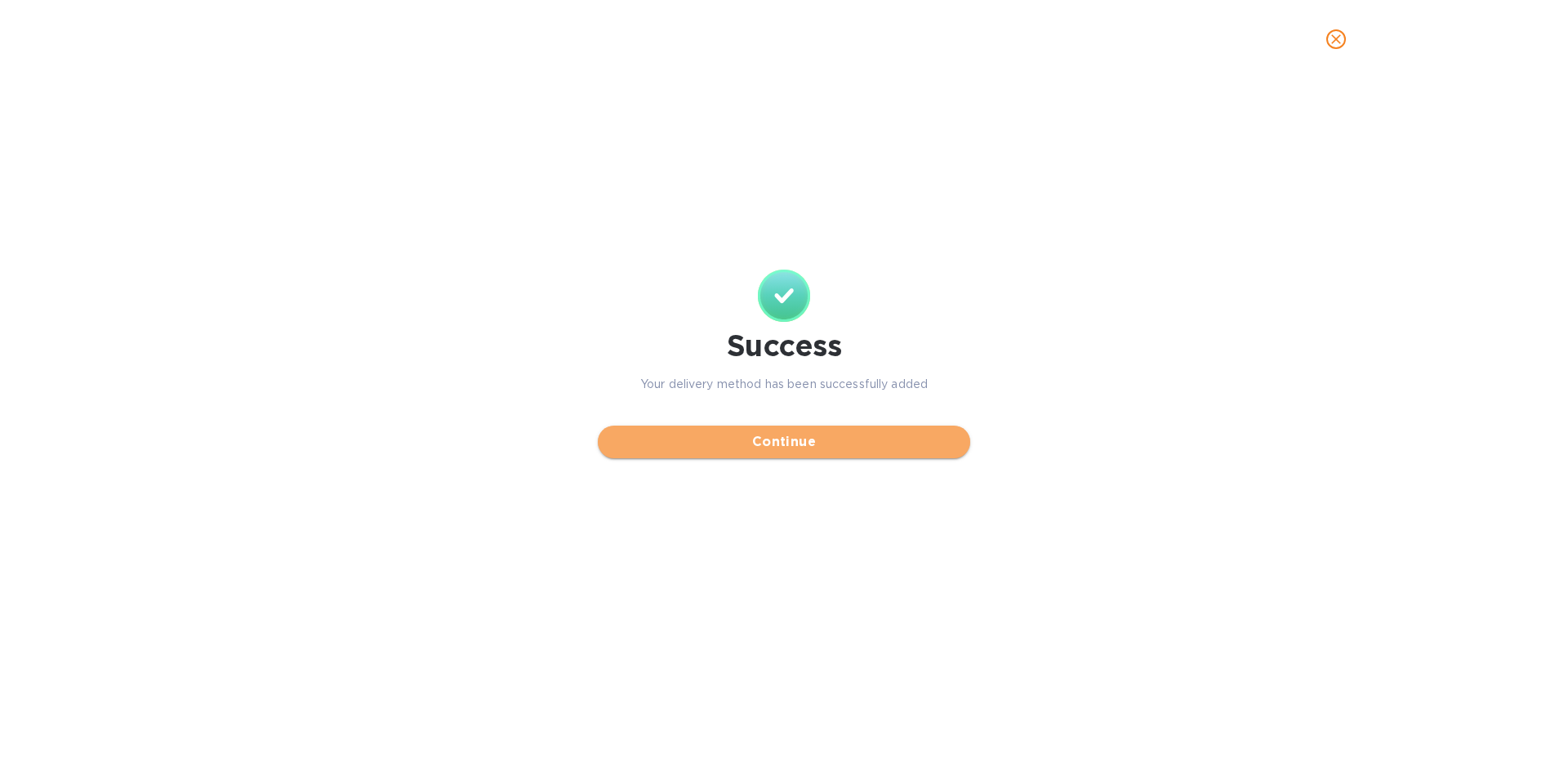
click at [851, 436] on span "Continue" at bounding box center [784, 442] width 346 height 19
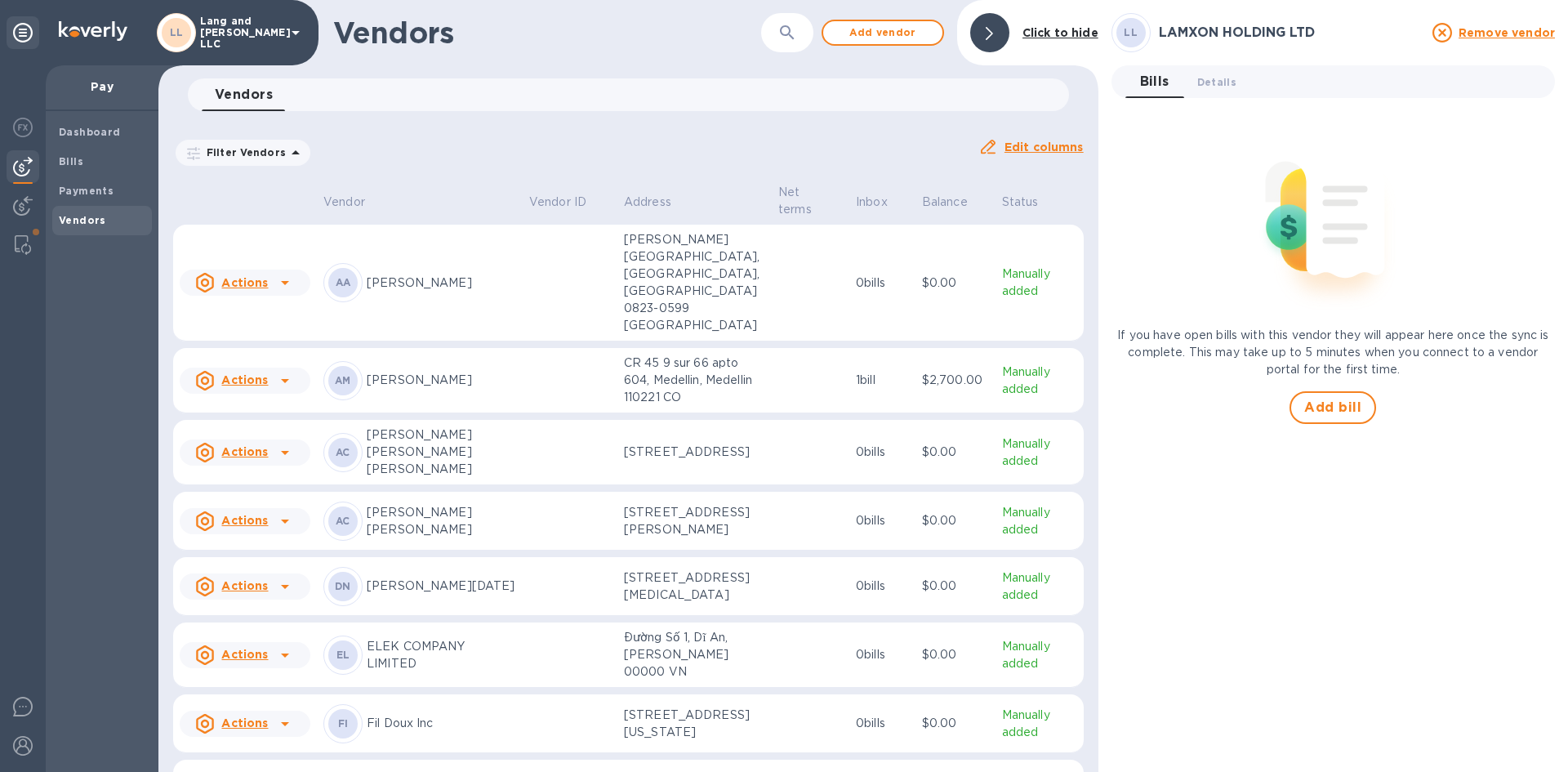
drag, startPoint x: 994, startPoint y: 19, endPoint x: 1228, endPoint y: 669, distance: 690.8
click at [994, 19] on div at bounding box center [990, 32] width 39 height 39
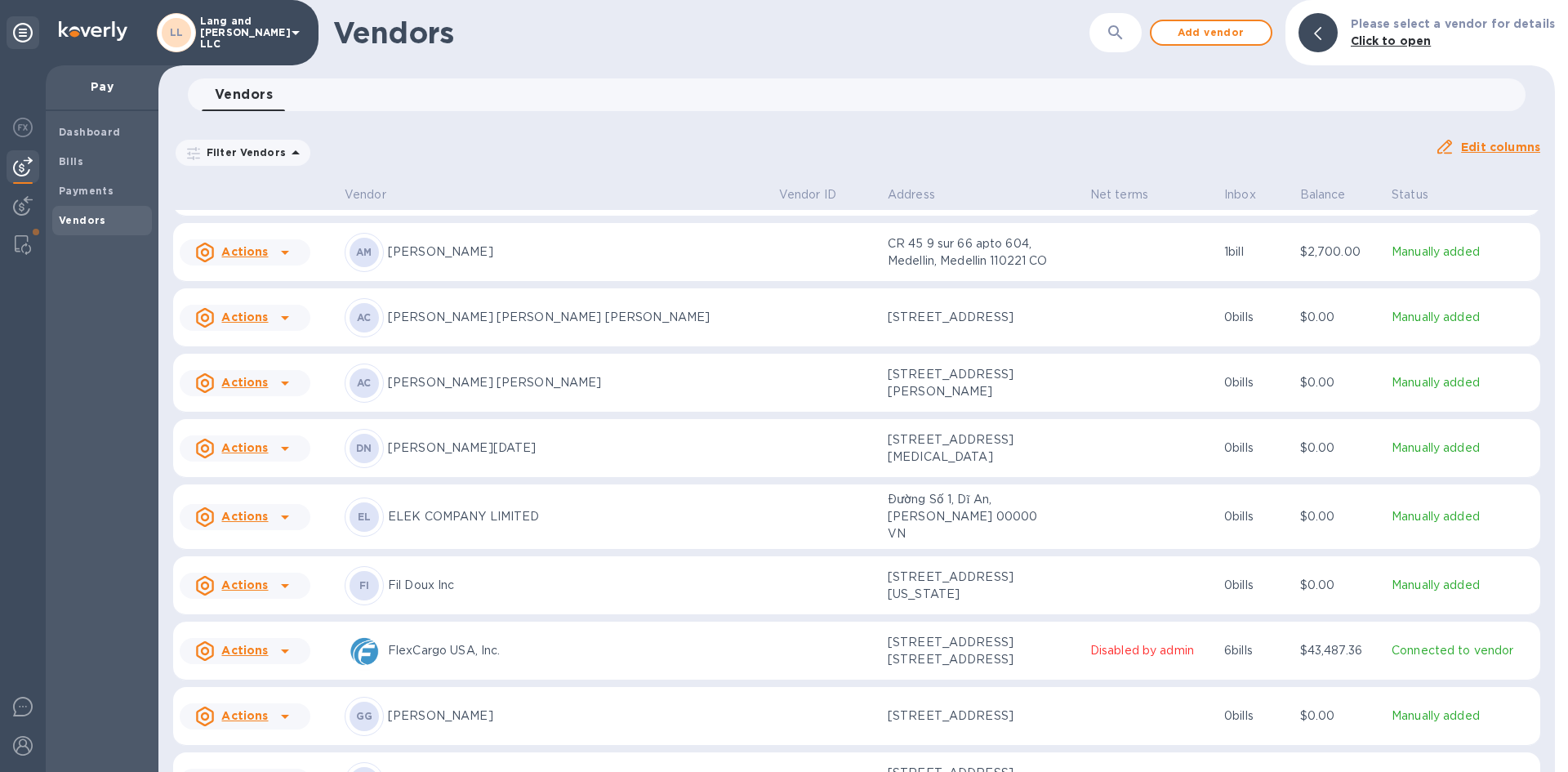
scroll to position [81, 0]
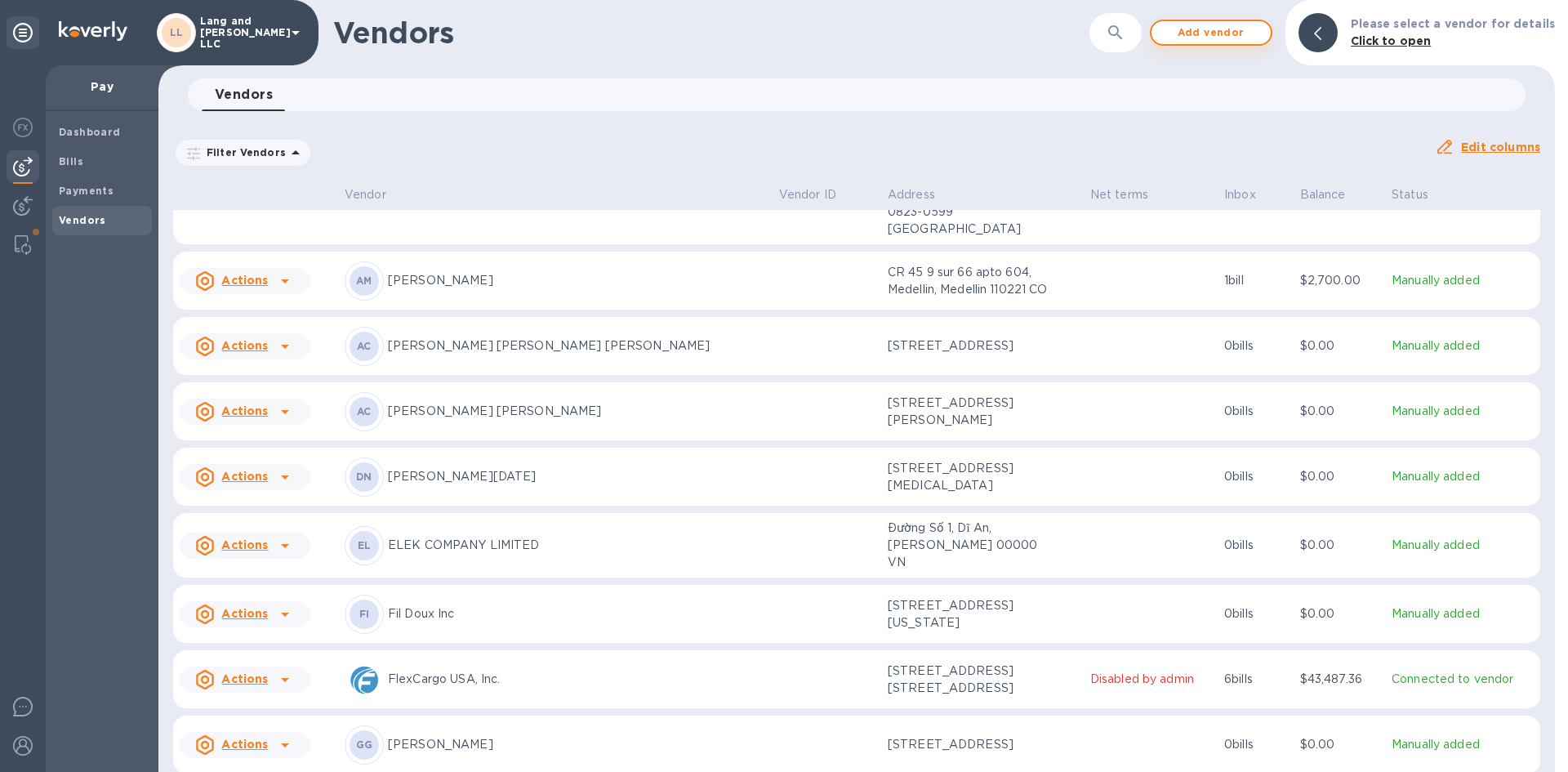
click at [1188, 35] on span "Add vendor" at bounding box center [1211, 32] width 93 height 19
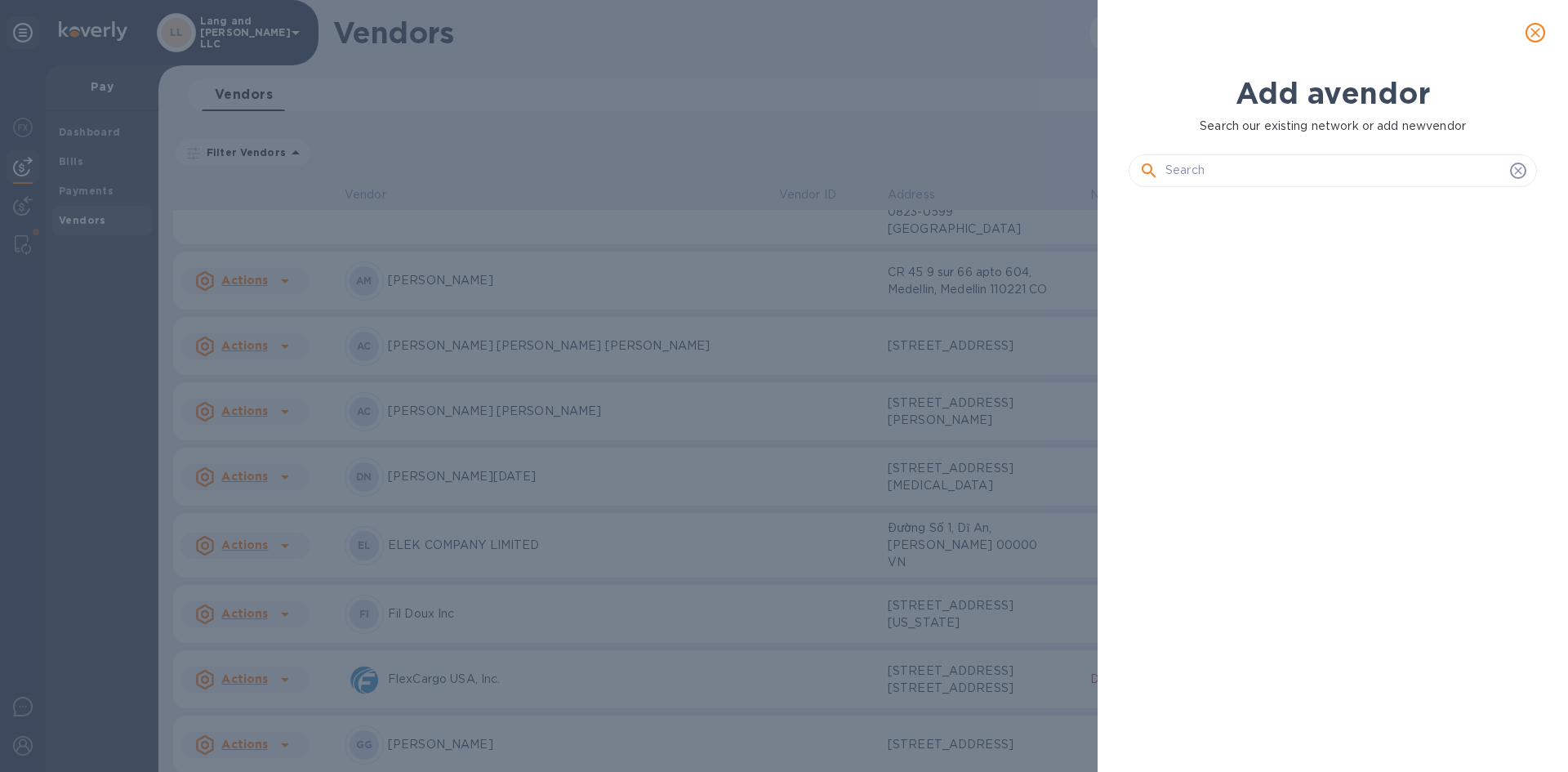
scroll to position [517, 414]
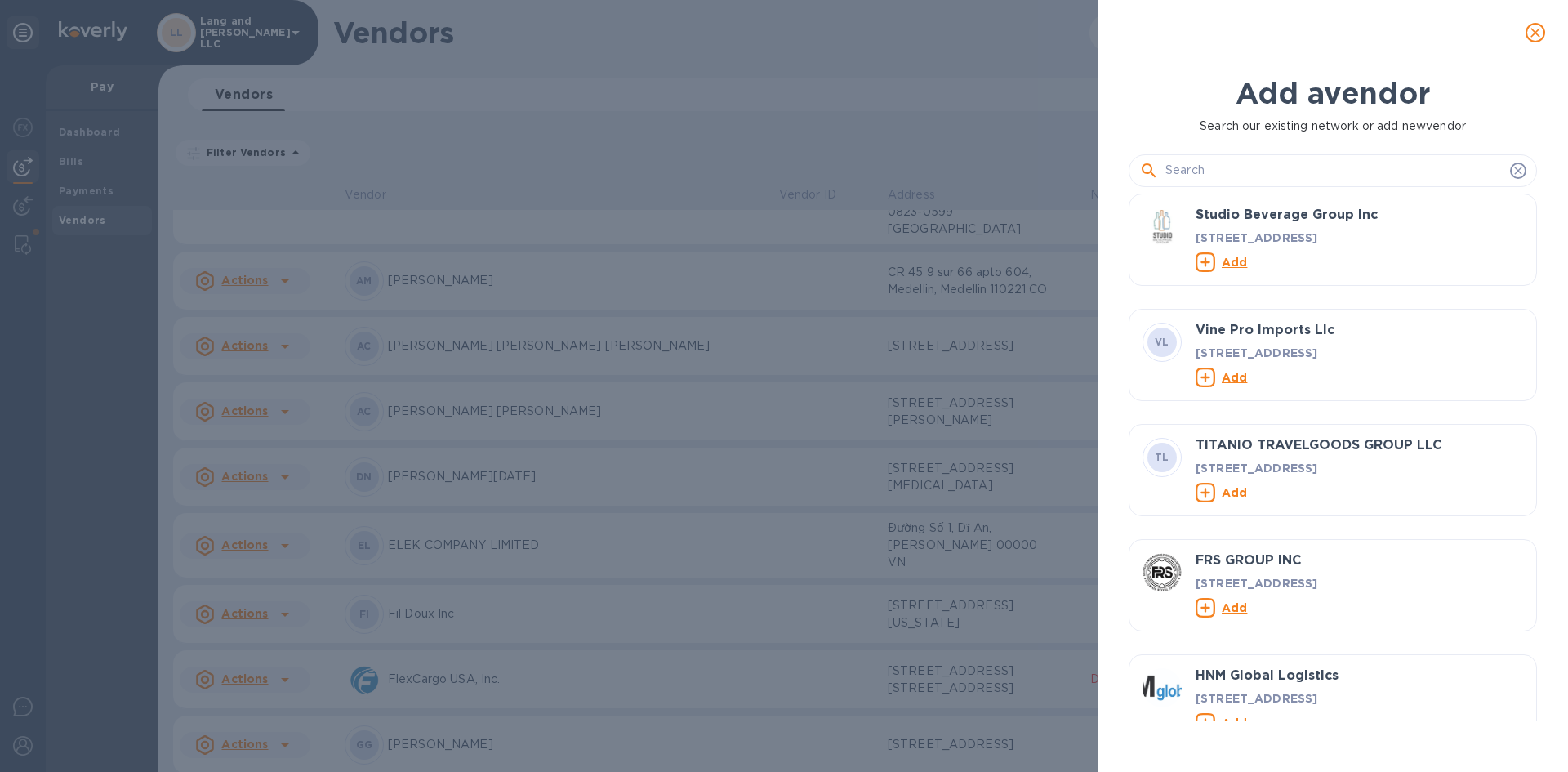
click at [1261, 166] on input "text" at bounding box center [1334, 170] width 338 height 24
paste input "AYW SOLUTIONS SA DE CV"
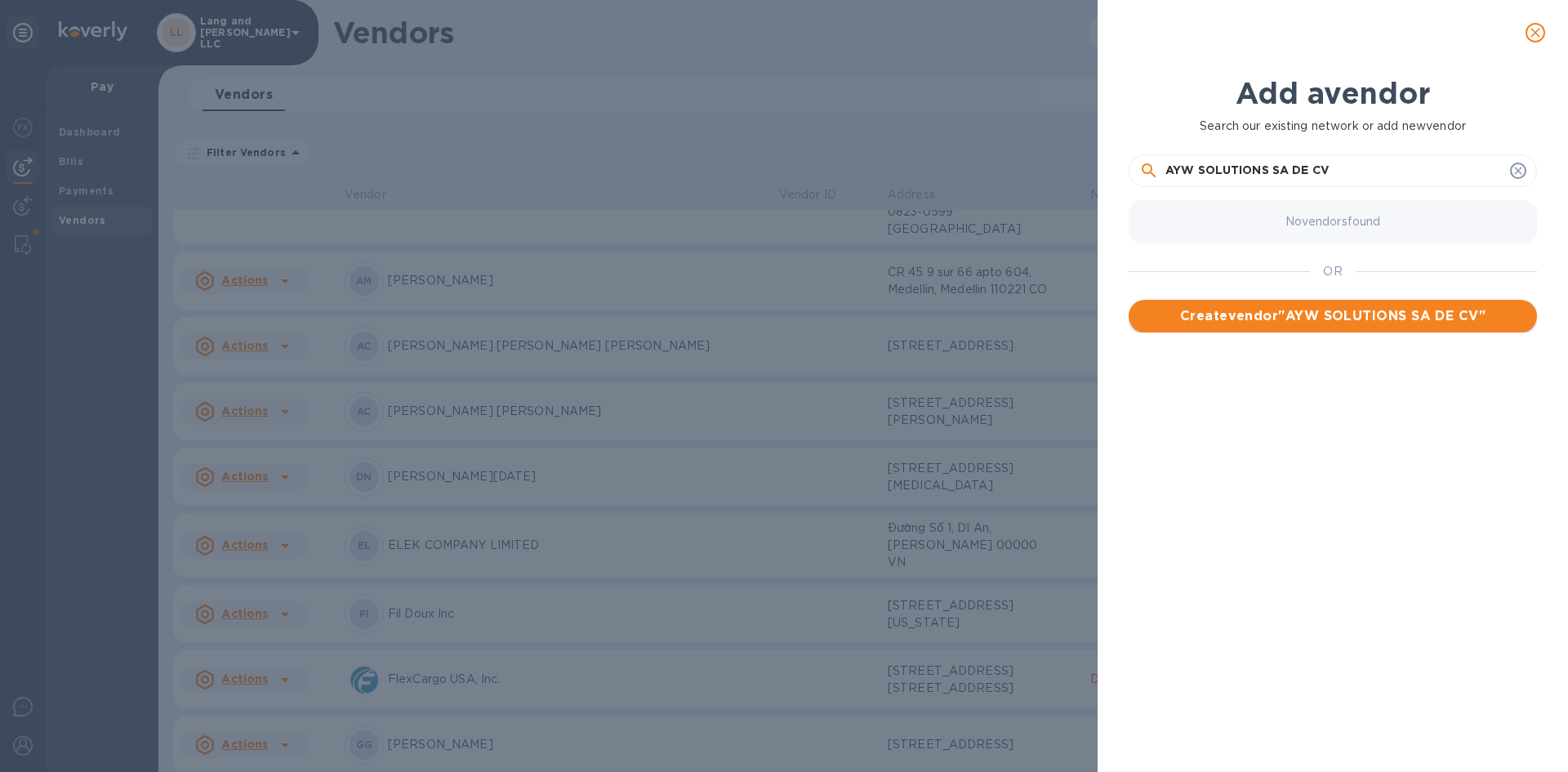
type input "AYW SOLUTIONS SA DE CV"
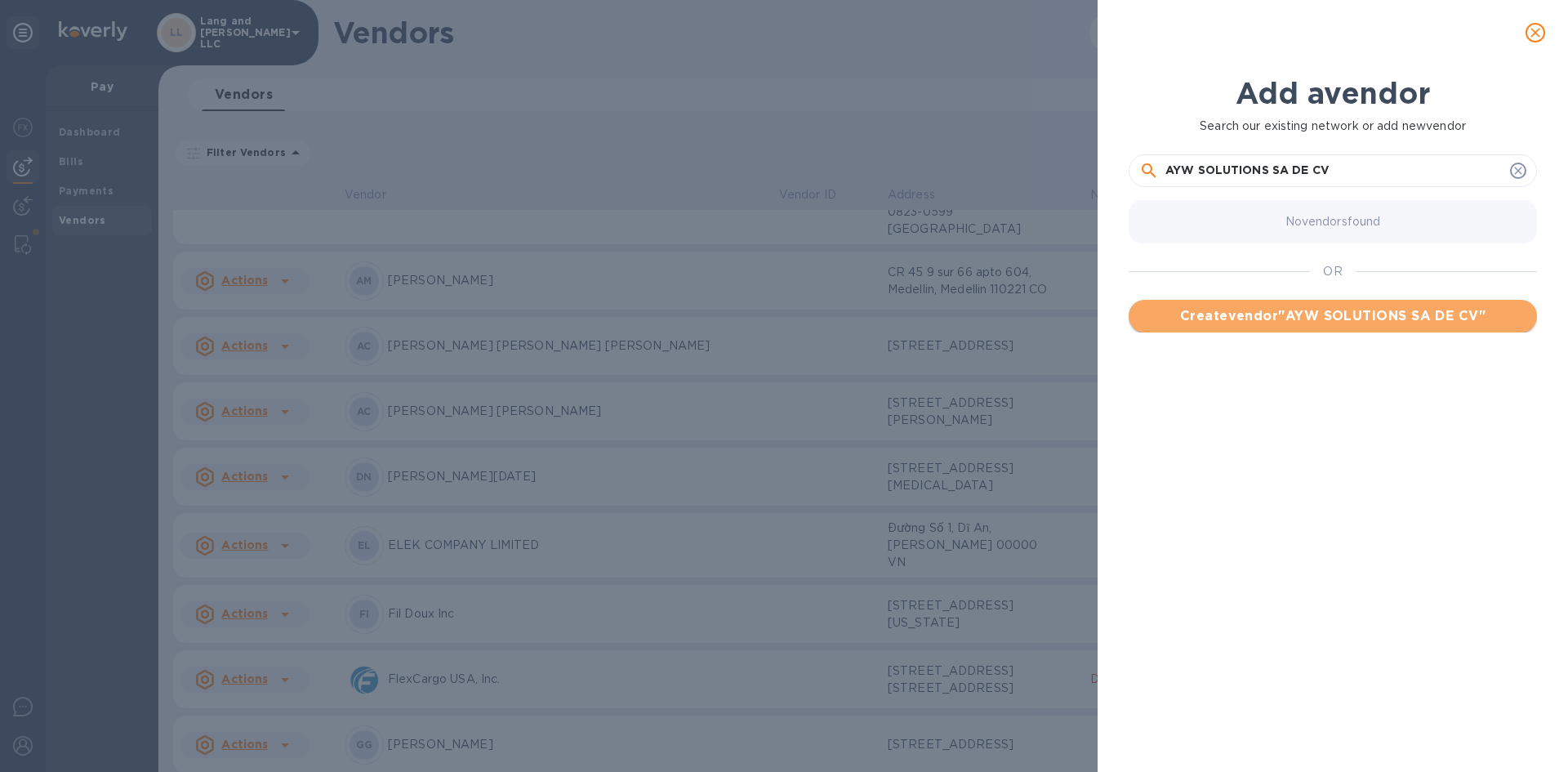
click at [1402, 311] on span "Create vendor " AYW SOLUTIONS SA DE CV "" at bounding box center [1332, 316] width 382 height 19
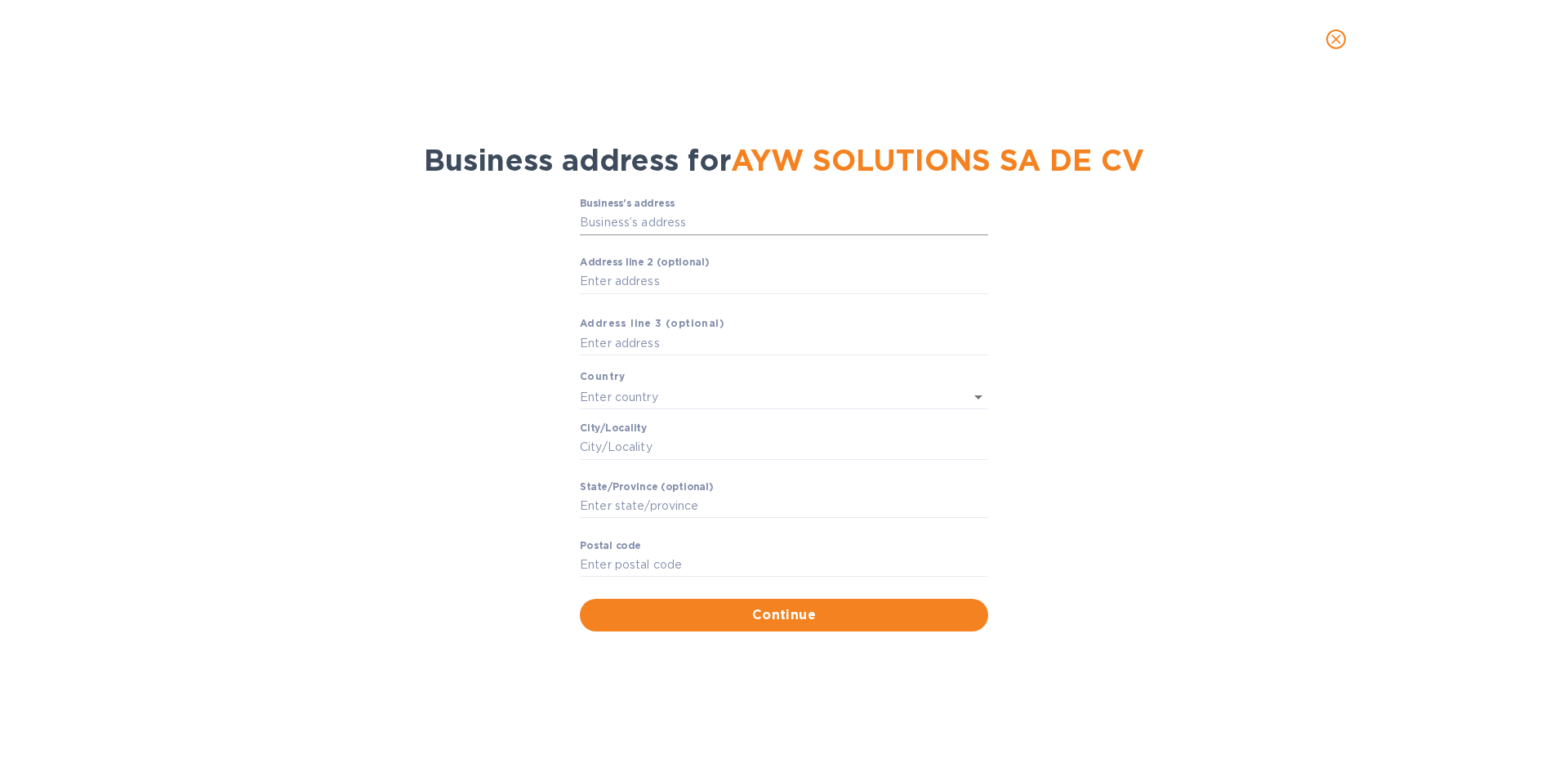
click at [749, 223] on input "Business’s аddress" at bounding box center [784, 223] width 408 height 24
paste input "TLAXCALA 47-6 COL. ROMA SUR [PERSON_NAME]"
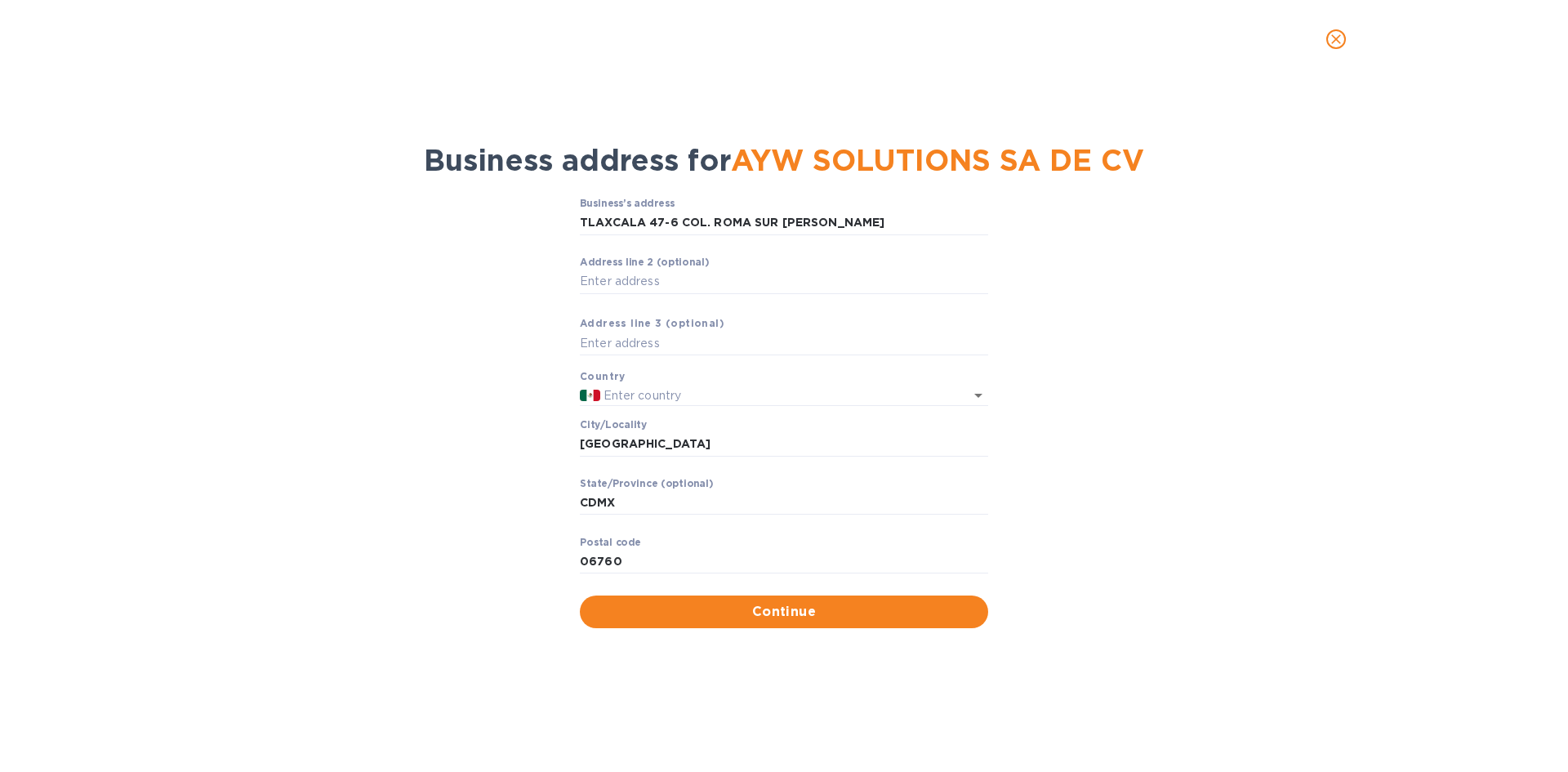
type input "47 Tlaxcala"
type input "[GEOGRAPHIC_DATA]"
type input "CDMX"
type input "06760"
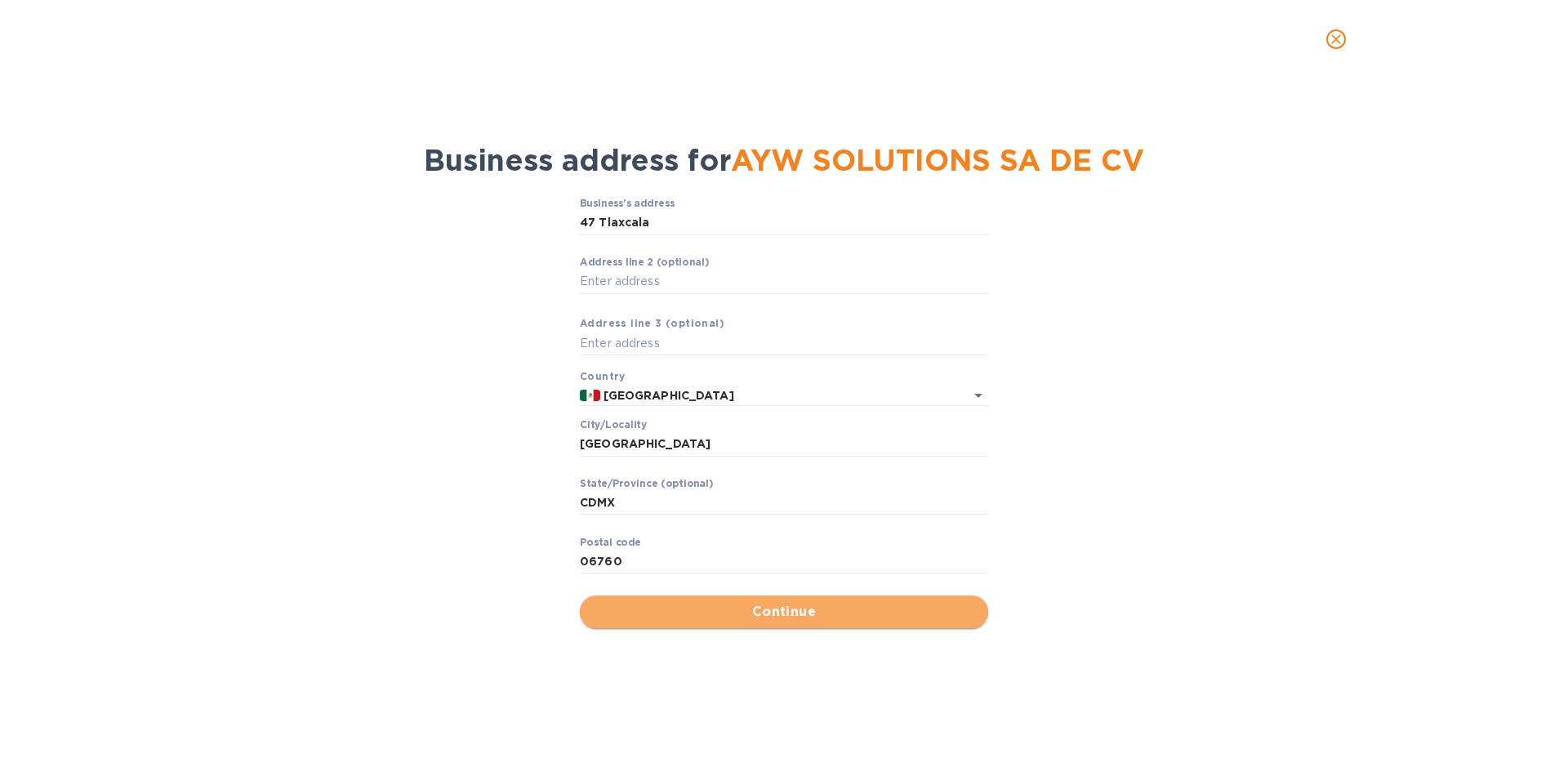
click at [777, 603] on span "Continue" at bounding box center [784, 612] width 382 height 19
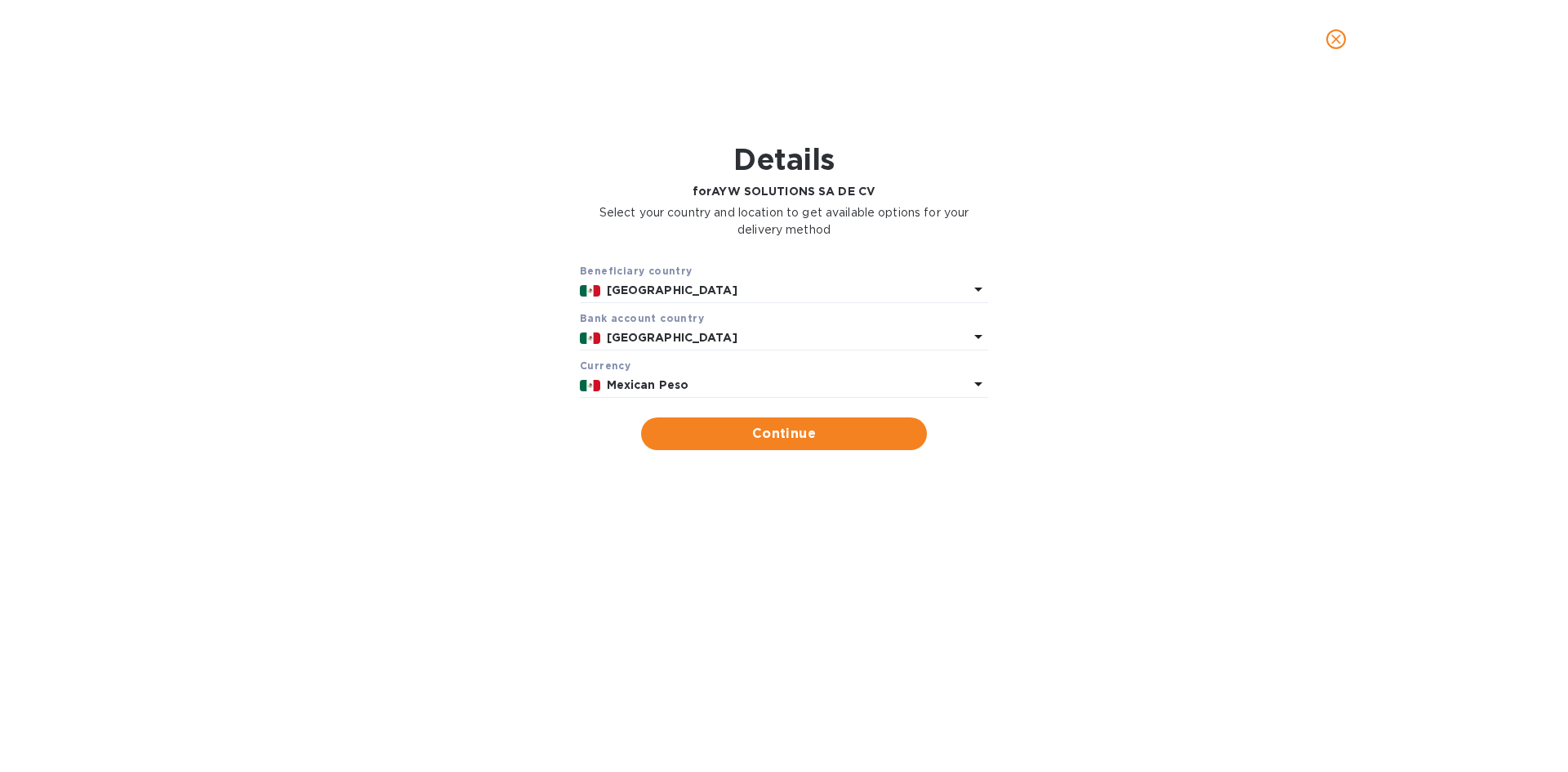
click at [693, 375] on div "Mexican Peso" at bounding box center [787, 385] width 369 height 24
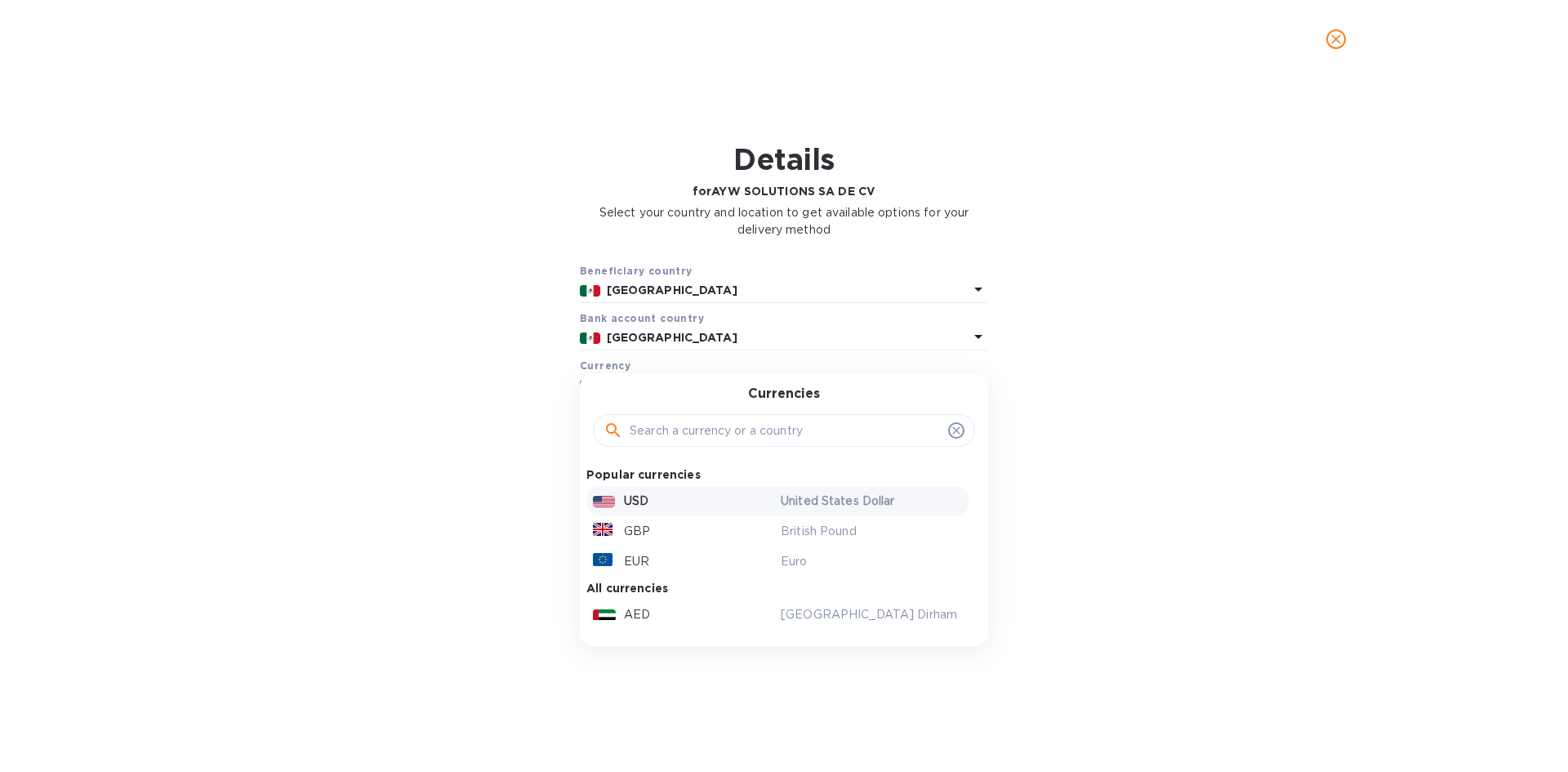
click at [636, 498] on p "USD" at bounding box center [636, 501] width 24 height 18
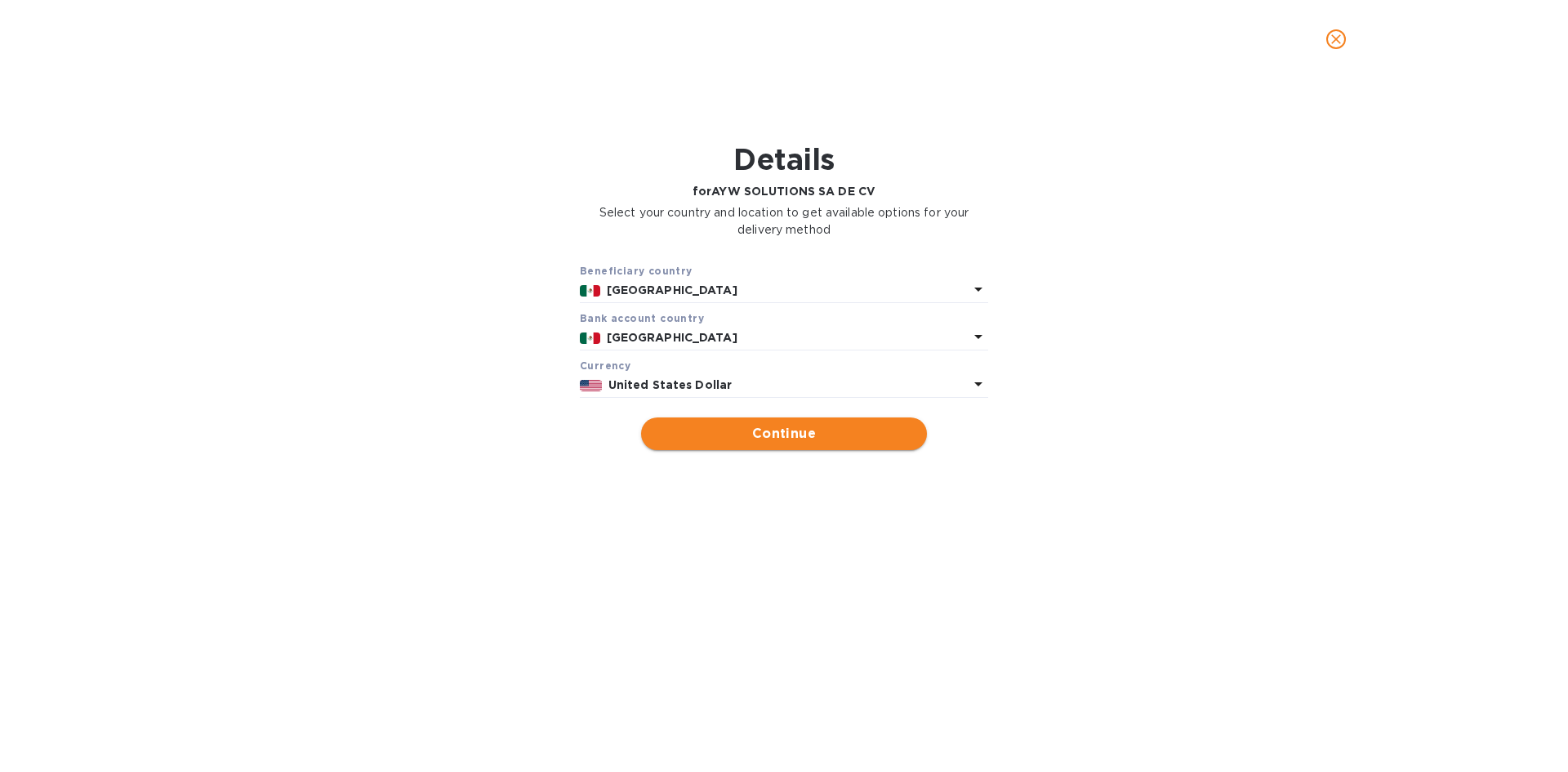
click at [819, 440] on span "Continue" at bounding box center [784, 433] width 260 height 19
type input "AYW SOLUTIONS SA DE CV"
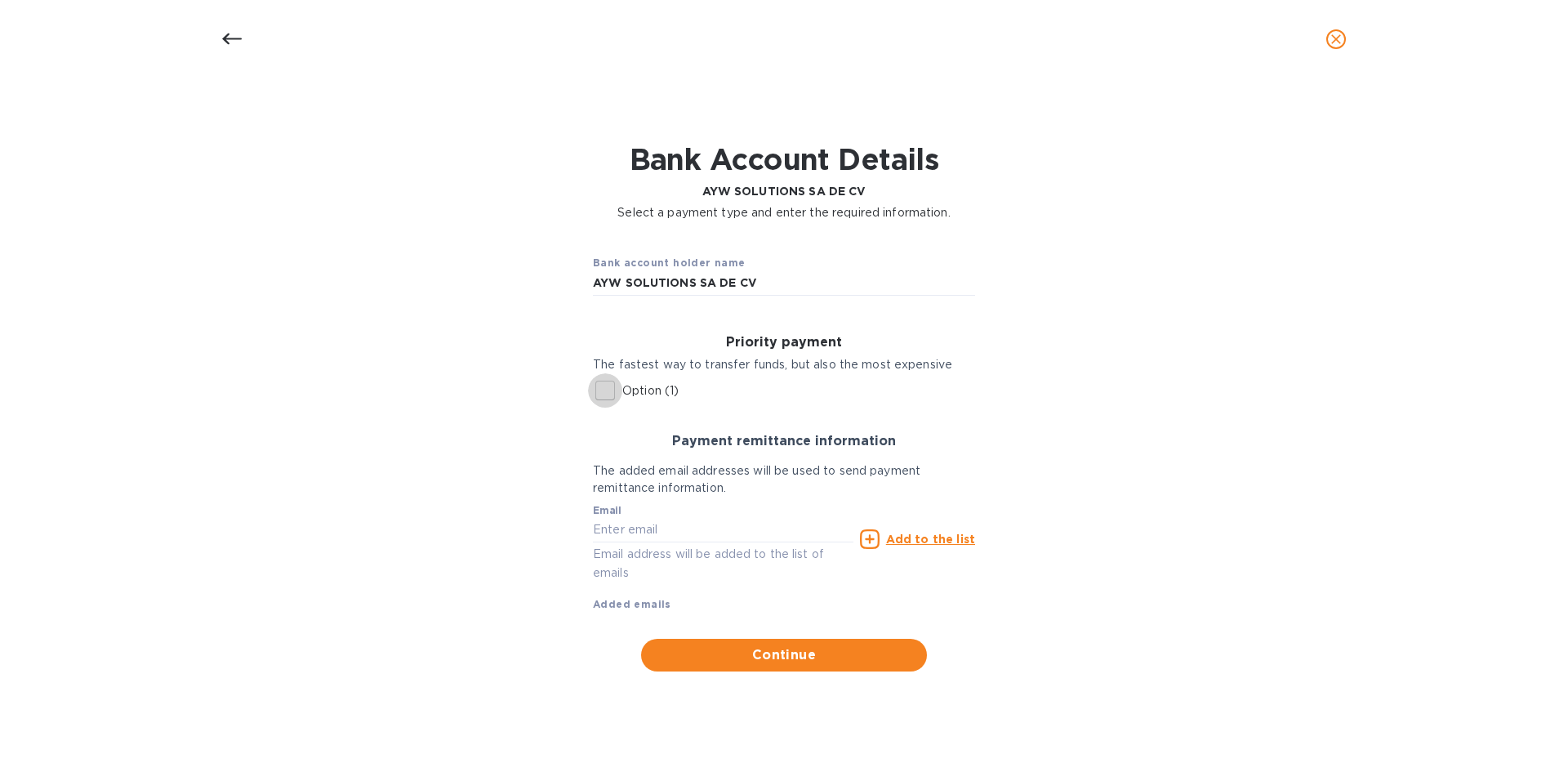
click at [603, 387] on input "Option (1)" at bounding box center [605, 390] width 34 height 34
checkbox input "true"
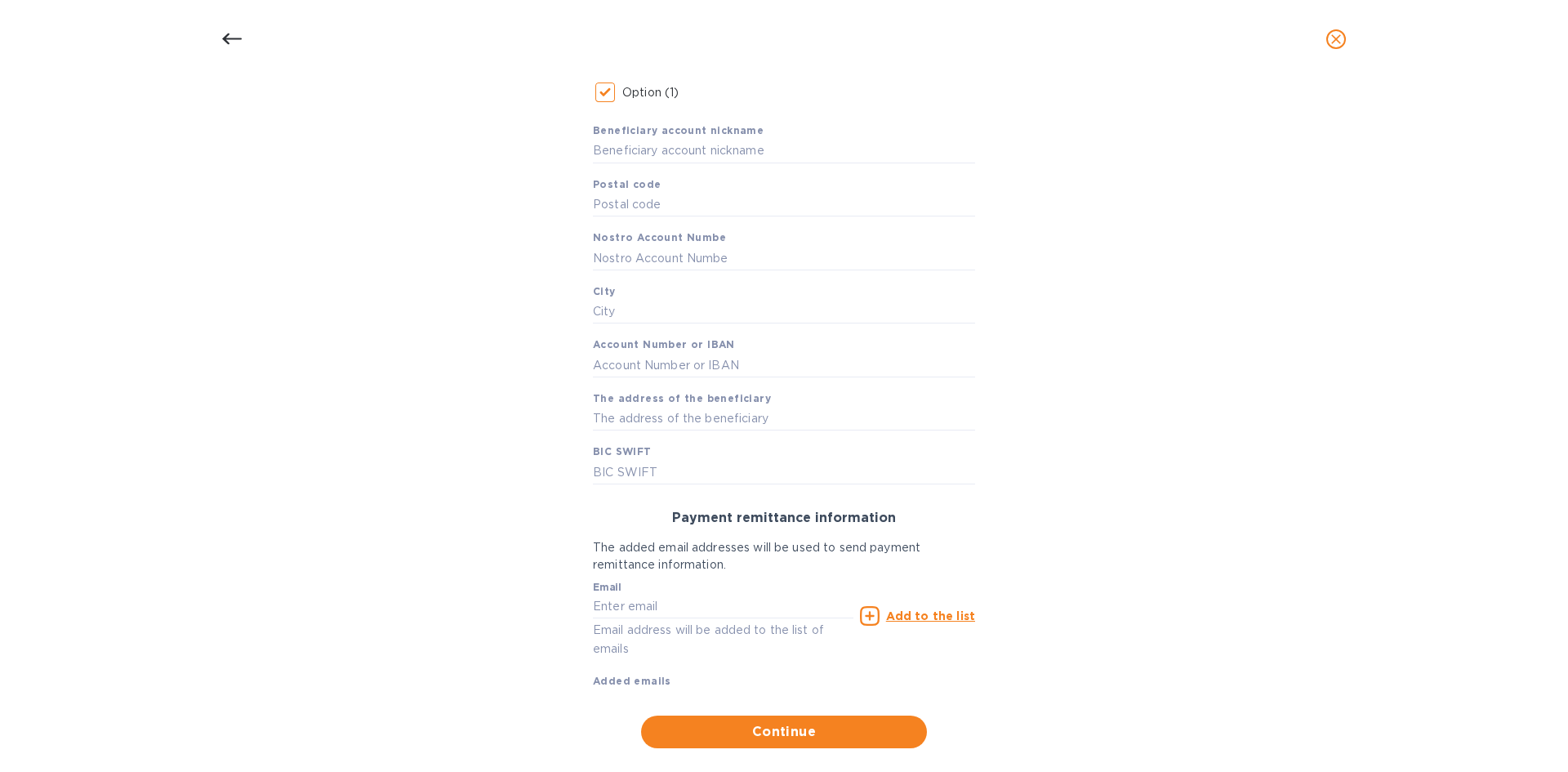
scroll to position [325, 0]
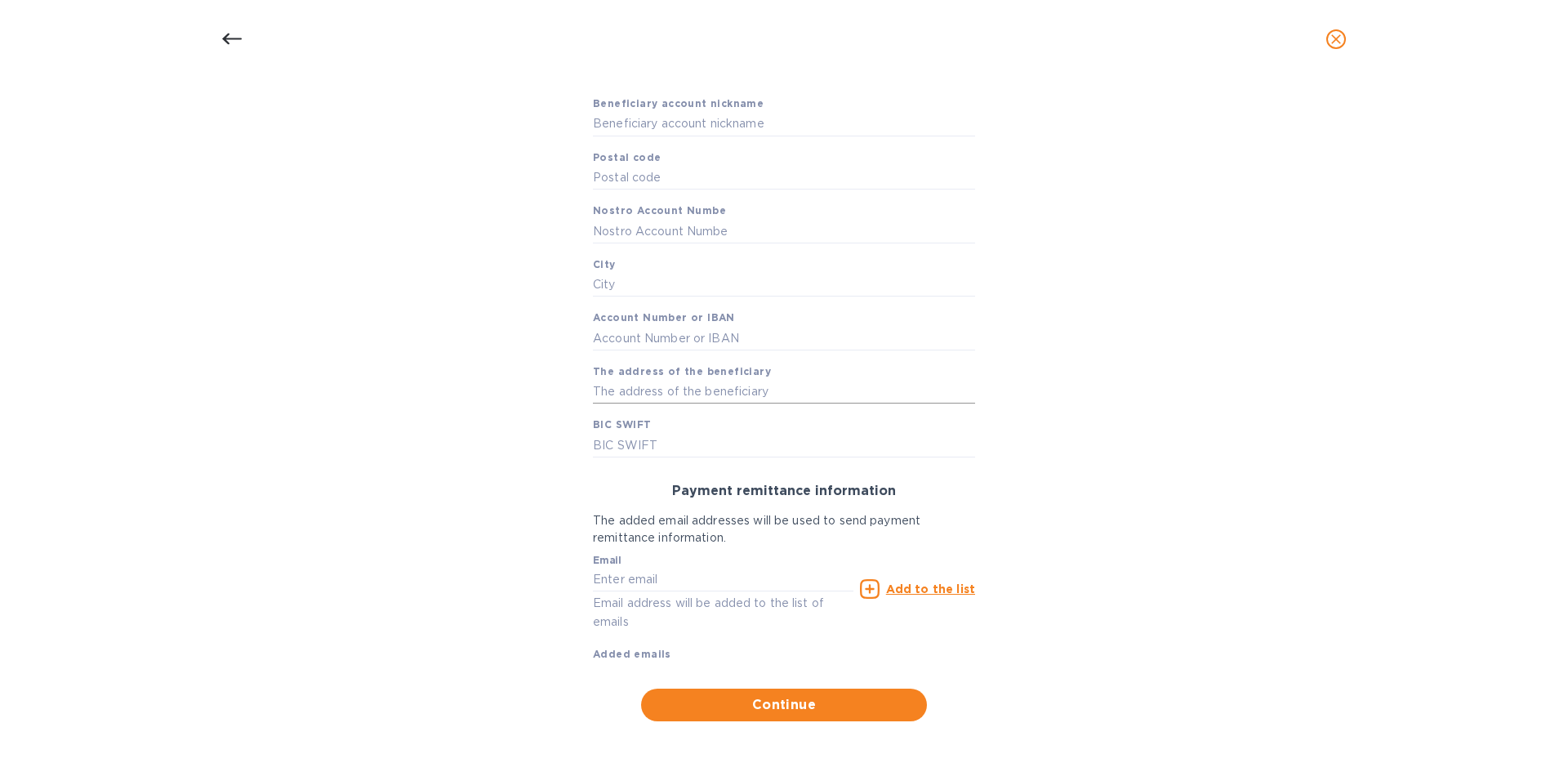
click at [640, 397] on input "text" at bounding box center [784, 392] width 382 height 24
paste input "TLAXCALA 47-6 COL. ROMA SUR [PERSON_NAME]"
type input "TLAXCALA 47-6 COL. ROMA SUR [PERSON_NAME]"
click at [661, 335] on input "text" at bounding box center [784, 338] width 382 height 24
paste input "012180001147074194"
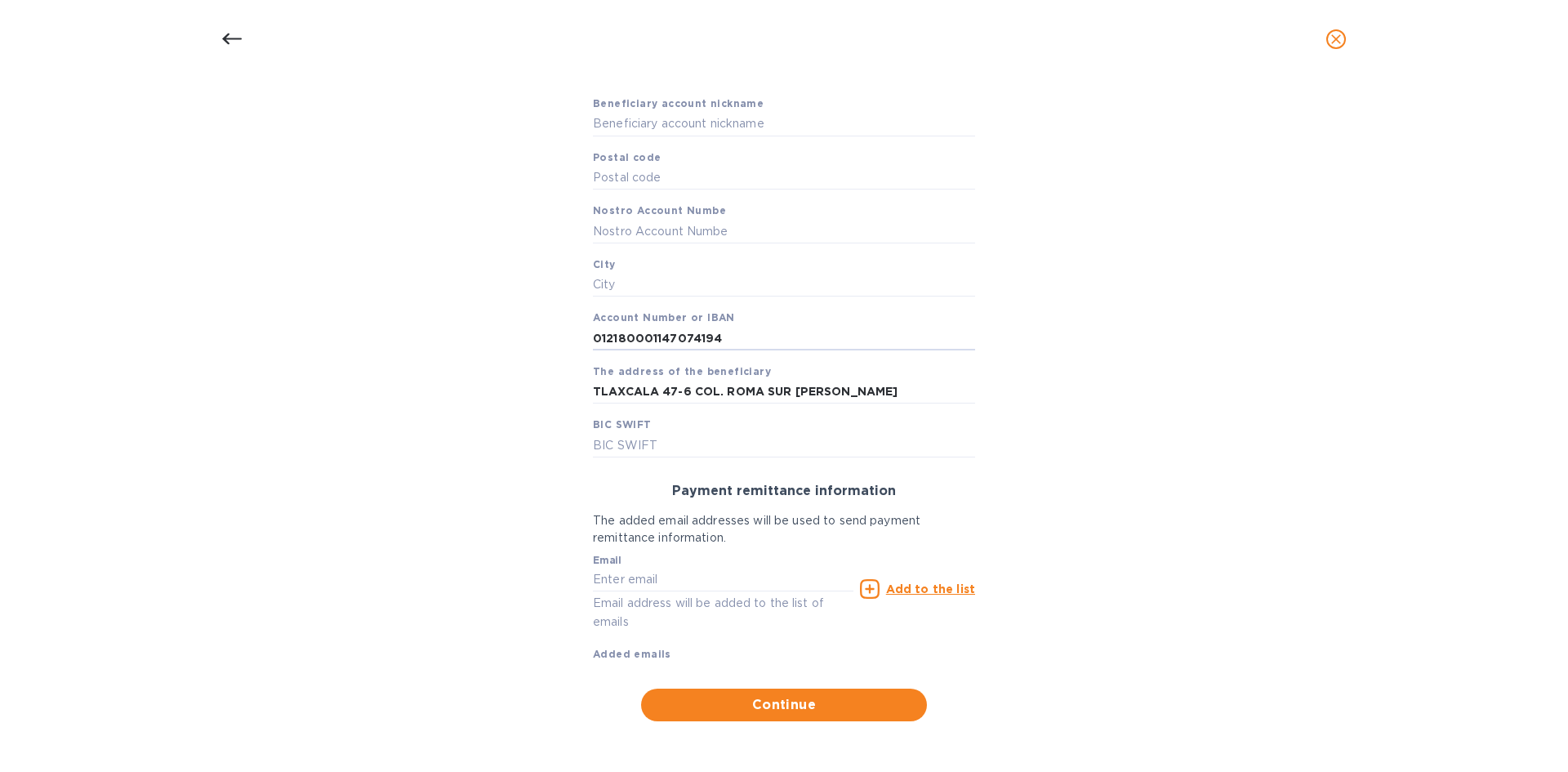
type input "012180001147074194"
click at [687, 452] on input "text" at bounding box center [784, 445] width 382 height 24
paste input "CMRMXMMPYN"
type input "[SWIFT_CODE]"
click at [526, 469] on div "Bank account holder name AYW SOLUTIONS SA DE CV Priority payment The fastest wa…" at bounding box center [784, 318] width 1525 height 826
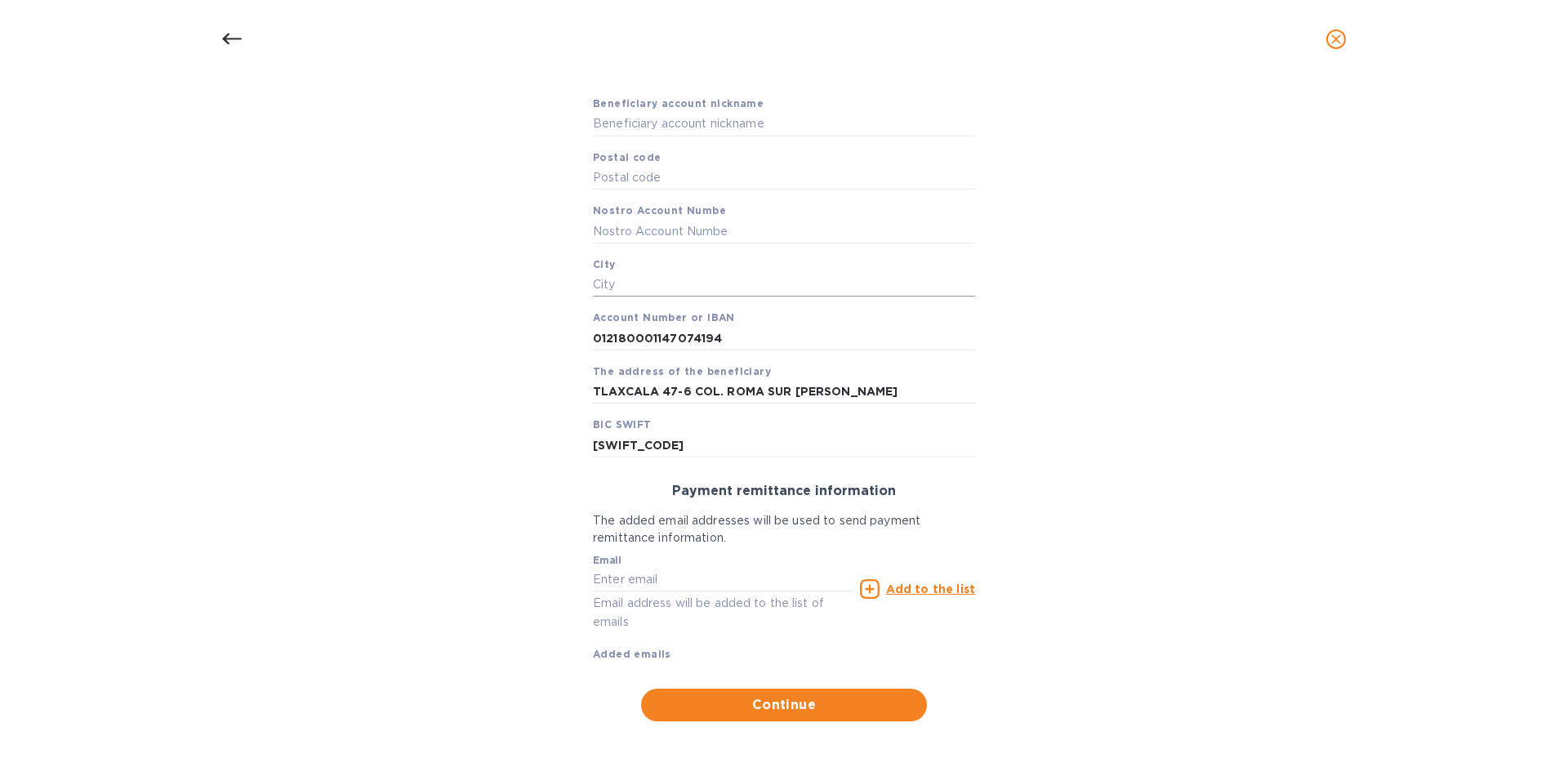
click at [608, 283] on input "text" at bounding box center [784, 285] width 382 height 24
paste input "CDMX"
type input "CDMX"
click at [699, 125] on input "text" at bounding box center [784, 124] width 382 height 24
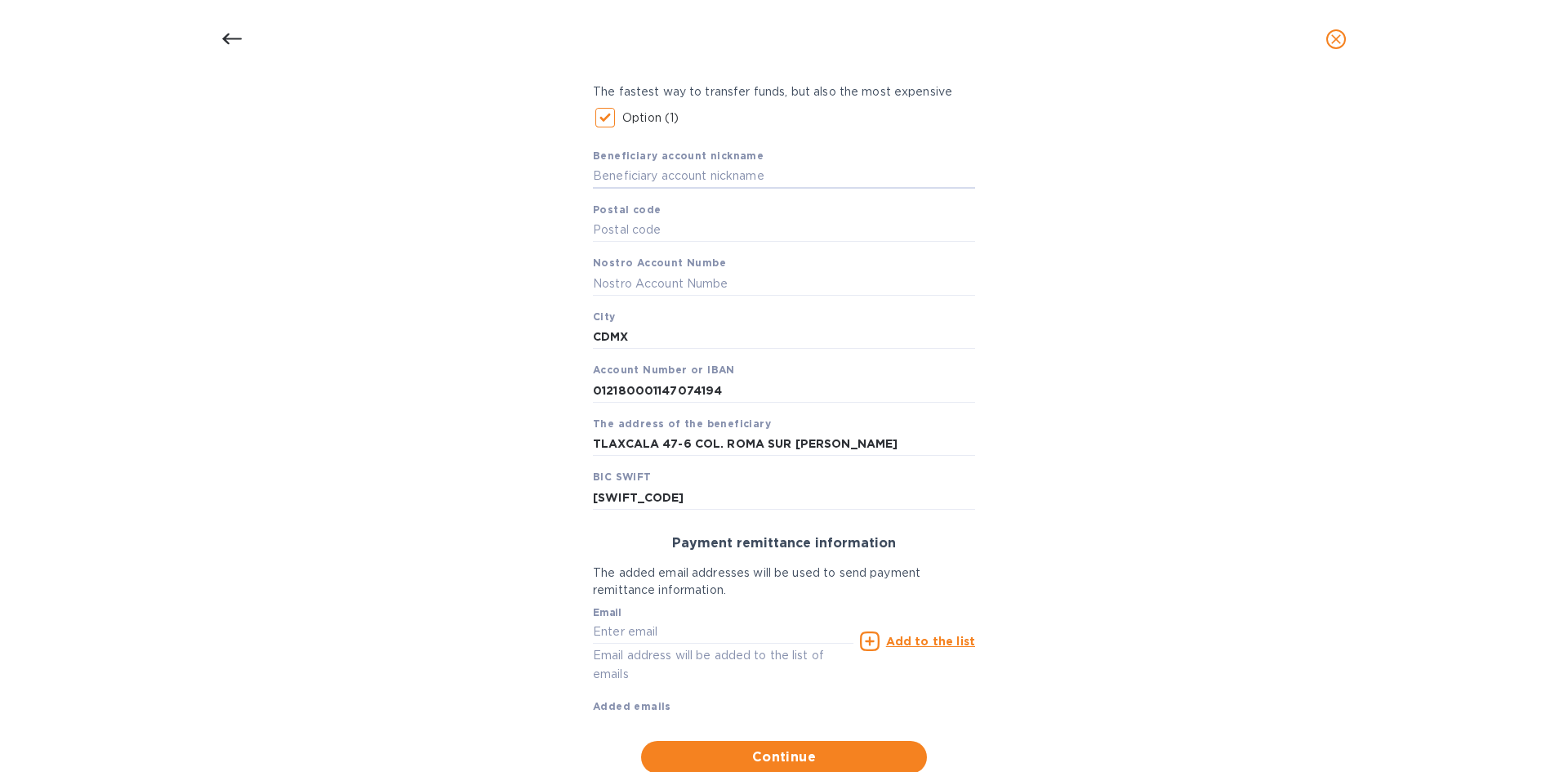
scroll to position [243, 0]
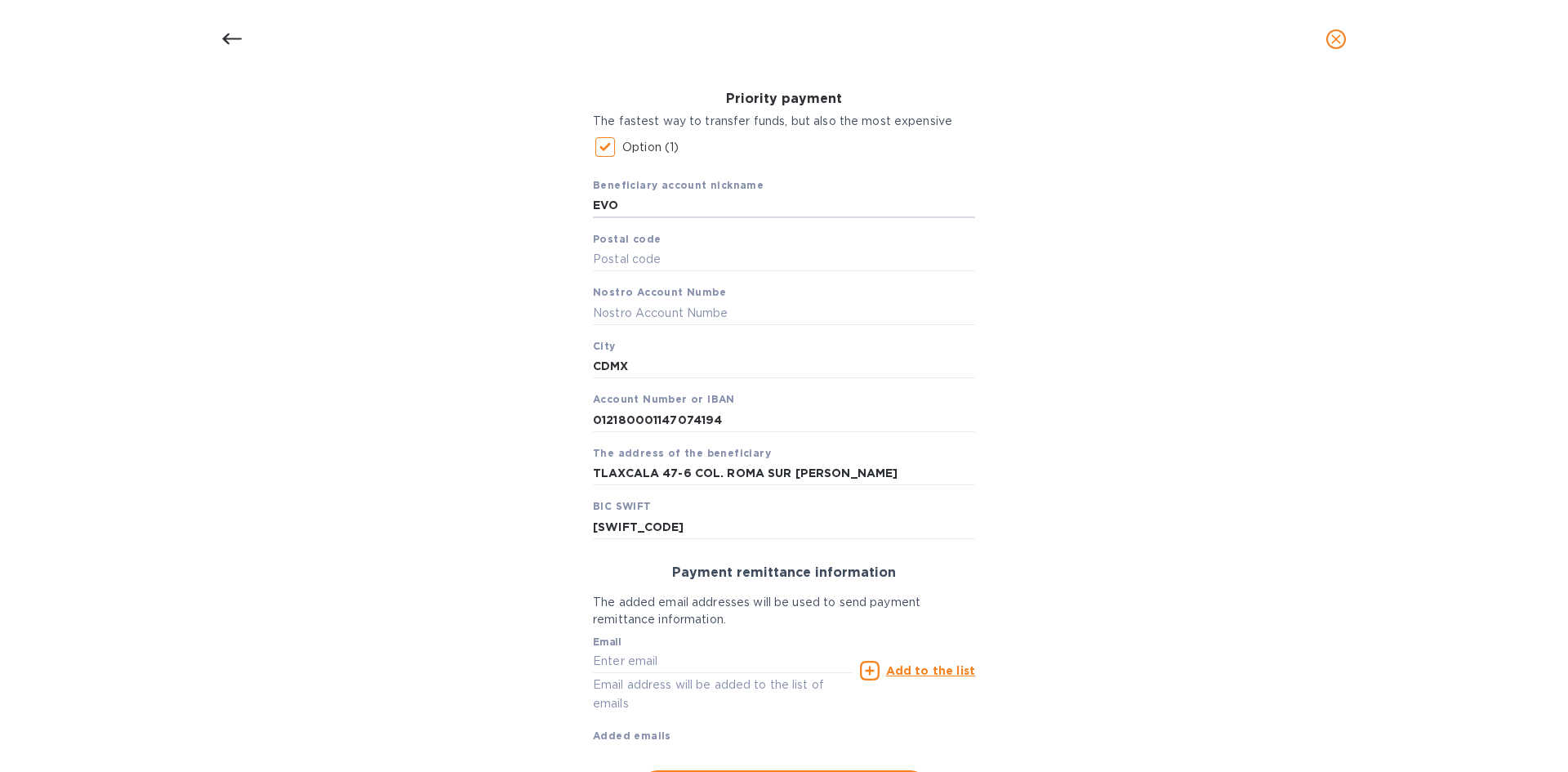
type input "EVO"
click at [713, 232] on div "Beneficiary account nickname EVO Postal code Nostro Account Numbe City CDMX Acc…" at bounding box center [784, 351] width 382 height 375
click at [707, 248] on input "text" at bounding box center [784, 259] width 382 height 24
click at [651, 261] on input "text" at bounding box center [784, 259] width 382 height 24
paste input "6760"
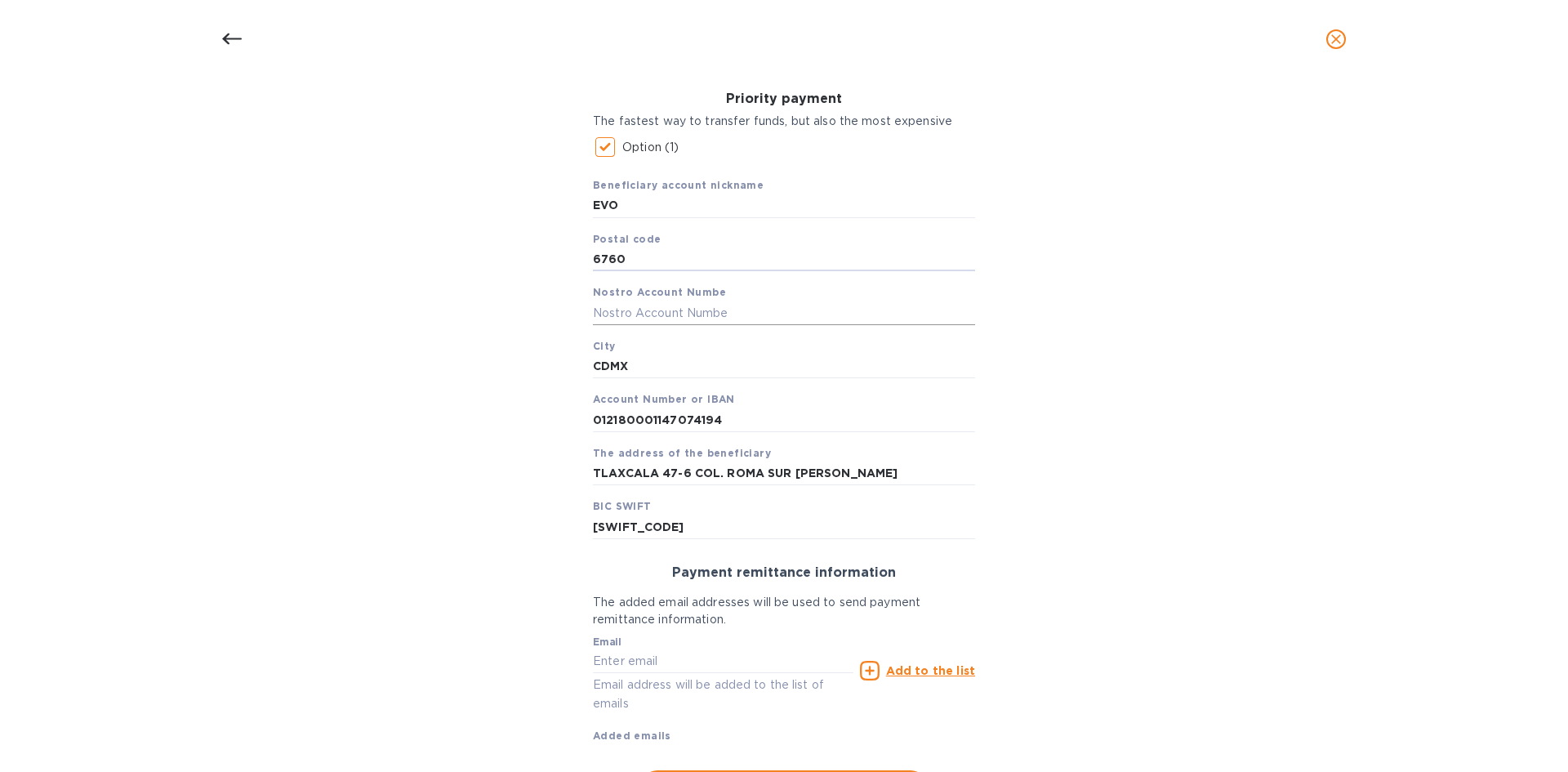
type input "6760"
click at [659, 310] on input "text" at bounding box center [784, 313] width 382 height 24
click at [670, 307] on input "text" at bounding box center [784, 313] width 382 height 24
paste input "AYW SOLUTIONS SA DE CV"
type input "AYW SOLUTIONS SA DE CV"
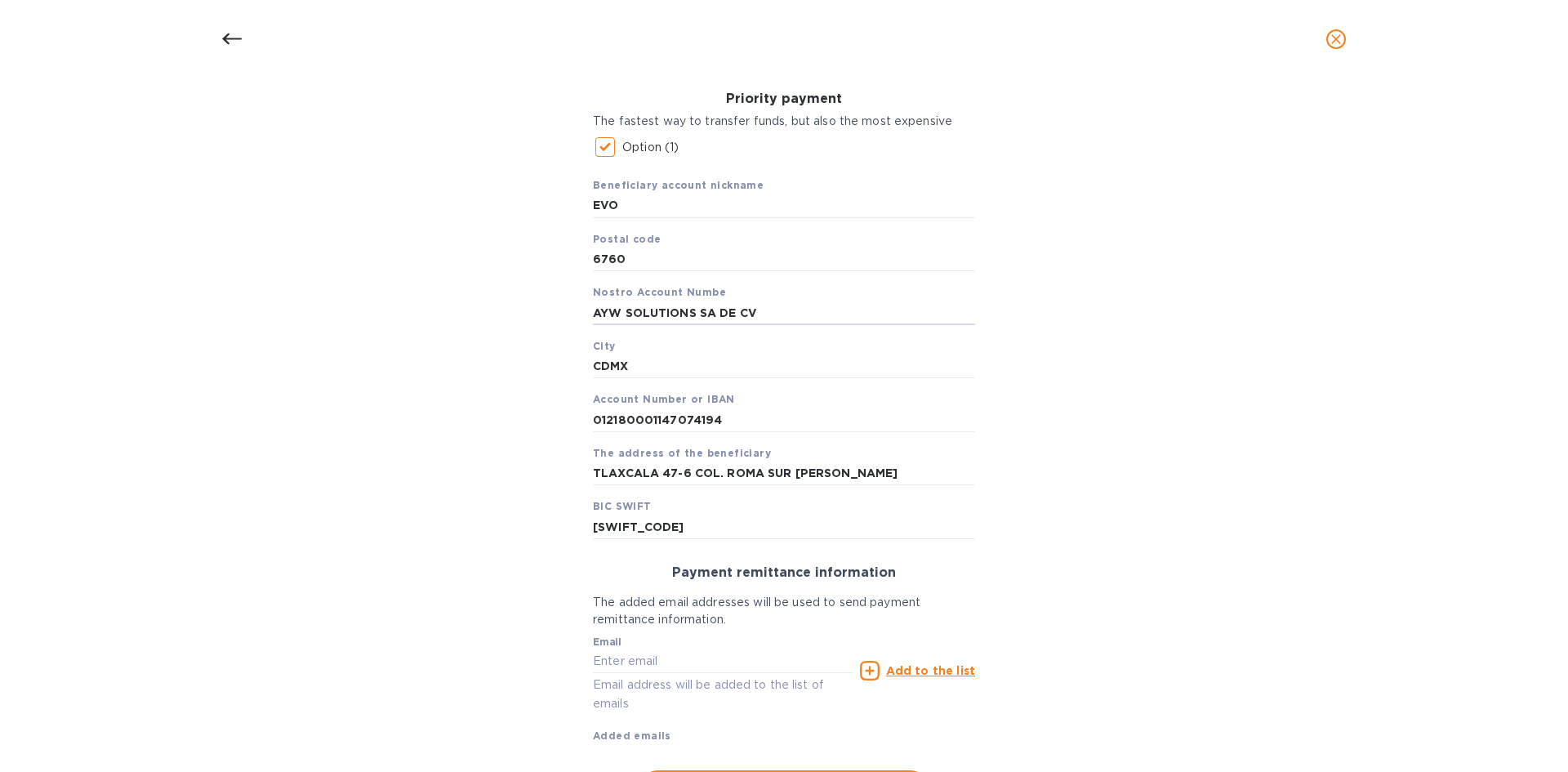
click at [1242, 311] on div "Bank account holder name AYW SOLUTIONS SA DE CV Priority payment The fastest wa…" at bounding box center [784, 401] width 1525 height 826
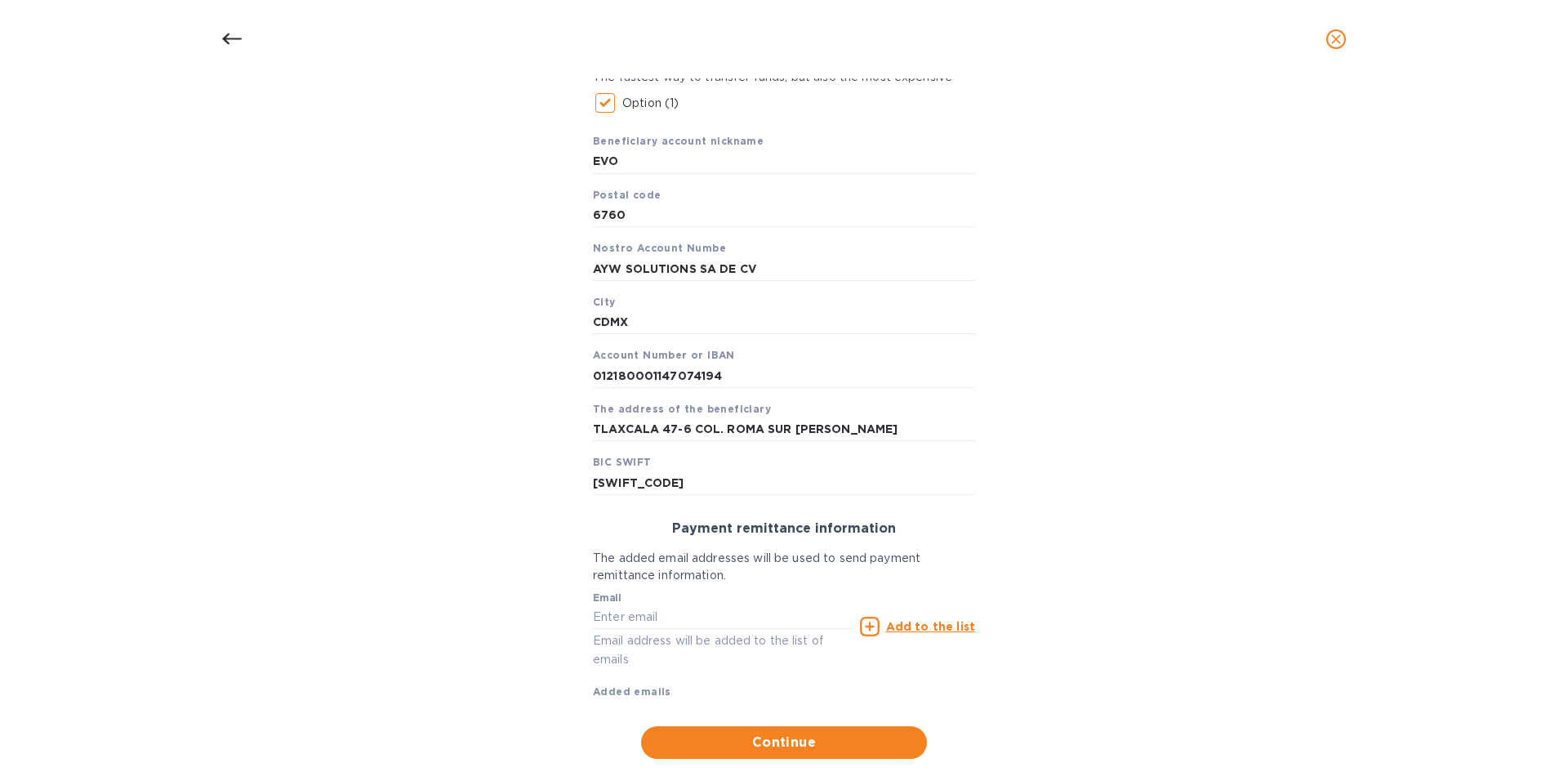
scroll to position [325, 0]
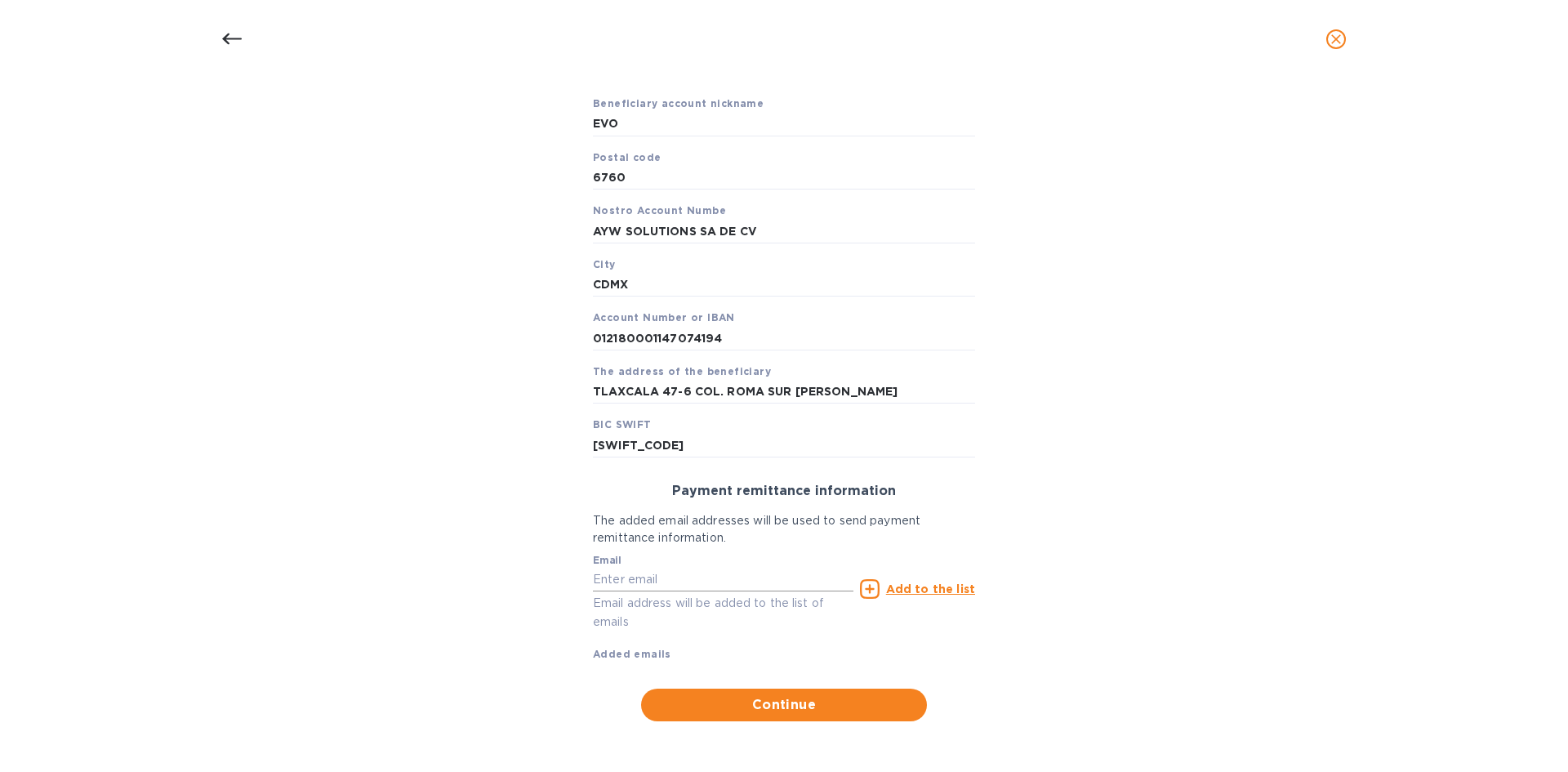
drag, startPoint x: 653, startPoint y: 604, endPoint x: 643, endPoint y: 580, distance: 26.0
click at [653, 604] on p "Email address will be added to the list of emails" at bounding box center [723, 613] width 261 height 38
click at [642, 579] on input "text" at bounding box center [723, 580] width 261 height 24
paste input "[EMAIL_ADDRESS][DOMAIN_NAME]"
type input "[EMAIL_ADDRESS][DOMAIN_NAME]"
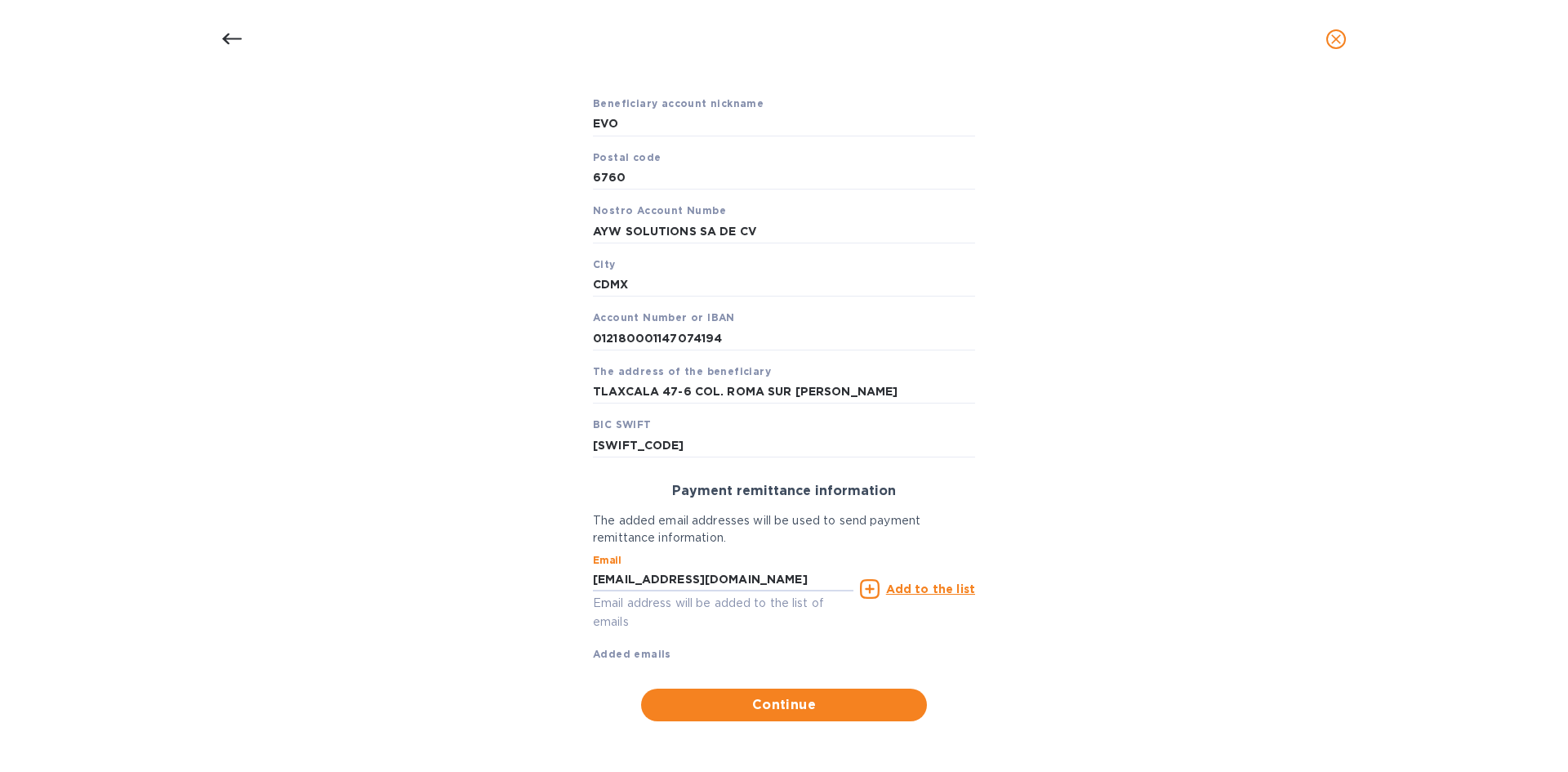
click at [906, 603] on div "Add to the list" at bounding box center [918, 589] width 122 height 26
click at [914, 594] on u "Add to the list" at bounding box center [931, 589] width 89 height 13
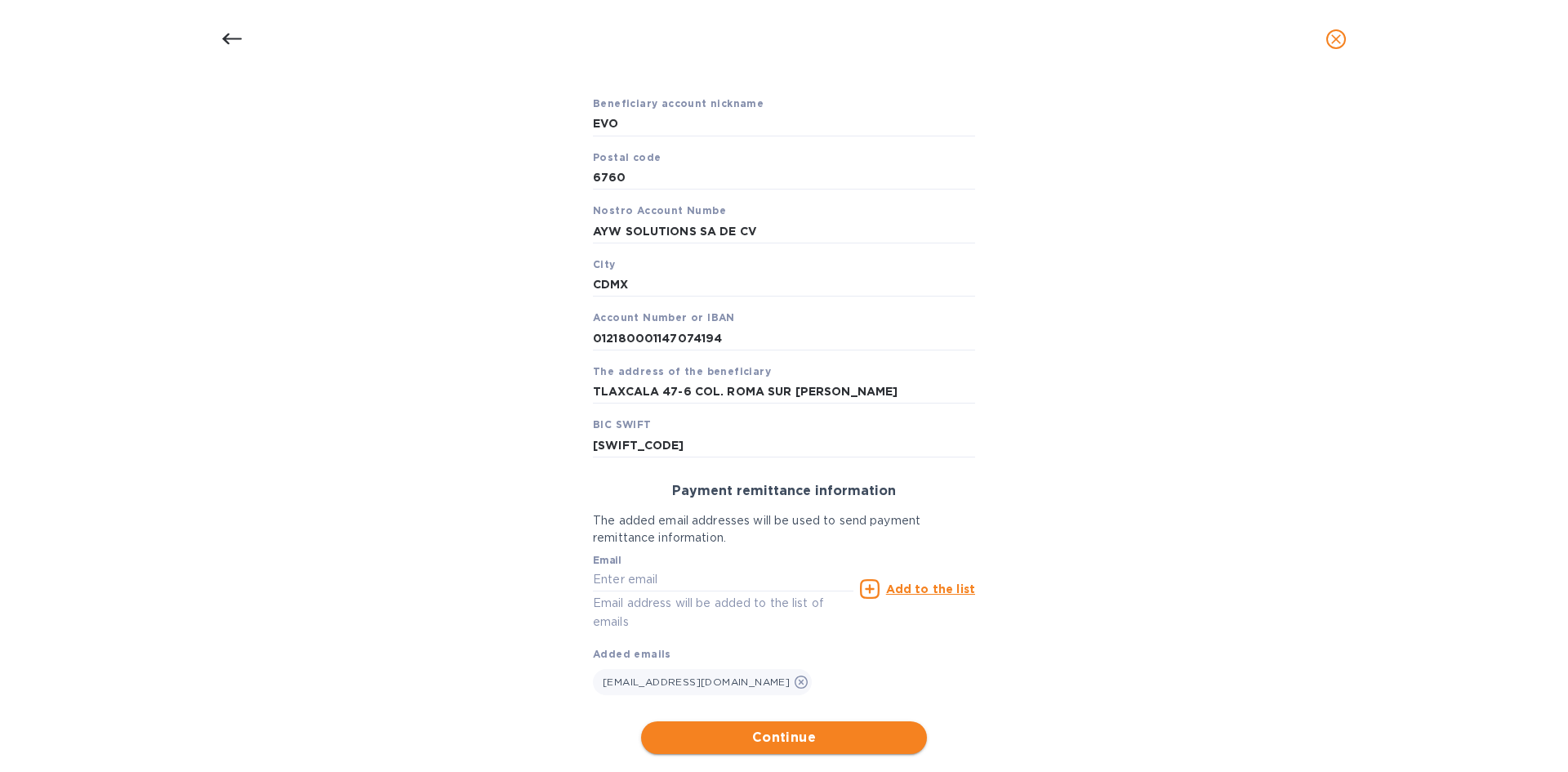
click at [818, 728] on span "Continue" at bounding box center [784, 738] width 260 height 19
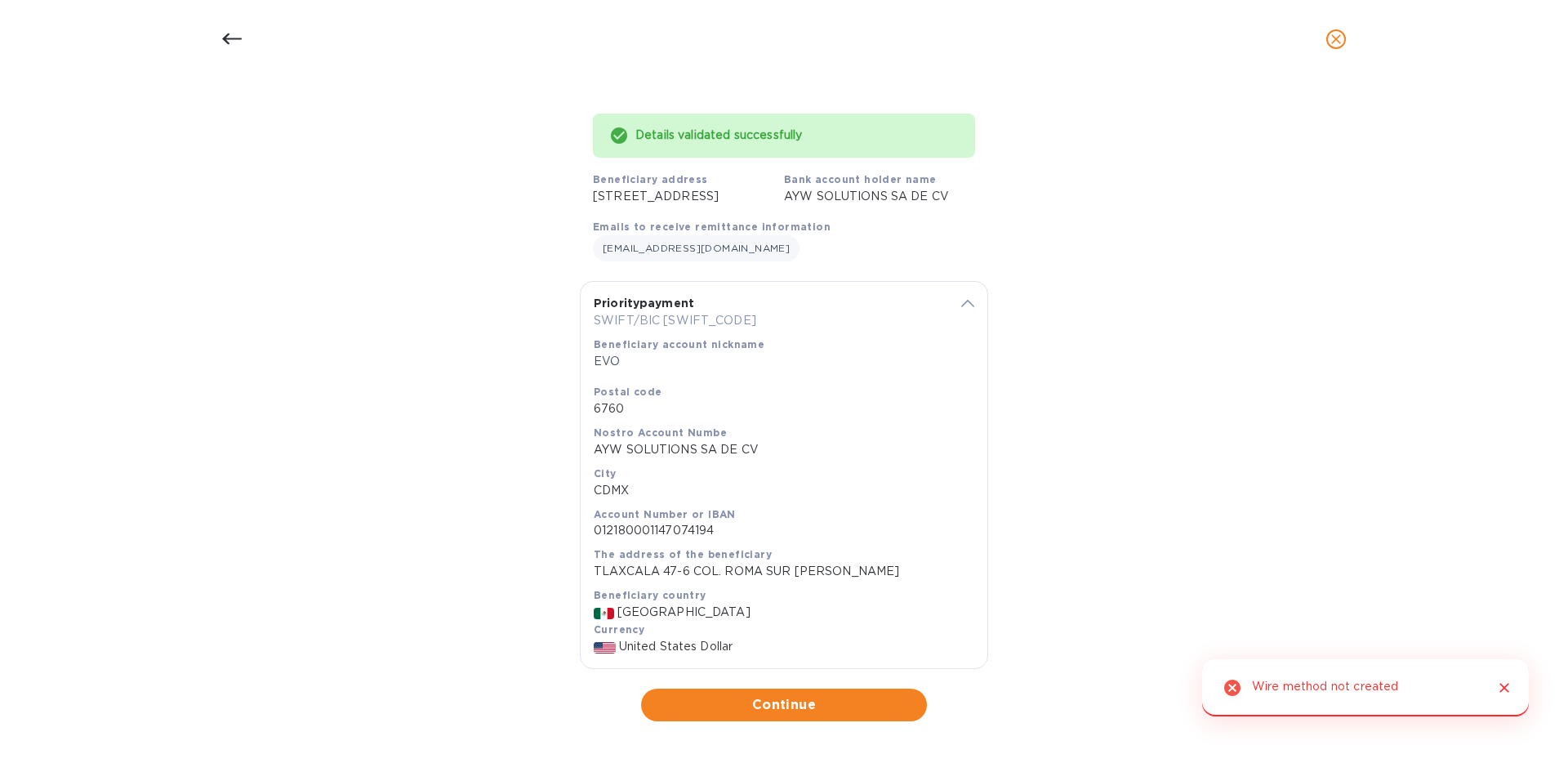
scroll to position [115, 0]
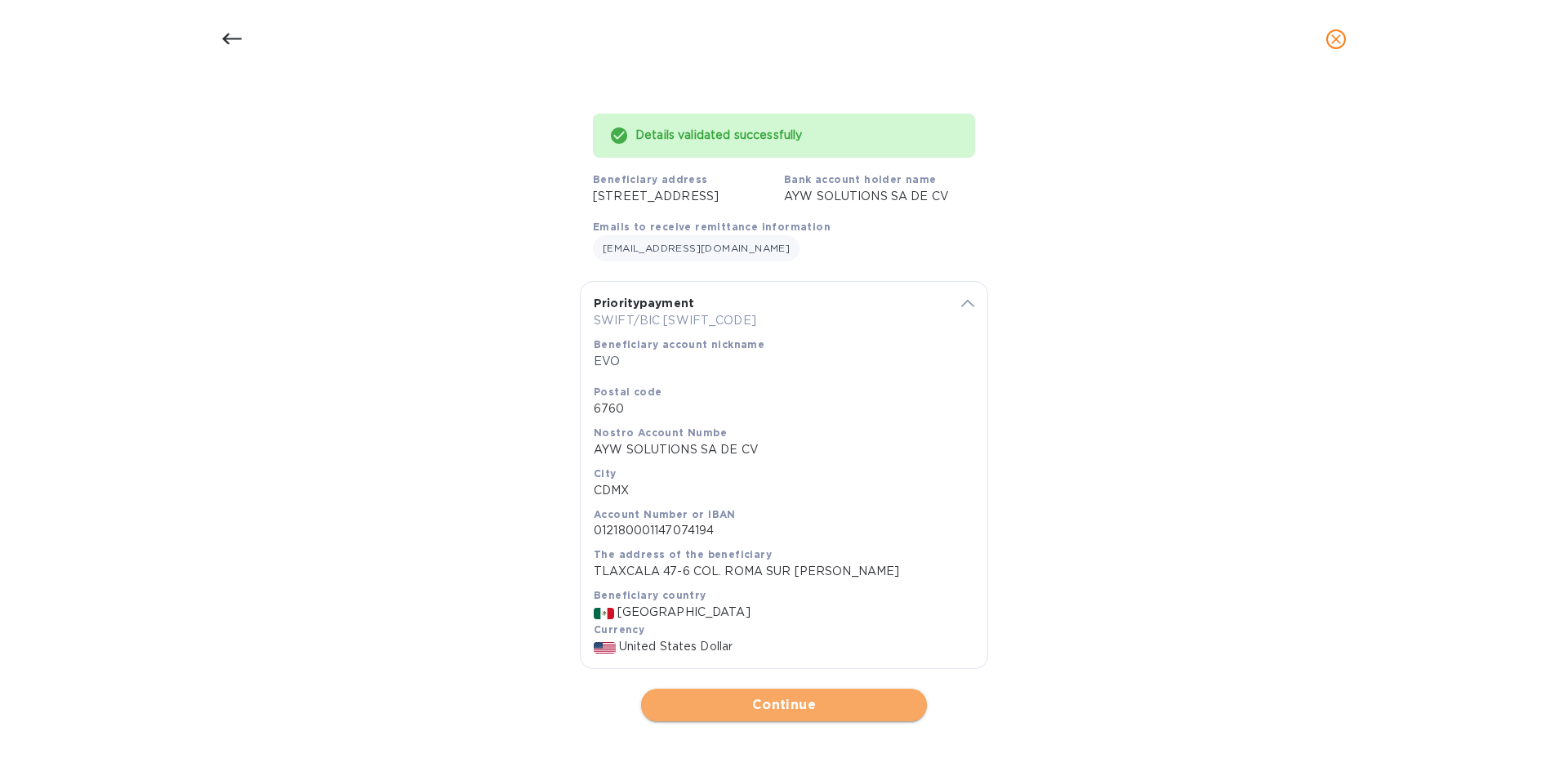
click at [785, 710] on span "Continue" at bounding box center [784, 704] width 260 height 19
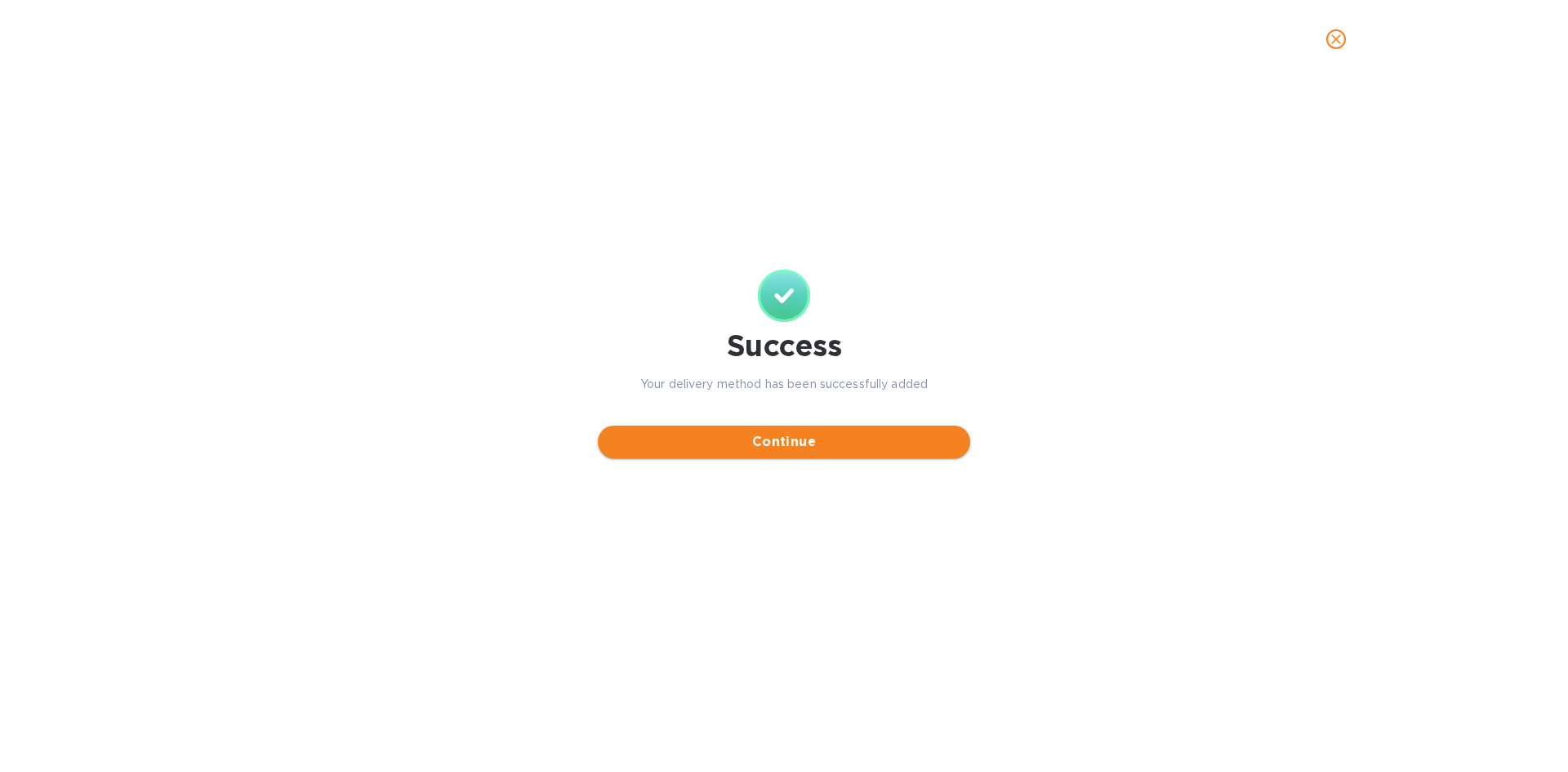
click at [827, 446] on span "Continue" at bounding box center [784, 442] width 346 height 19
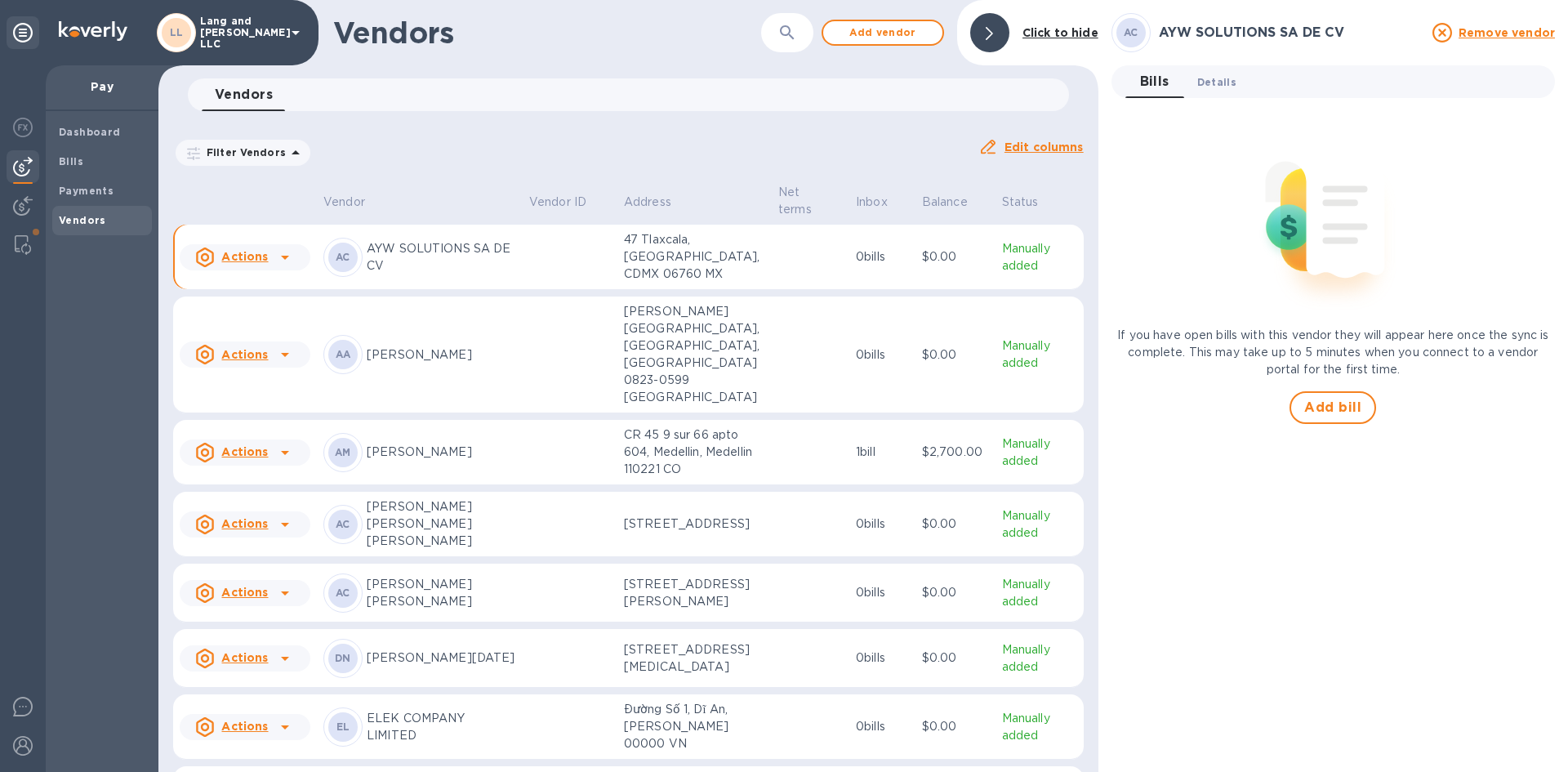
click at [1209, 91] on button "Details 0" at bounding box center [1216, 81] width 66 height 32
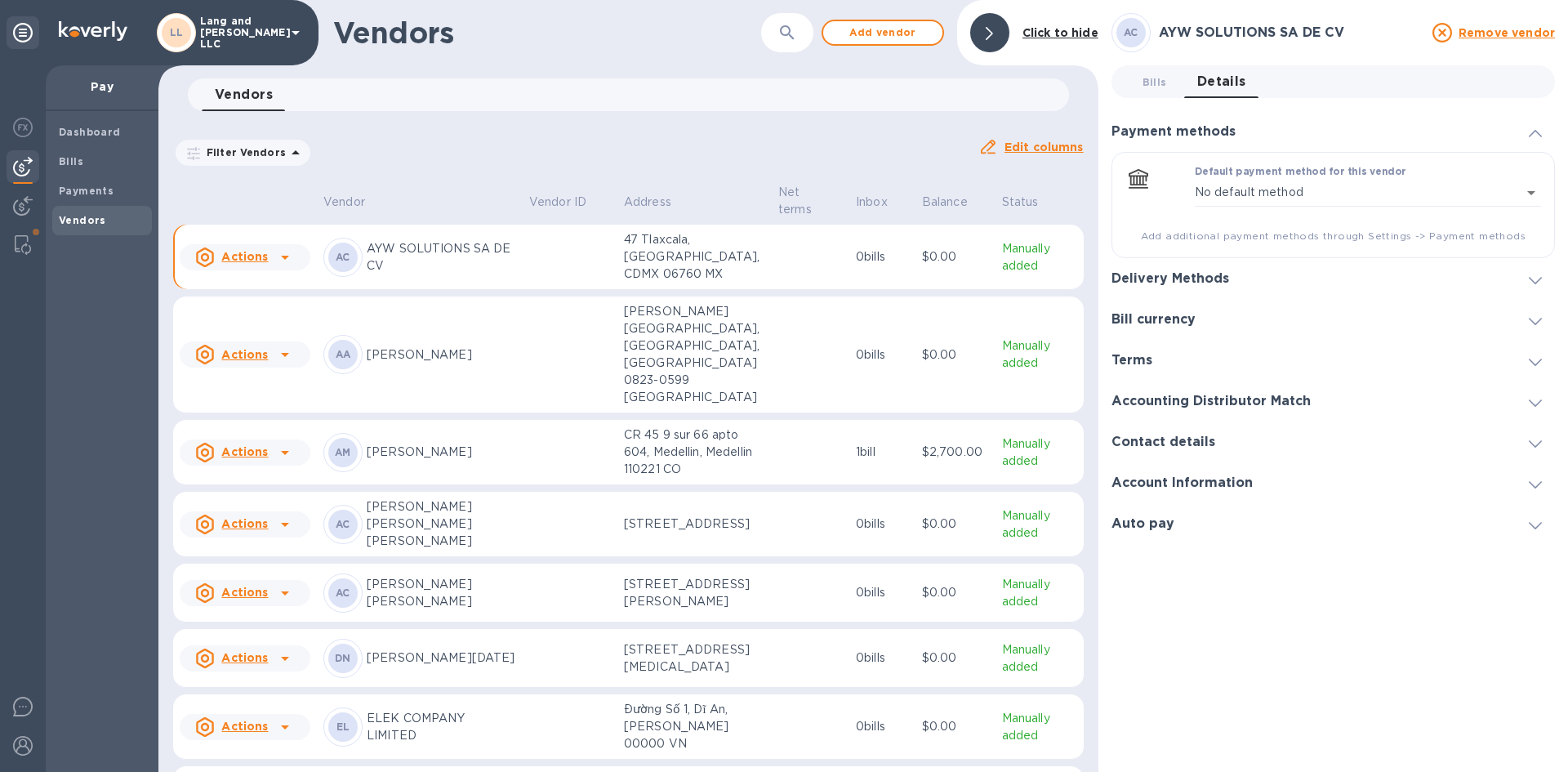
click at [1208, 280] on h3 "Delivery Methods" at bounding box center [1169, 279] width 117 height 16
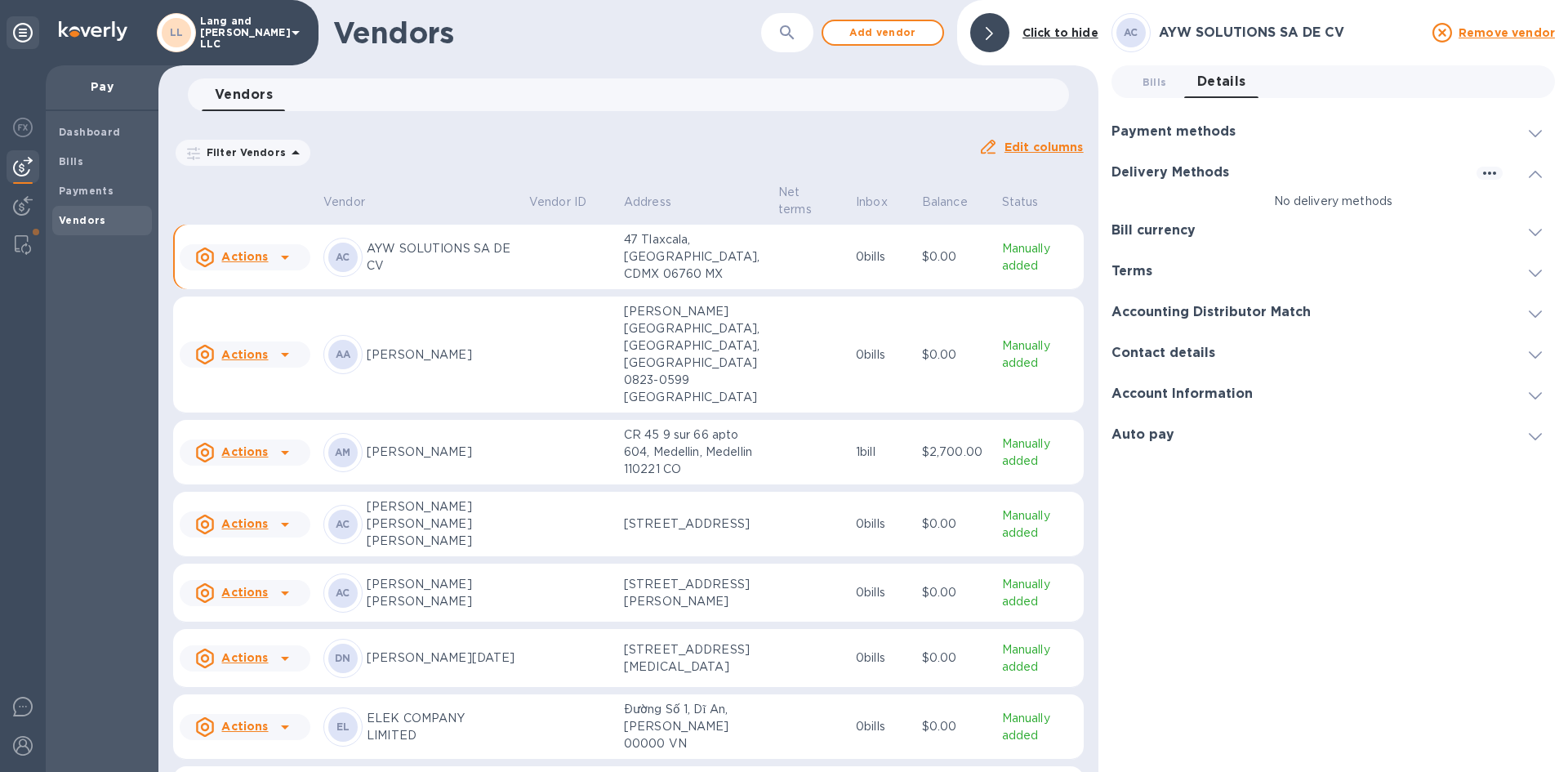
drag, startPoint x: 1311, startPoint y: 190, endPoint x: 1417, endPoint y: 167, distance: 108.5
click at [1313, 190] on div "Delivery Methods" at bounding box center [1332, 172] width 443 height 41
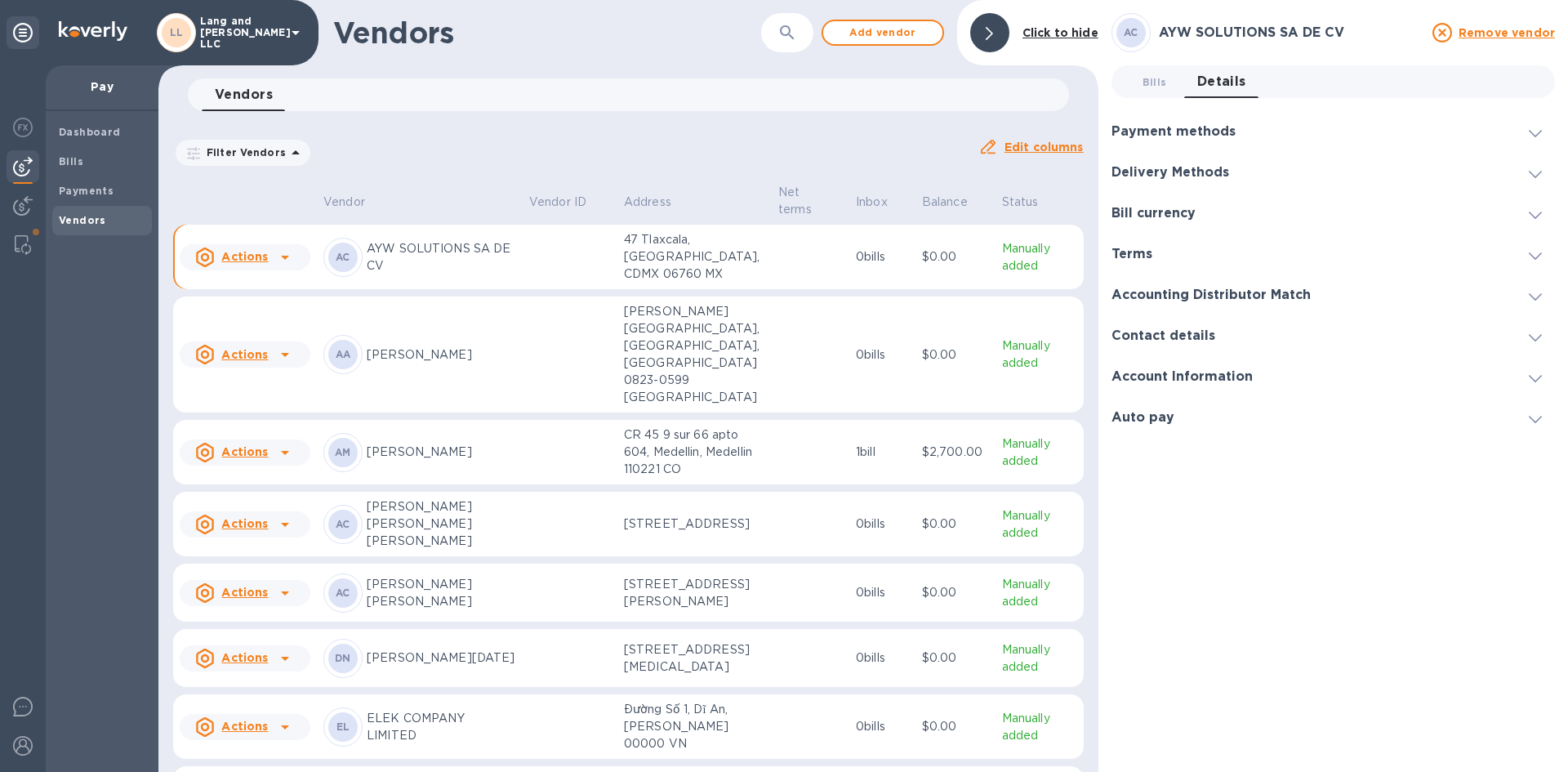
click at [1473, 176] on div "Delivery Methods" at bounding box center [1332, 172] width 443 height 41
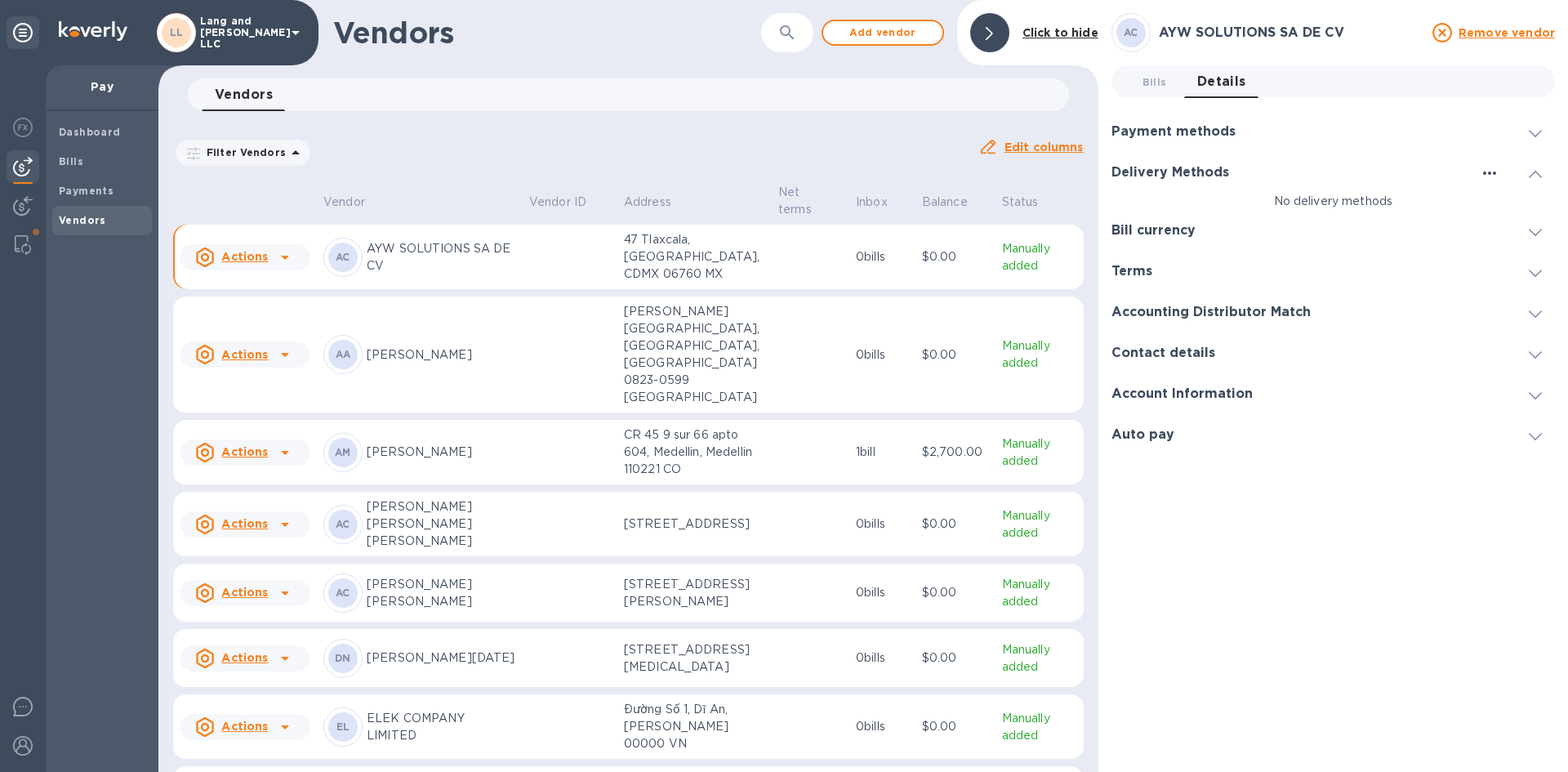
click at [1497, 178] on icon "button" at bounding box center [1489, 173] width 19 height 19
click at [1500, 206] on p "Add new" at bounding box center [1510, 207] width 54 height 17
